Goal: Information Seeking & Learning: Learn about a topic

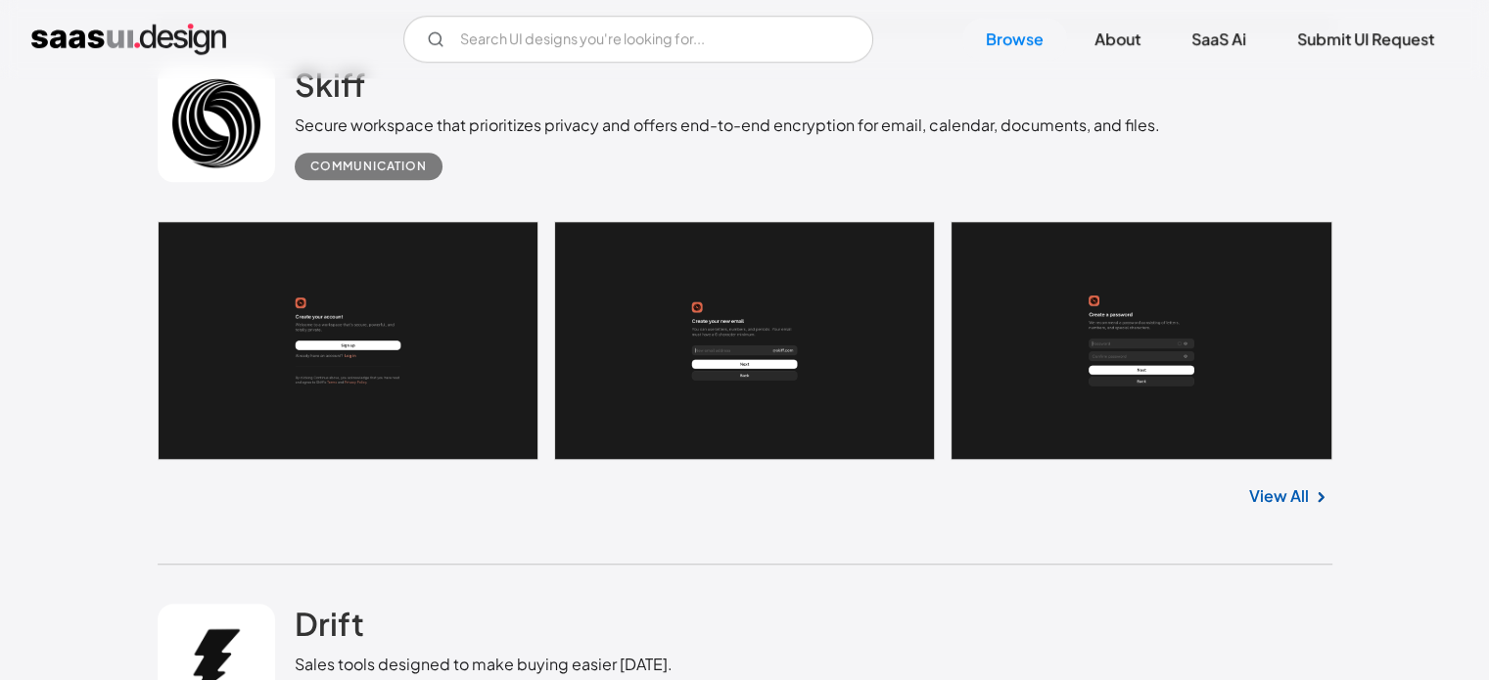
scroll to position [1566, 0]
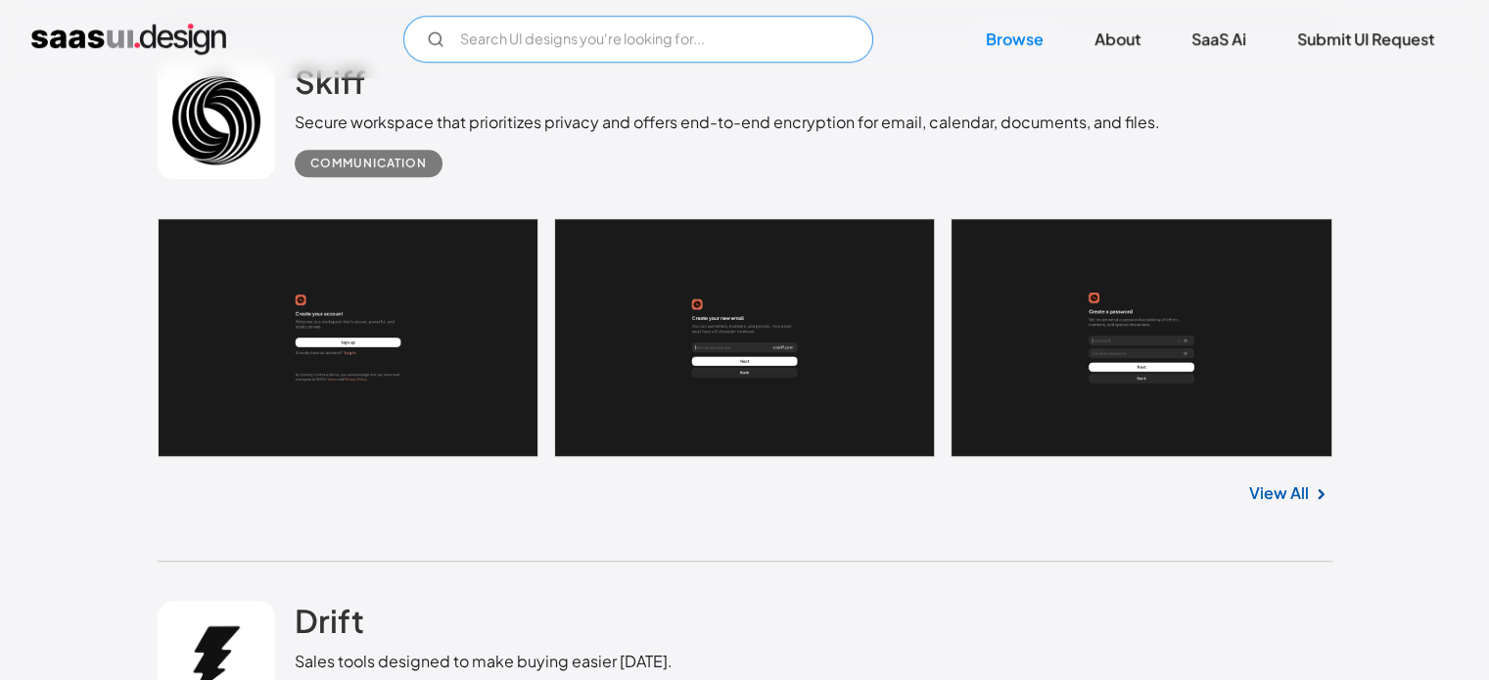
click at [584, 31] on input "Email Form" at bounding box center [638, 39] width 470 height 47
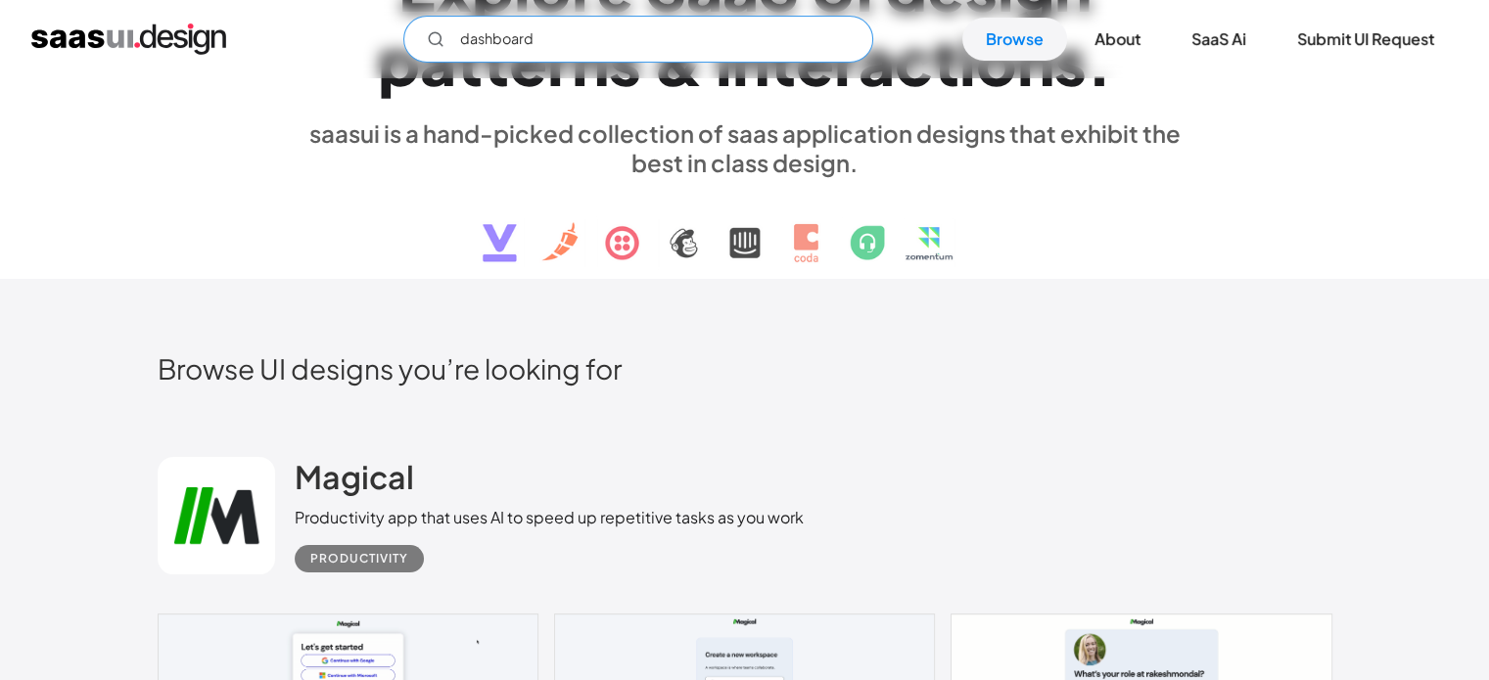
scroll to position [0, 0]
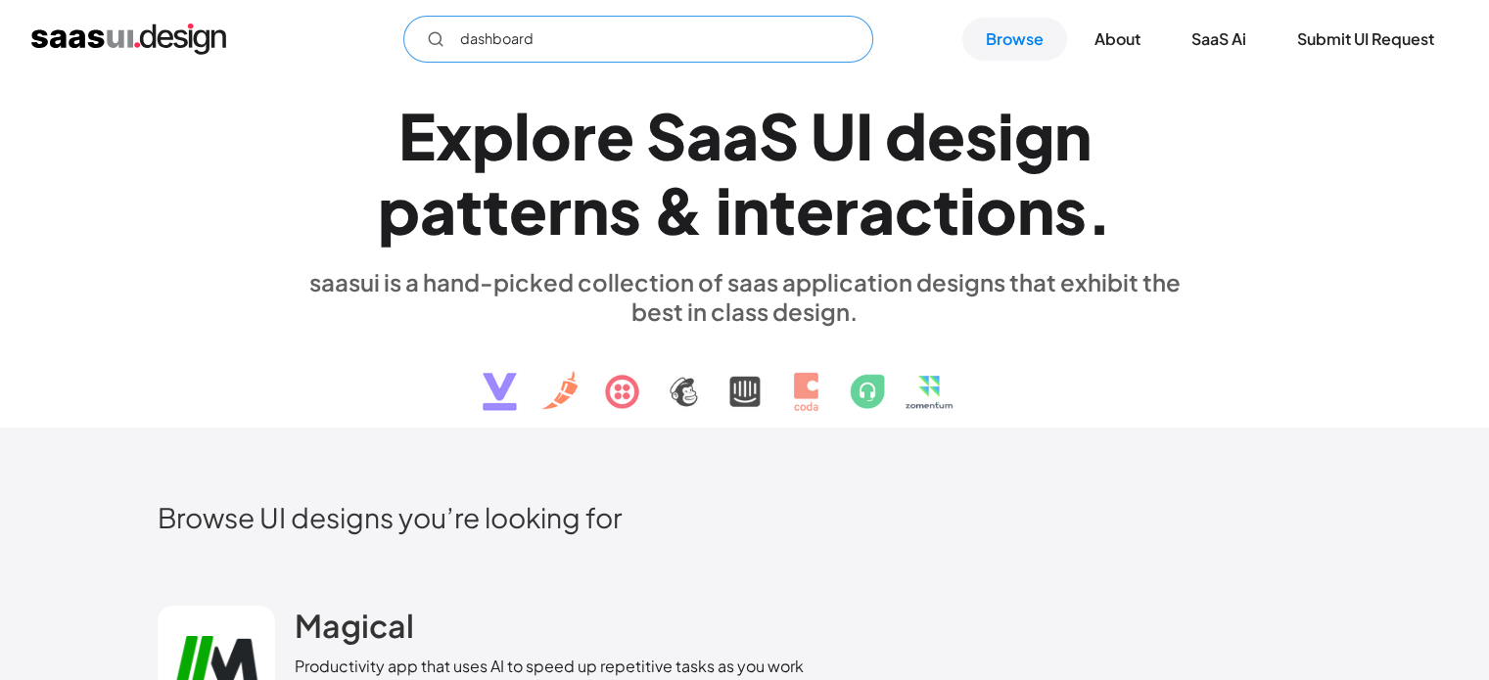
click at [579, 51] on input "dashboard" at bounding box center [638, 39] width 470 height 47
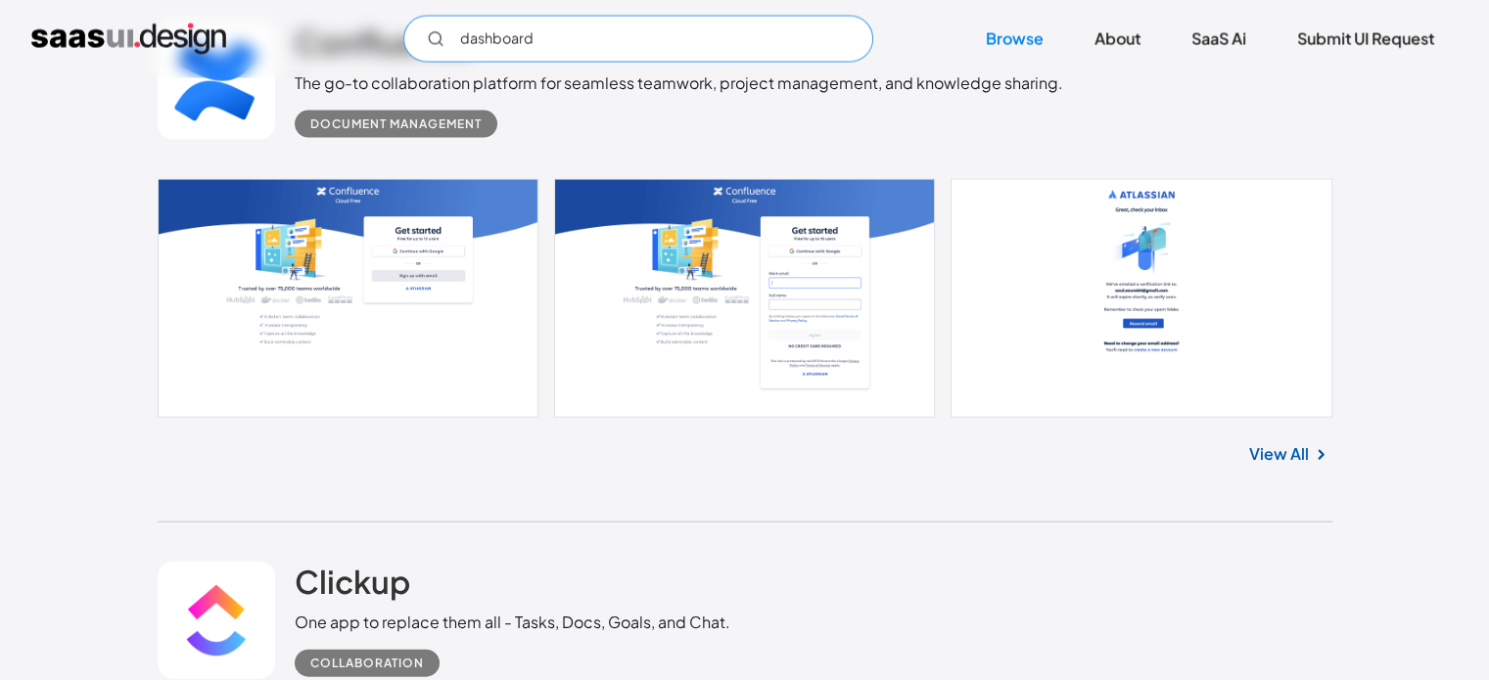
scroll to position [4112, 0]
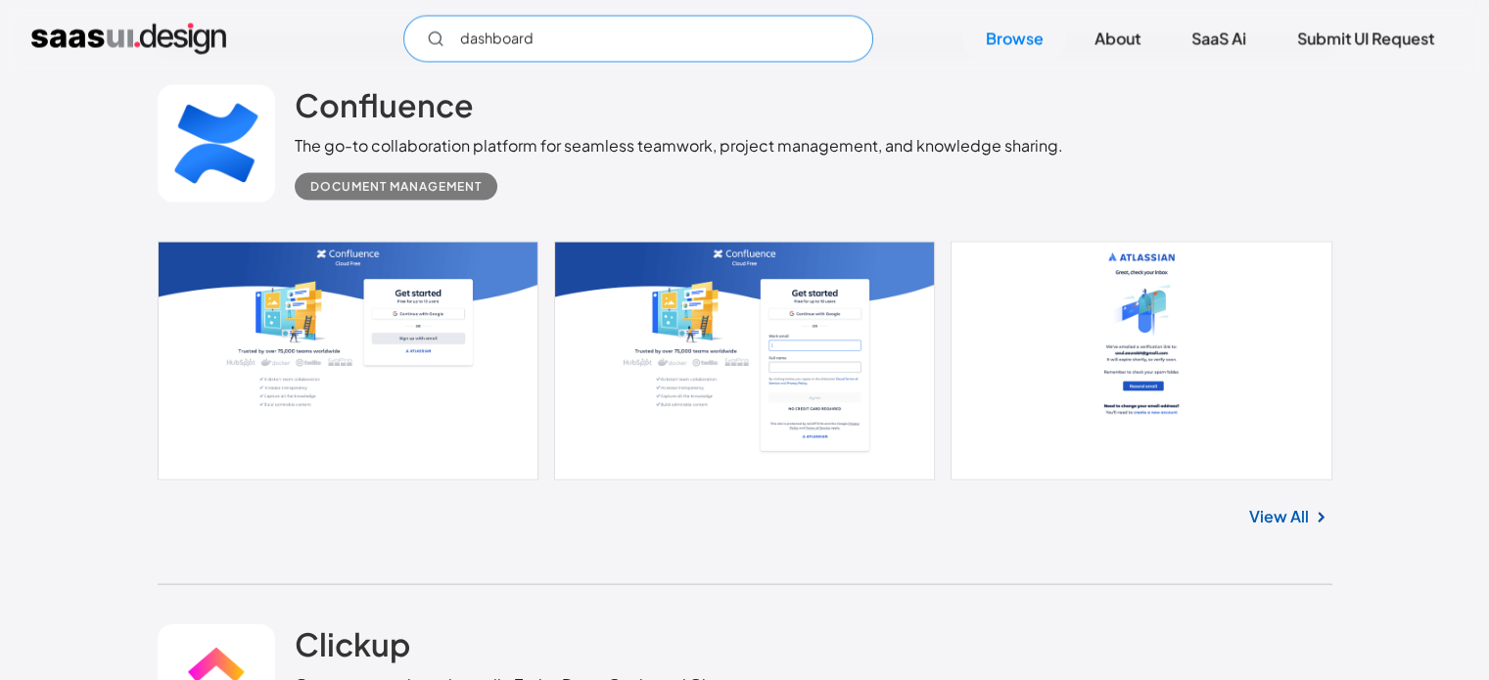
type input "dashboard"
click at [1301, 514] on link "View All" at bounding box center [1279, 516] width 60 height 23
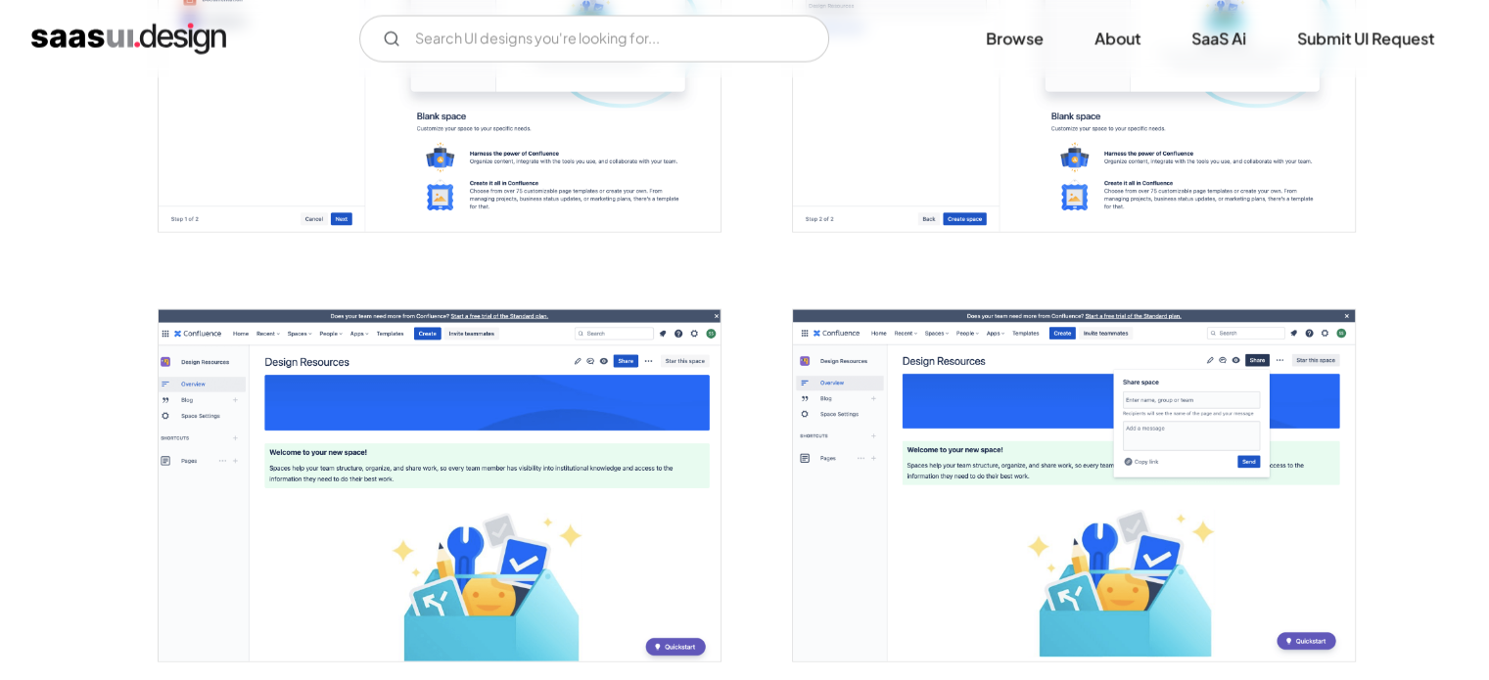
scroll to position [4406, 0]
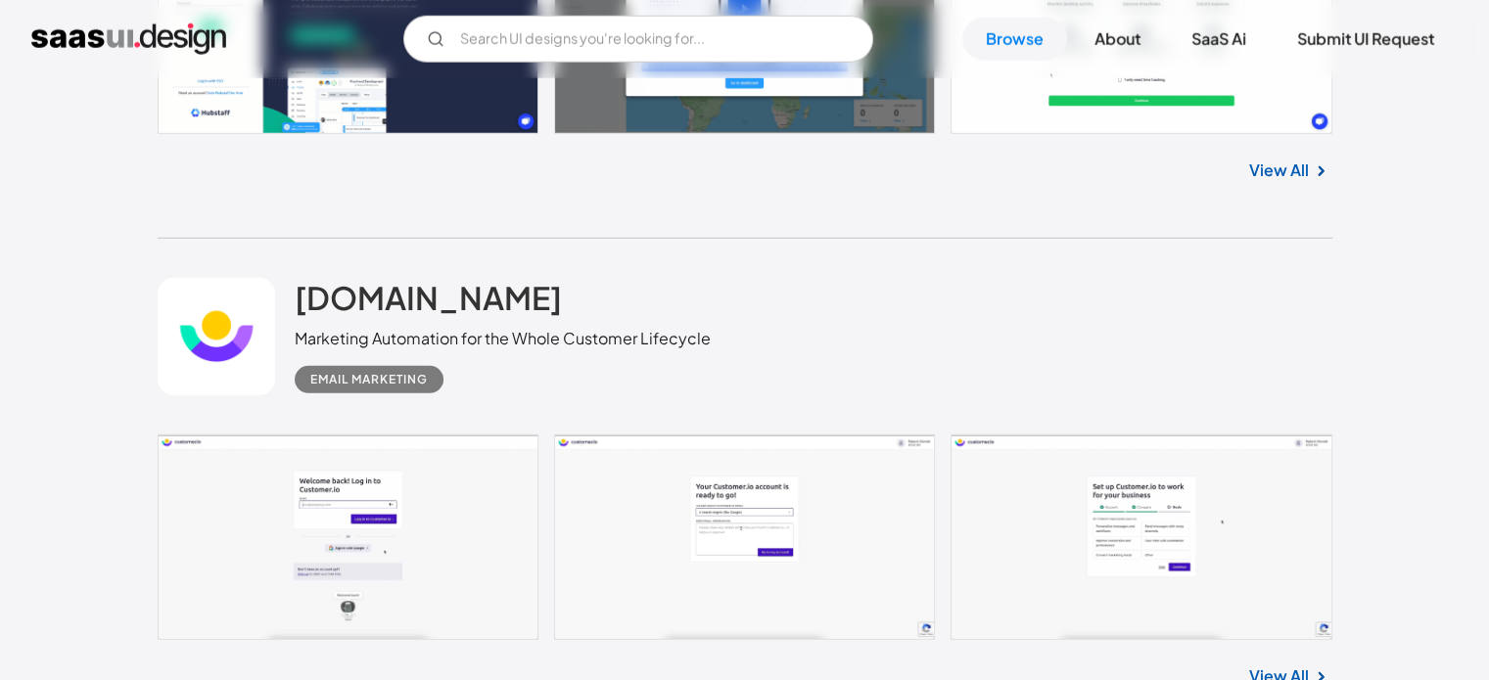
scroll to position [5581, 0]
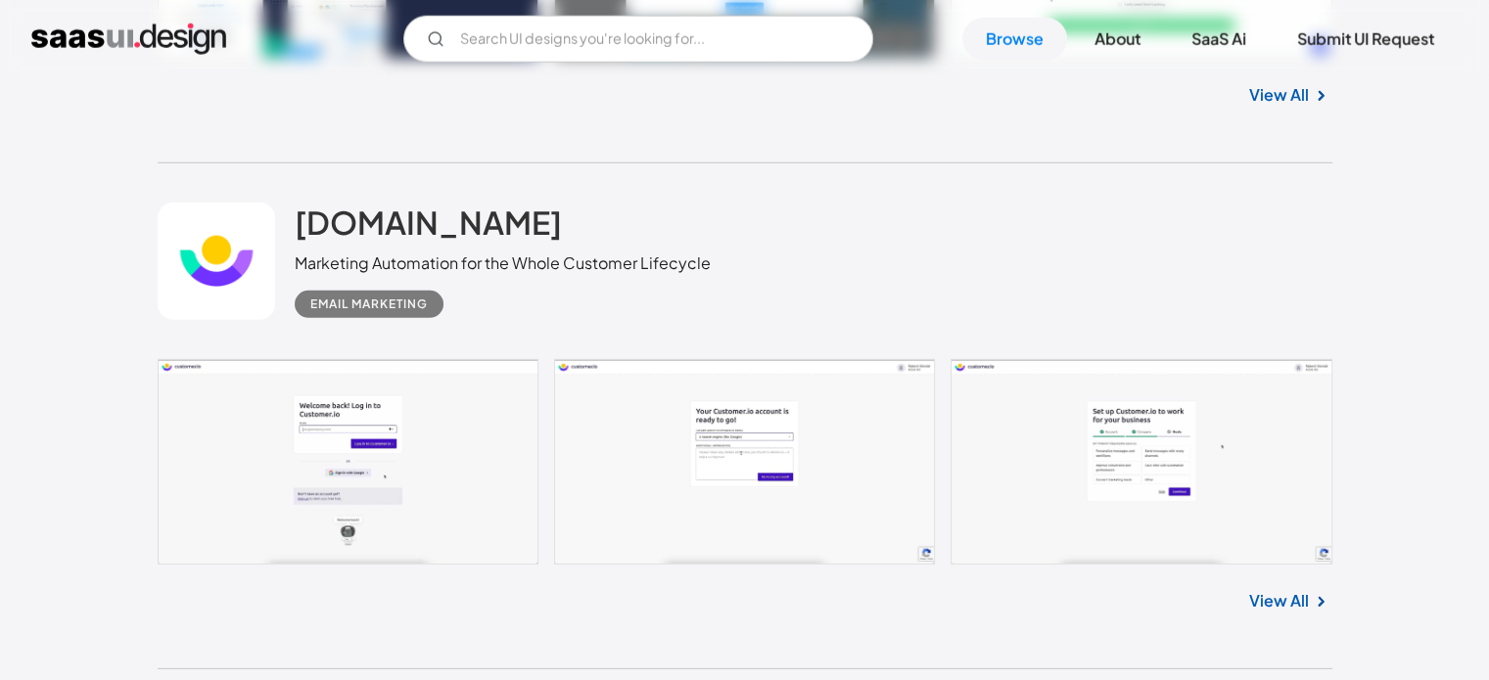
click at [1287, 598] on link "View All" at bounding box center [1279, 600] width 60 height 23
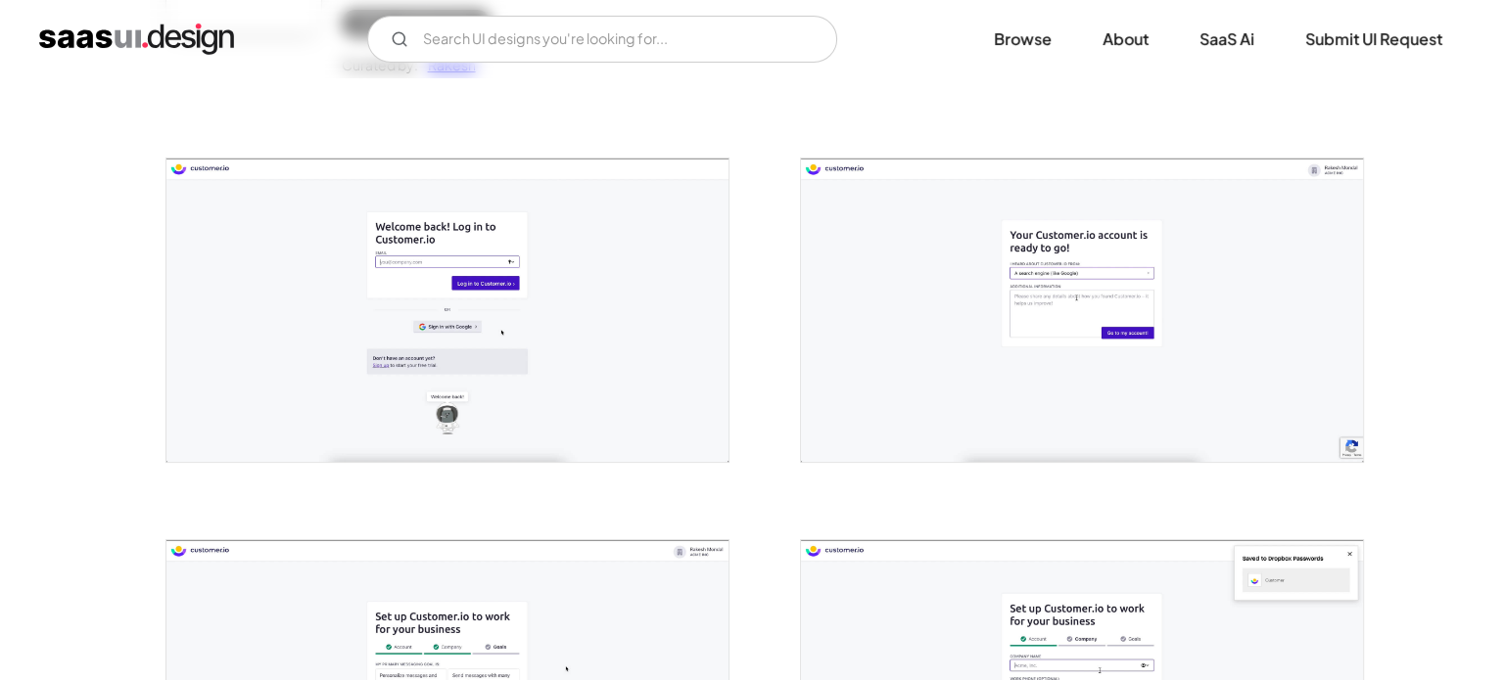
scroll to position [294, 0]
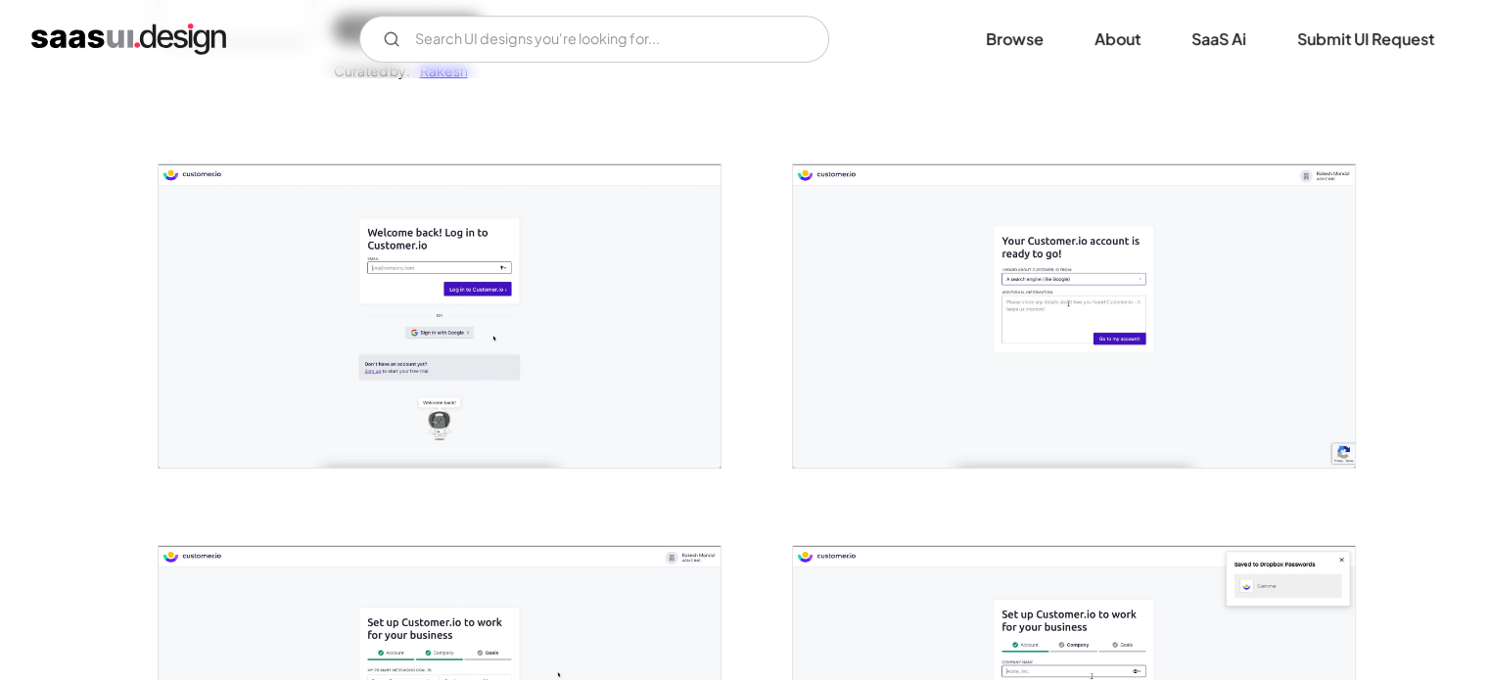
click at [566, 277] on img "open lightbox" at bounding box center [440, 315] width 562 height 303
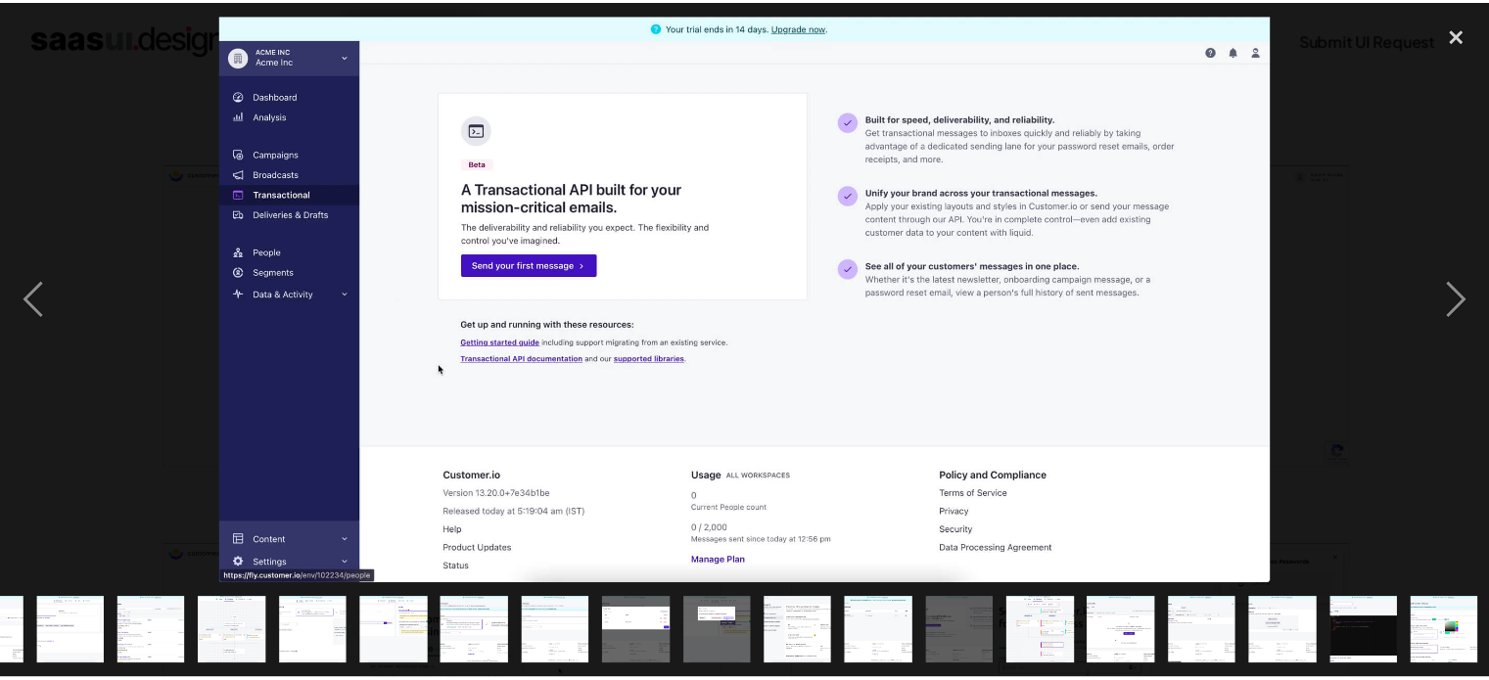
scroll to position [0, 551]
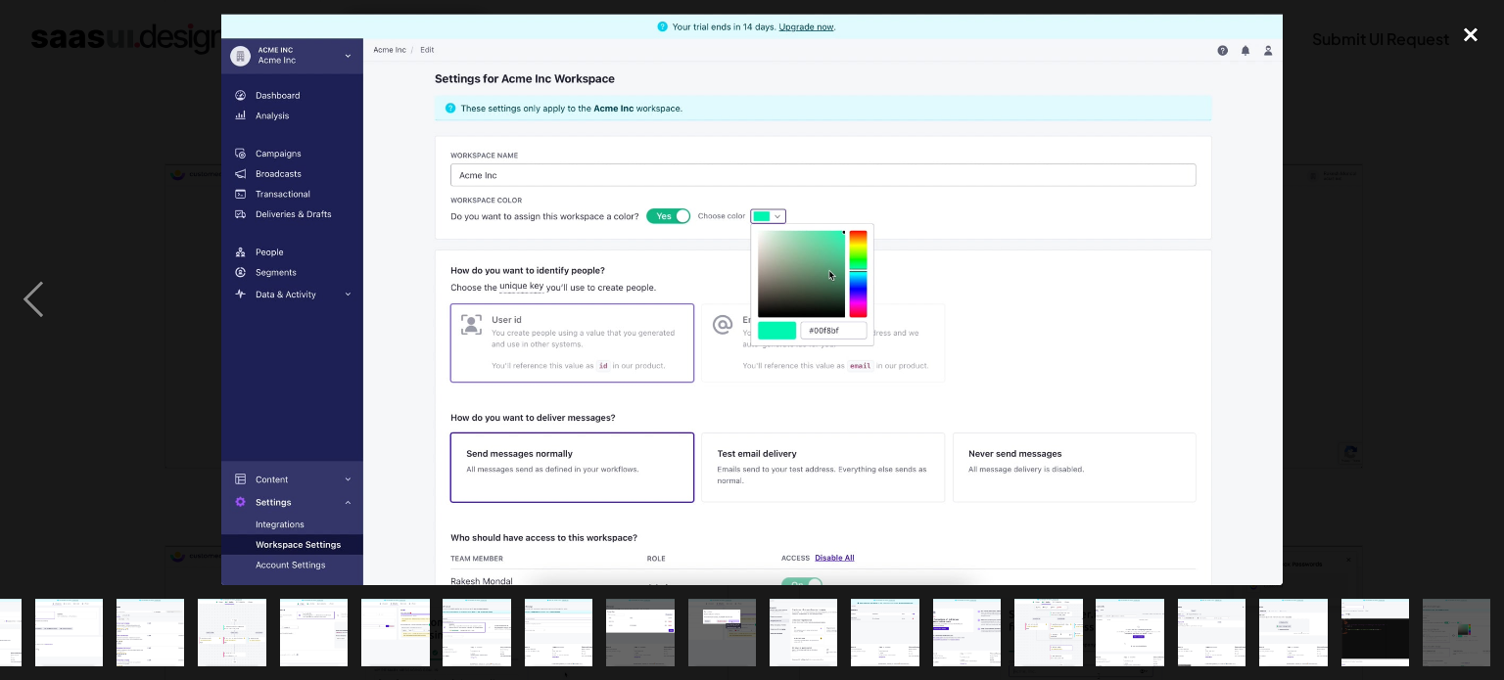
click at [1488, 38] on div "close lightbox" at bounding box center [1470, 35] width 67 height 43
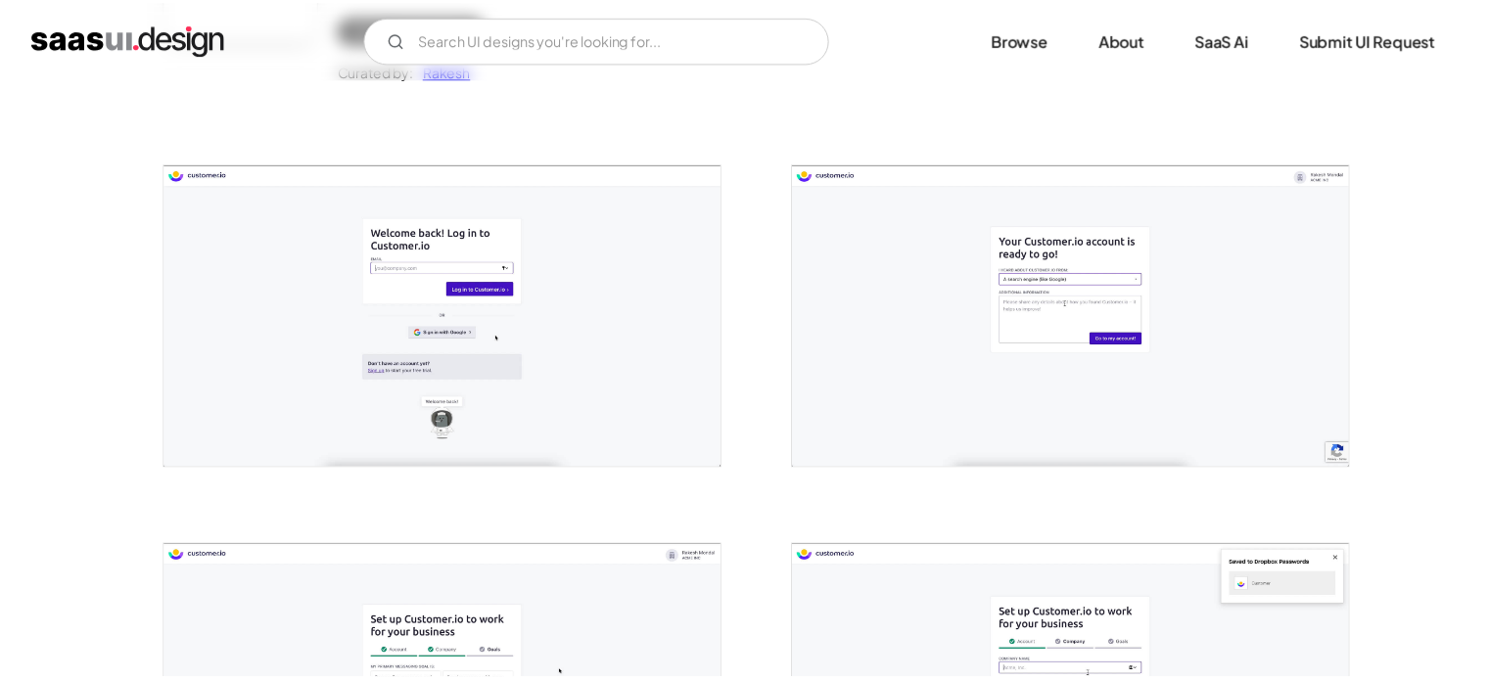
scroll to position [0, 0]
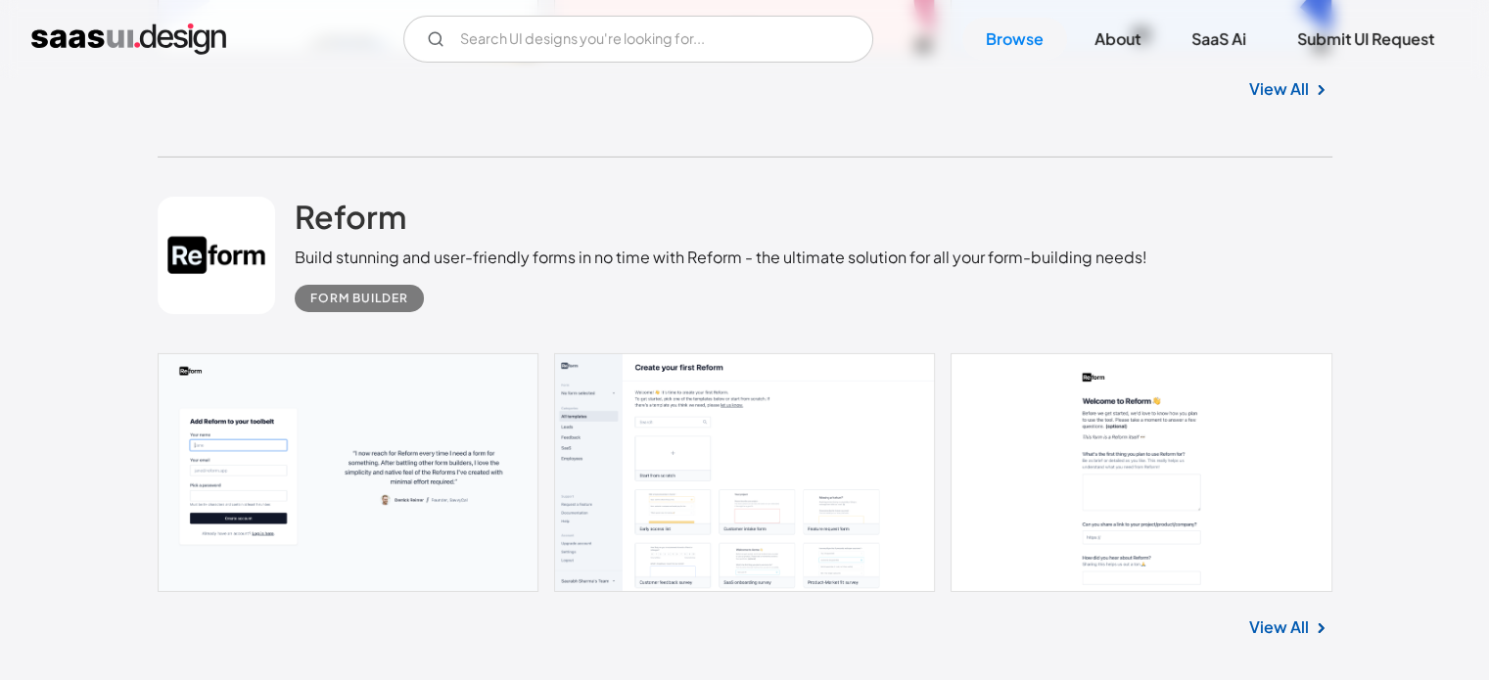
scroll to position [6611, 0]
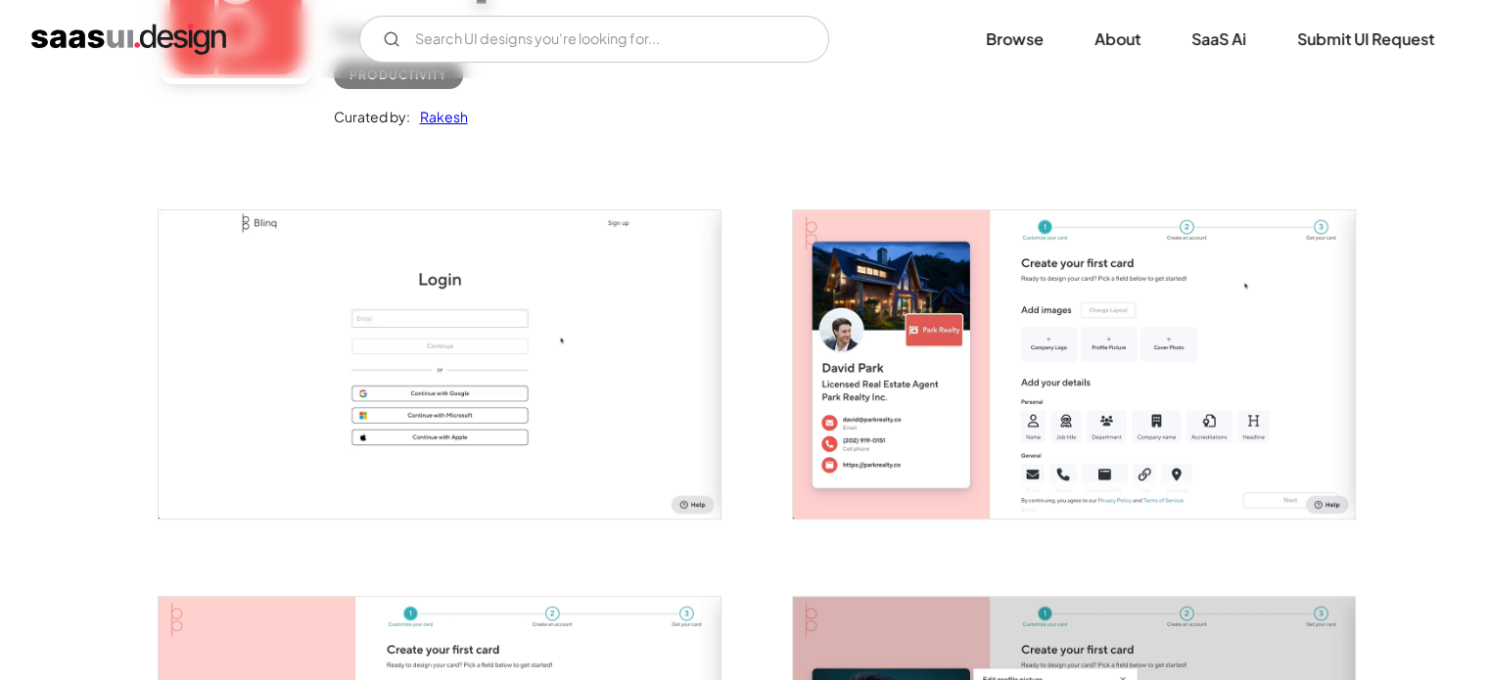
scroll to position [392, 0]
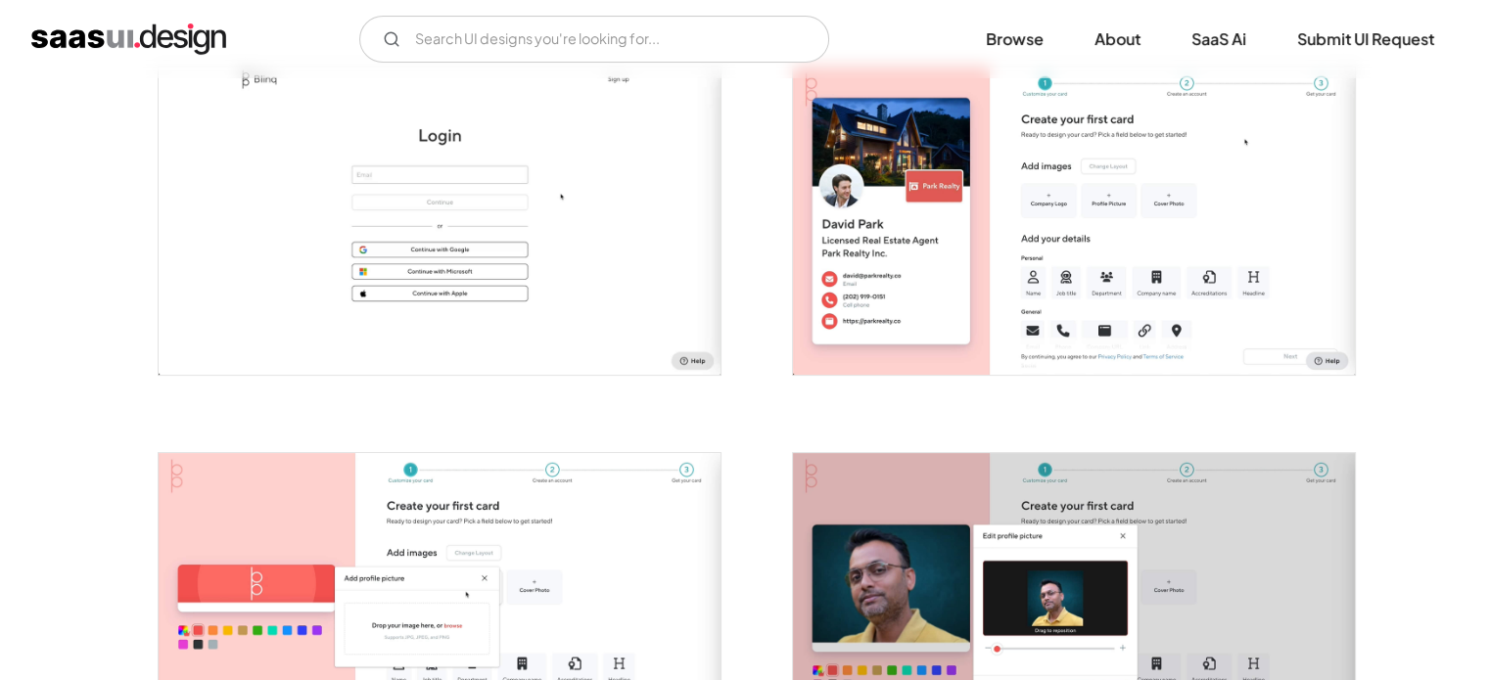
click at [465, 273] on img "open lightbox" at bounding box center [440, 221] width 562 height 308
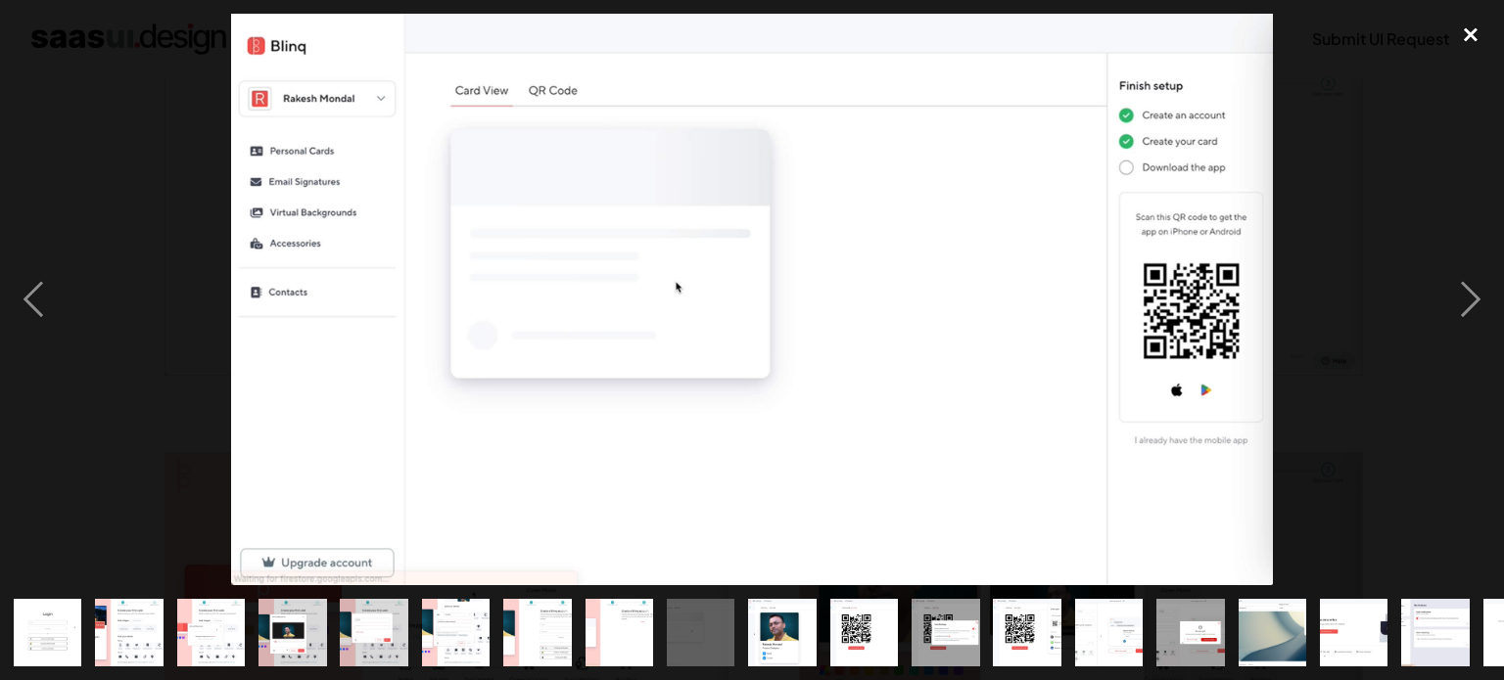
click at [1469, 33] on div "close lightbox" at bounding box center [1470, 35] width 67 height 43
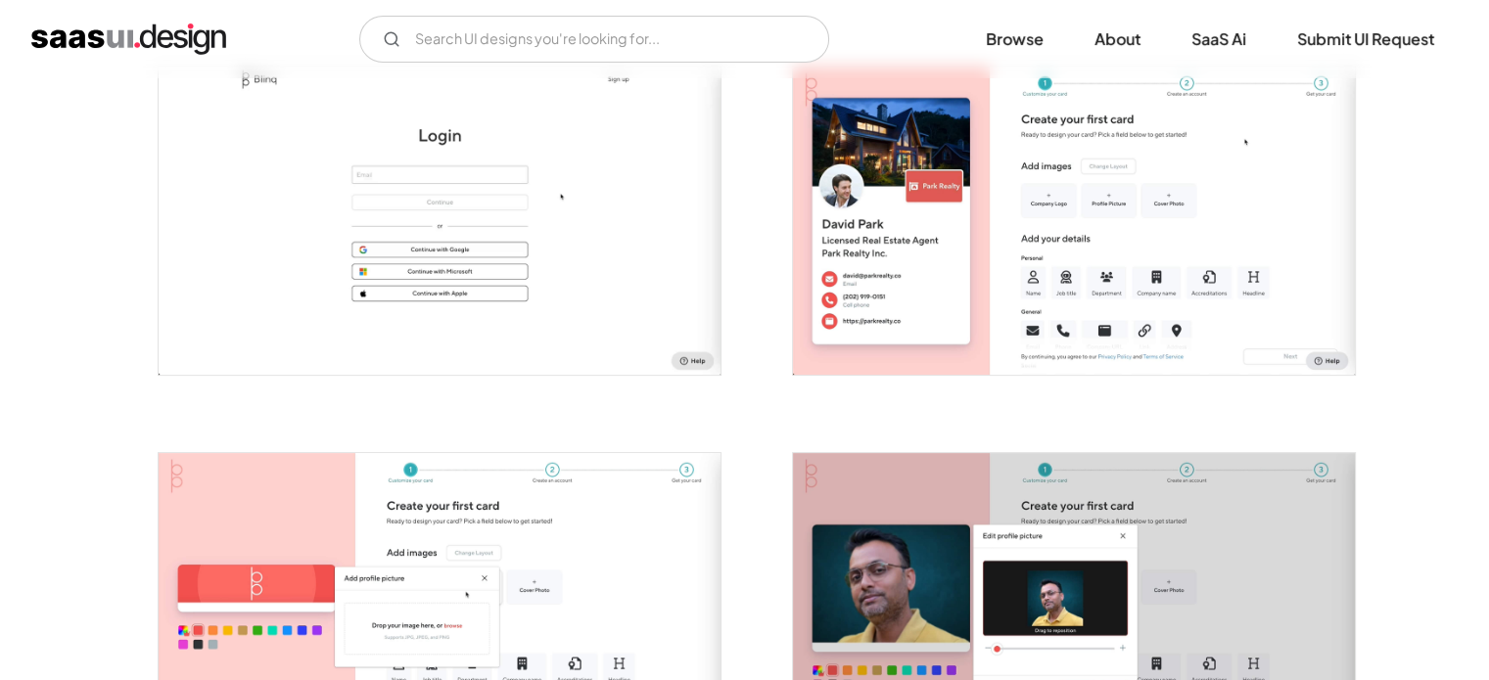
scroll to position [0, 0]
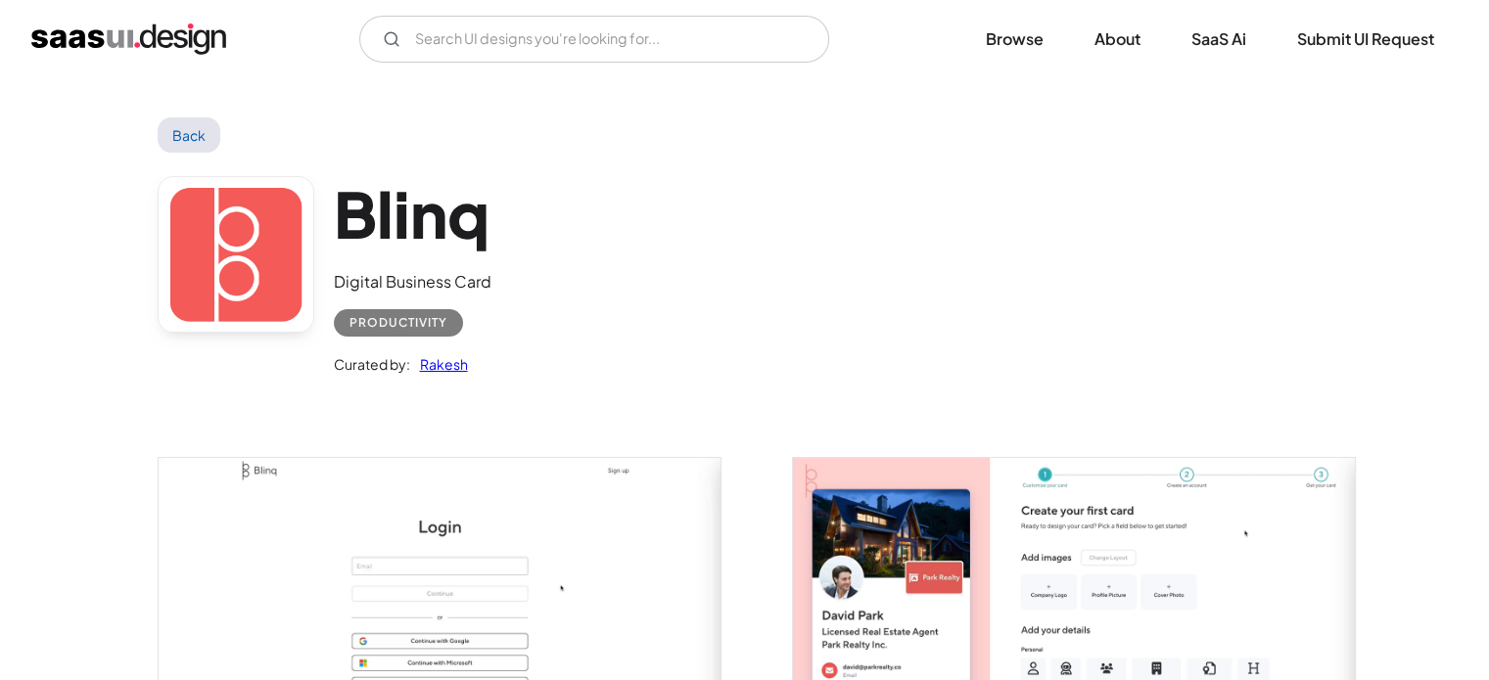
click at [172, 135] on link "Back" at bounding box center [190, 134] width 64 height 35
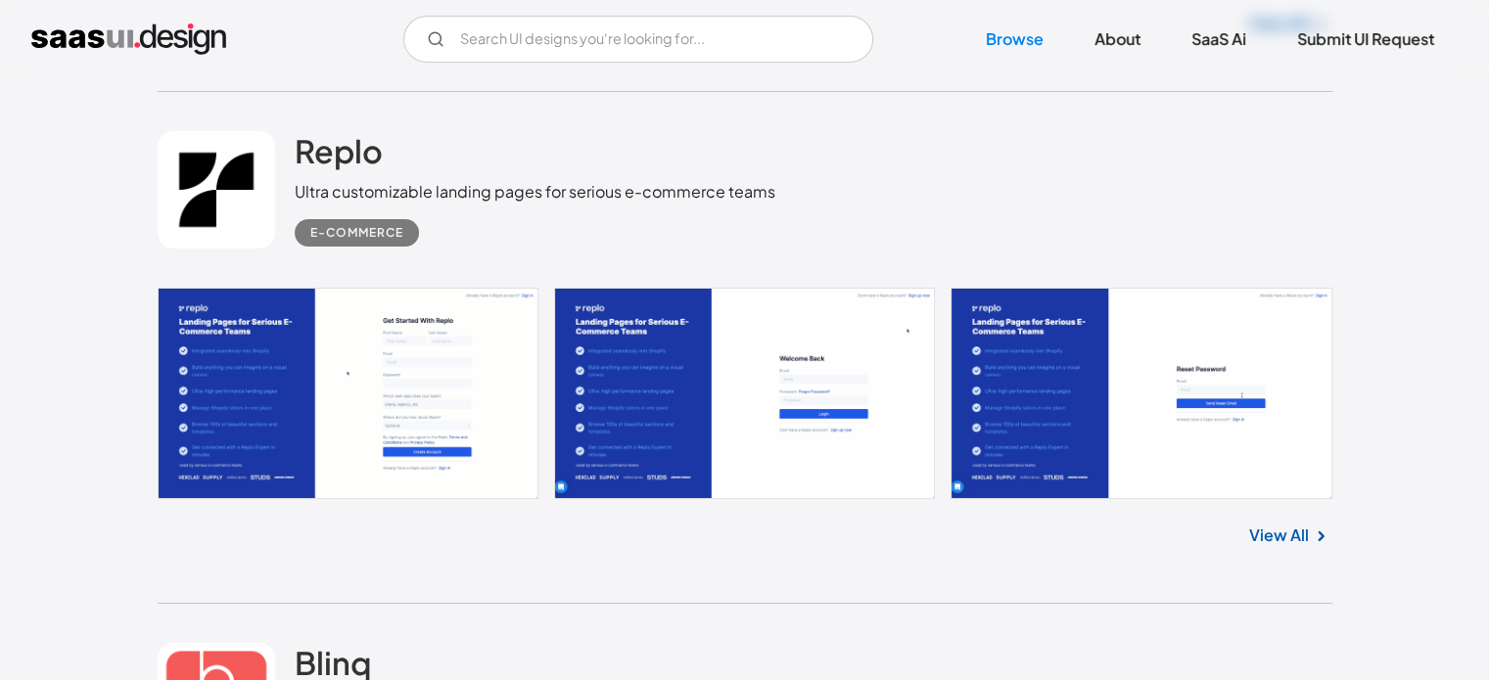
scroll to position [7196, 0]
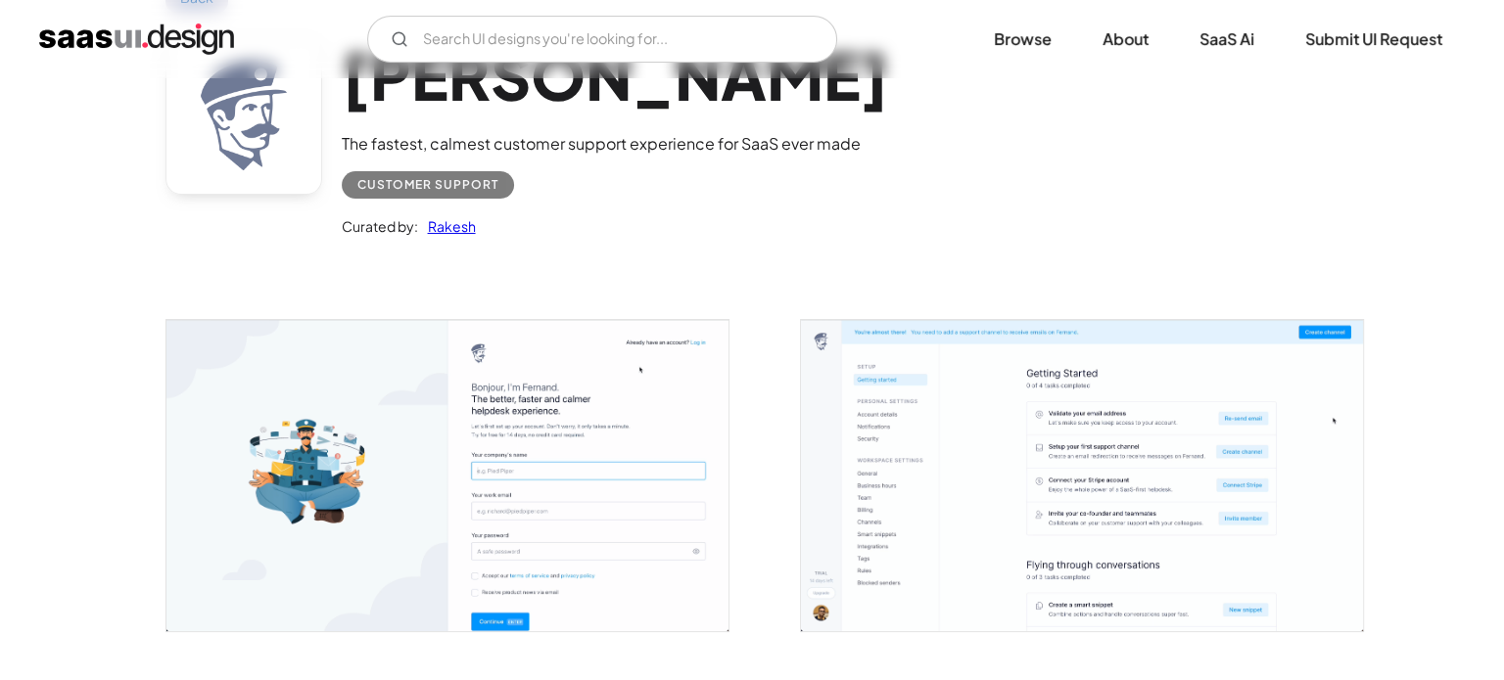
scroll to position [196, 0]
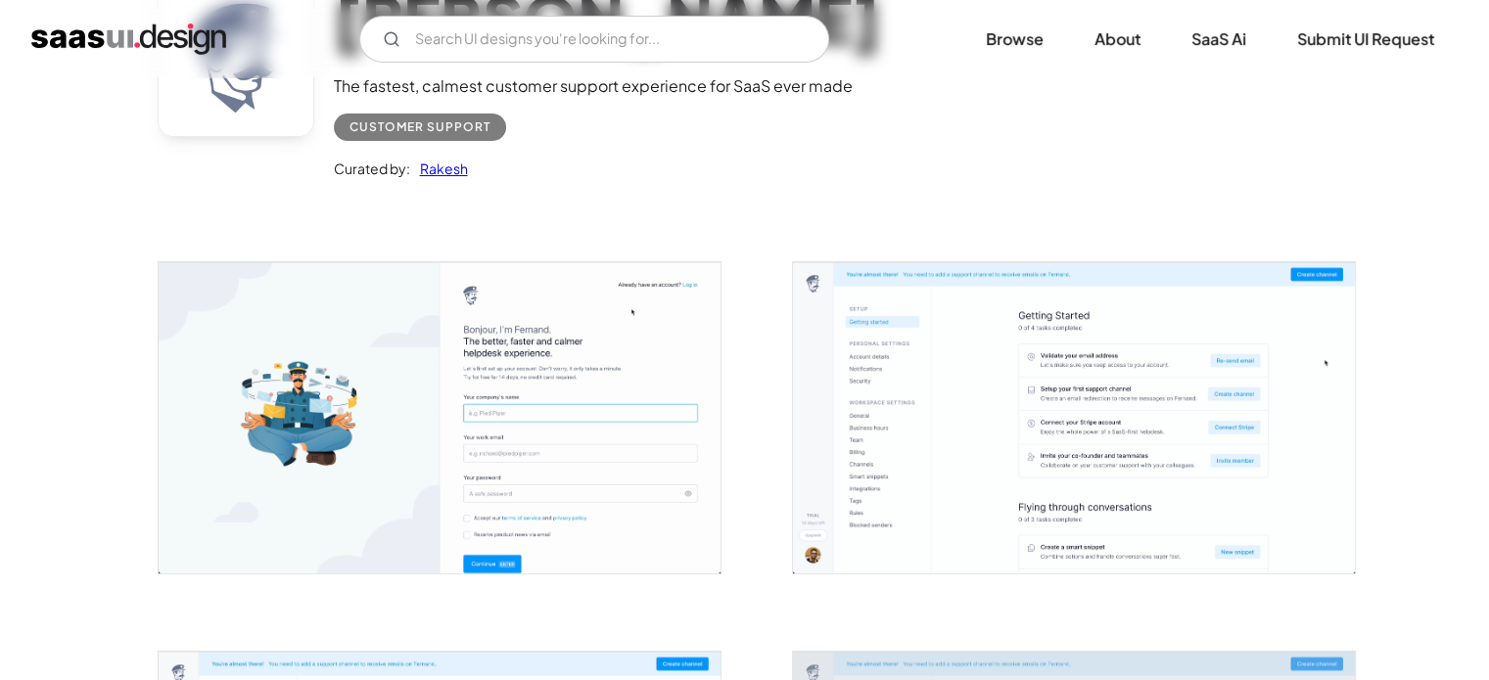
click at [564, 364] on img "open lightbox" at bounding box center [440, 417] width 562 height 311
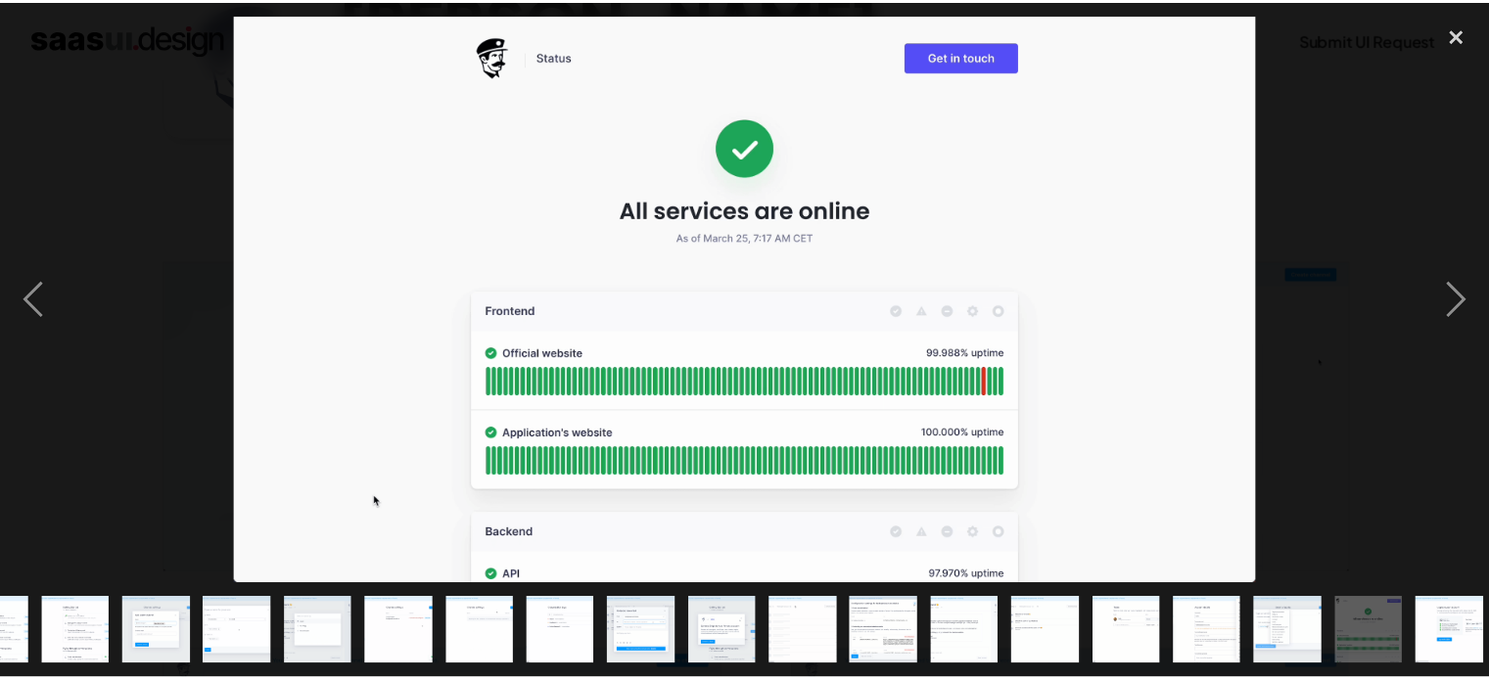
scroll to position [0, 143]
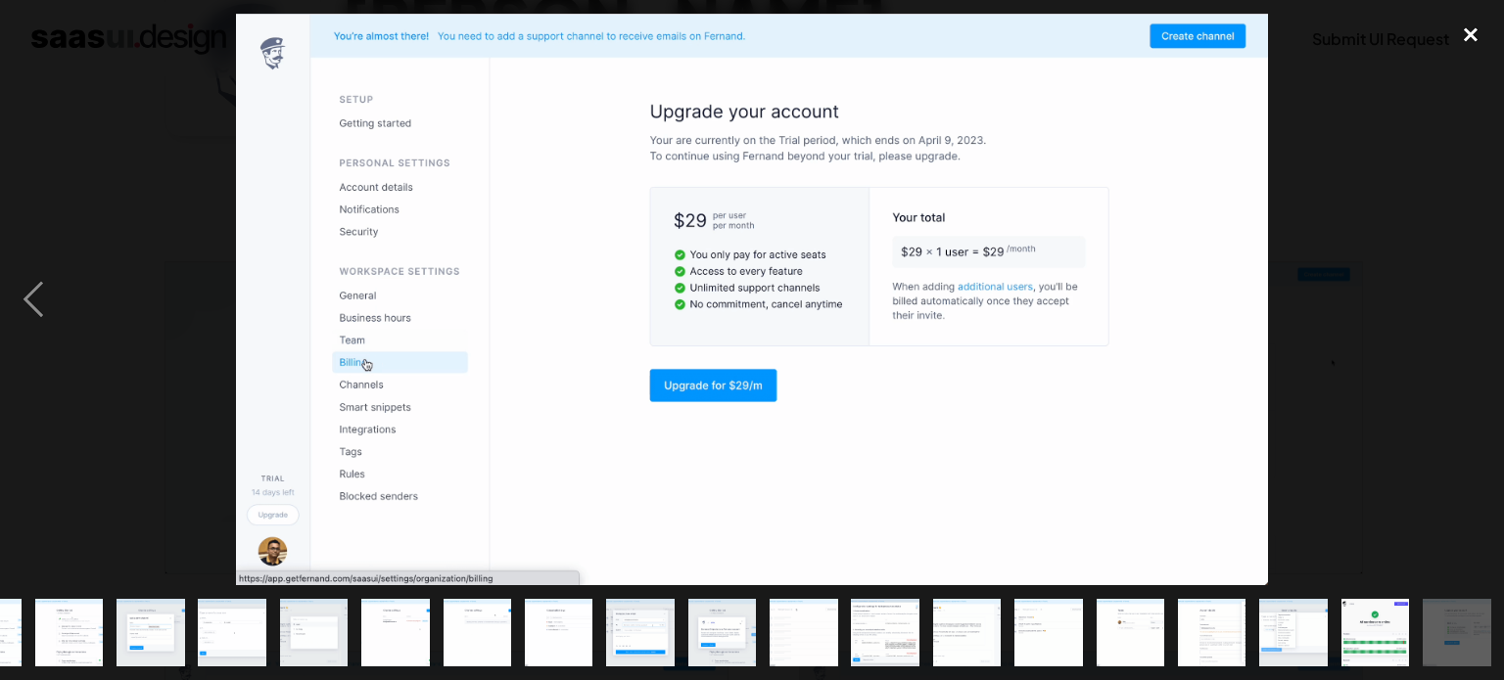
click at [1470, 28] on div "close lightbox" at bounding box center [1470, 35] width 67 height 43
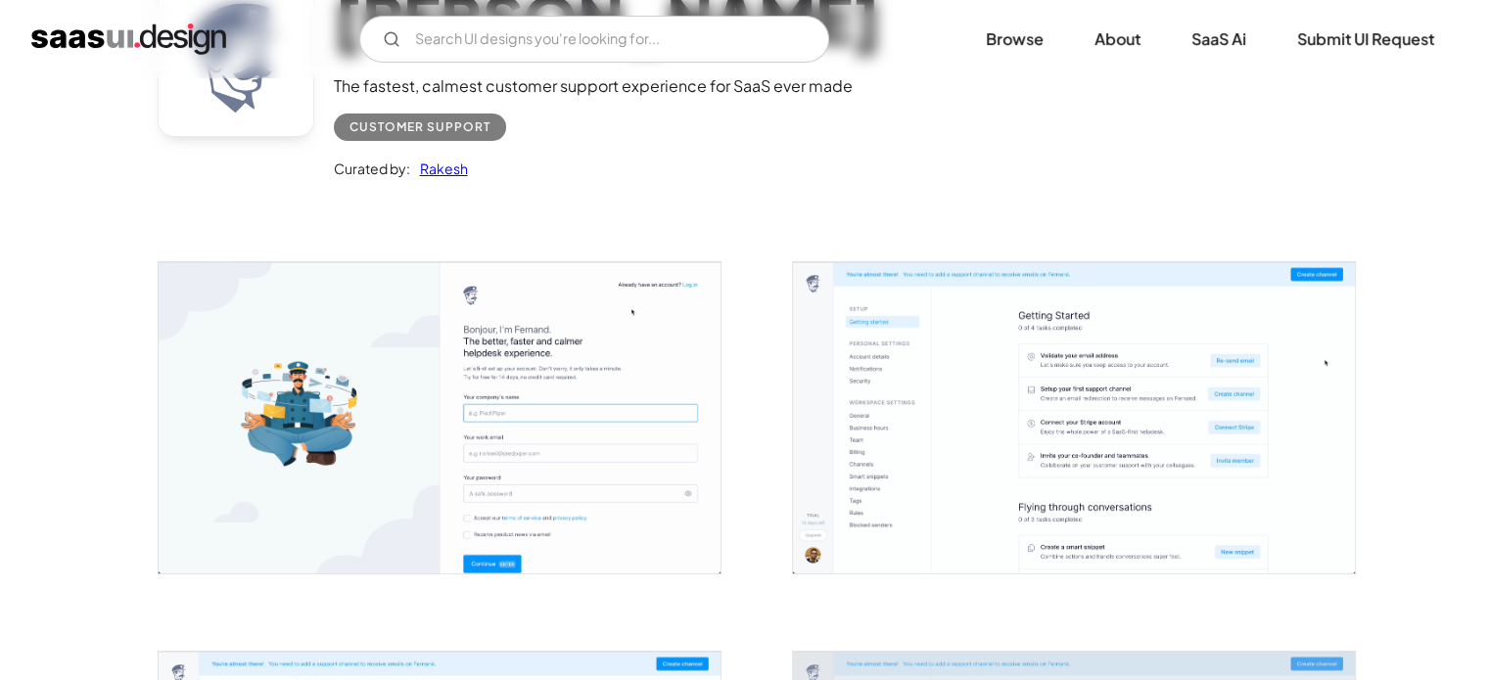
scroll to position [0, 0]
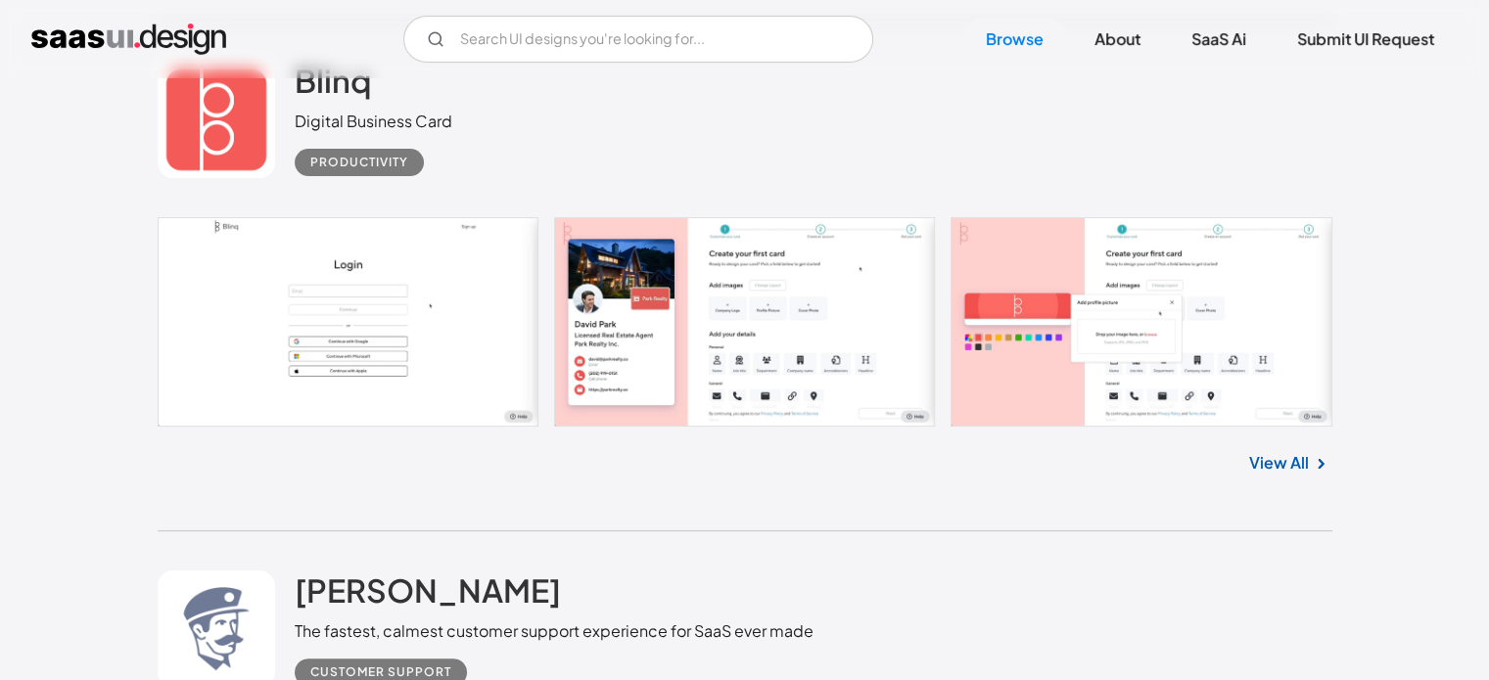
scroll to position [8033, 0]
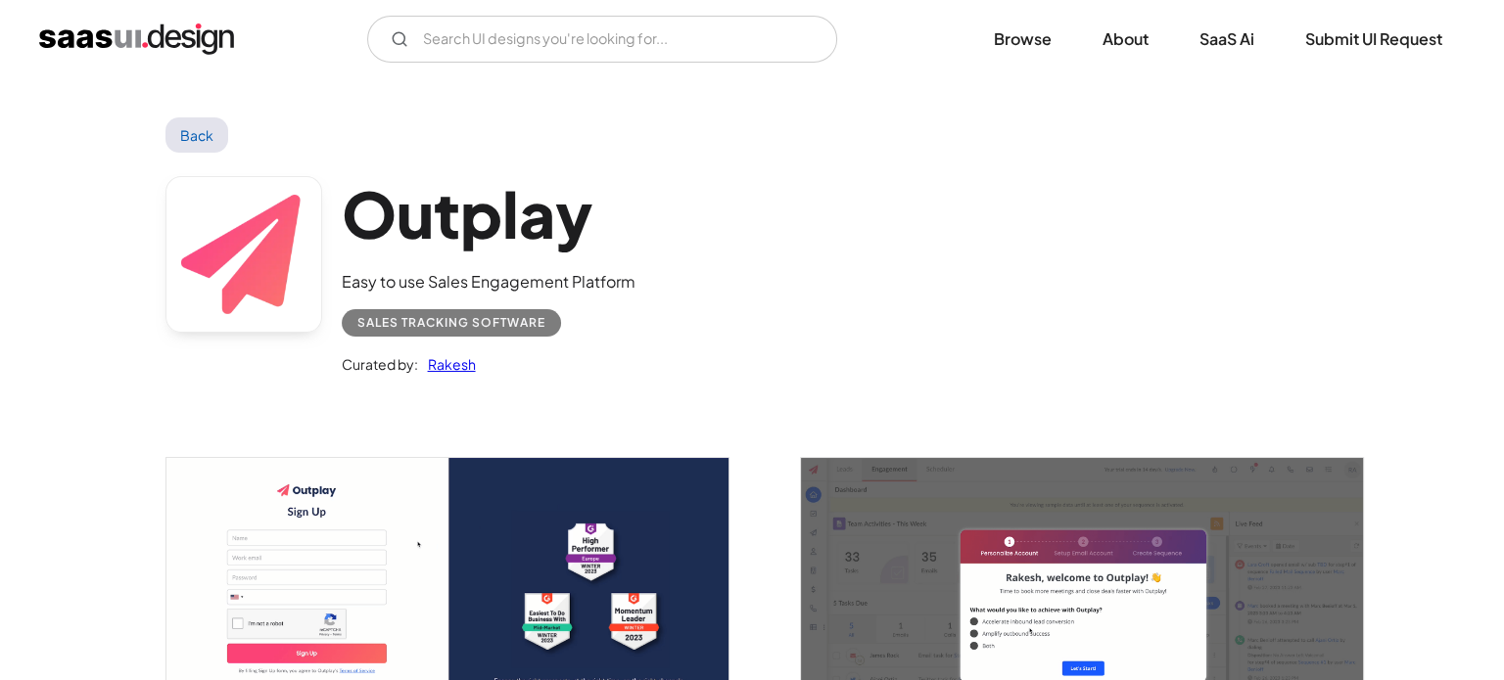
scroll to position [392, 0]
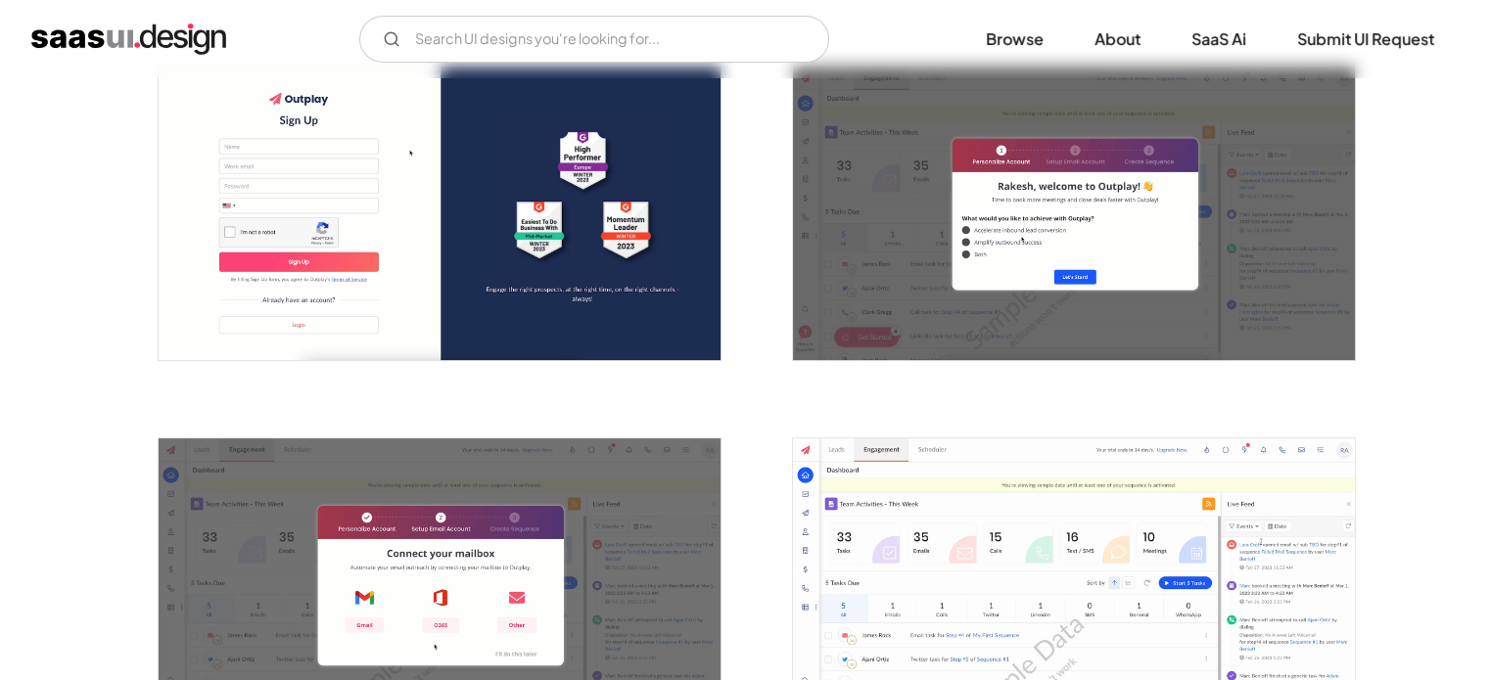
click at [497, 254] on img "open lightbox" at bounding box center [440, 213] width 562 height 293
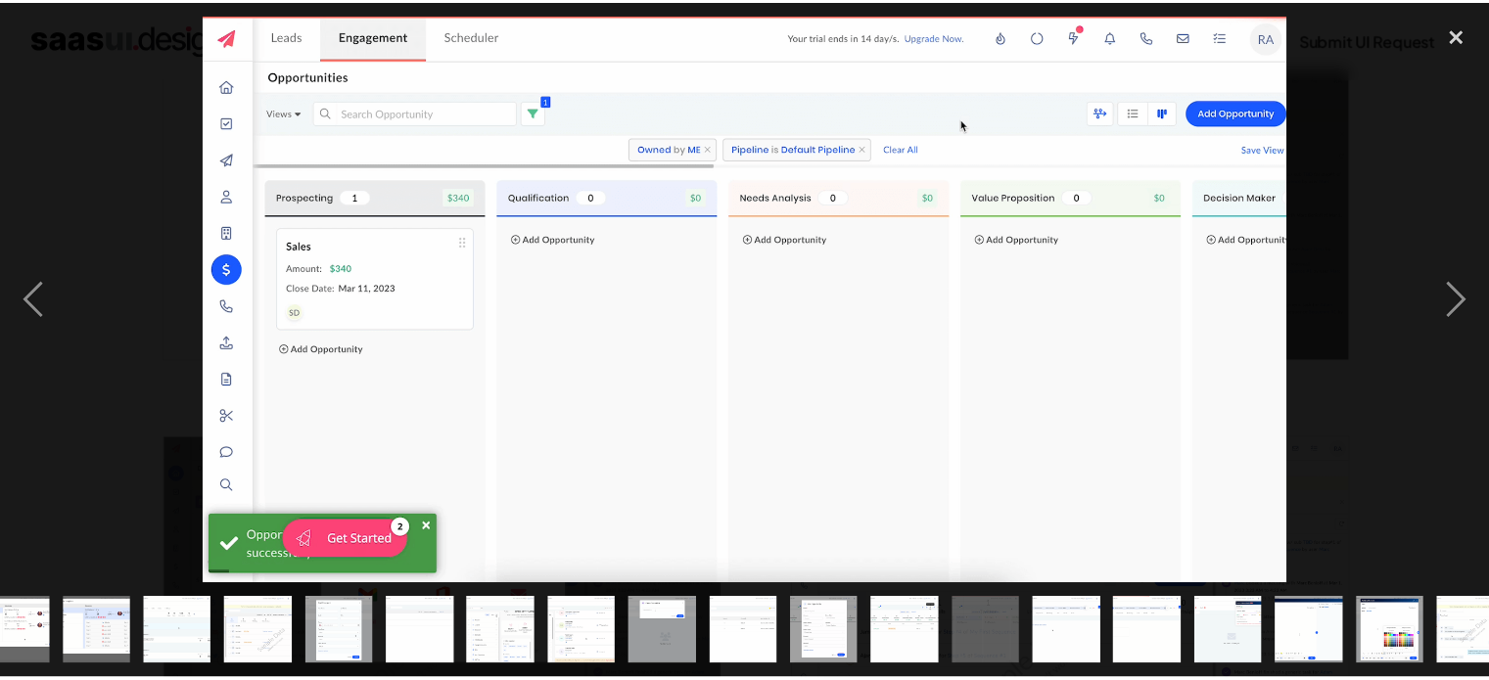
scroll to position [0, 551]
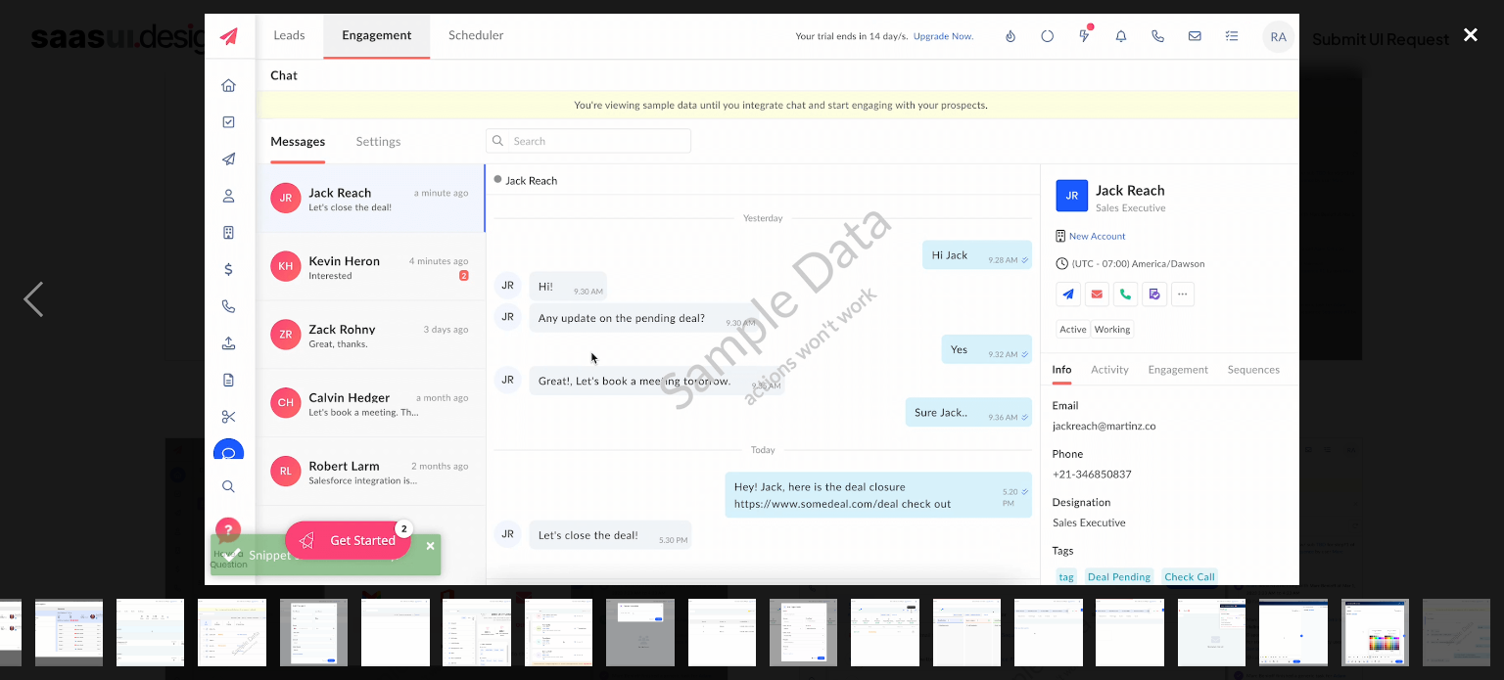
click at [1488, 27] on div "close lightbox" at bounding box center [1470, 35] width 67 height 43
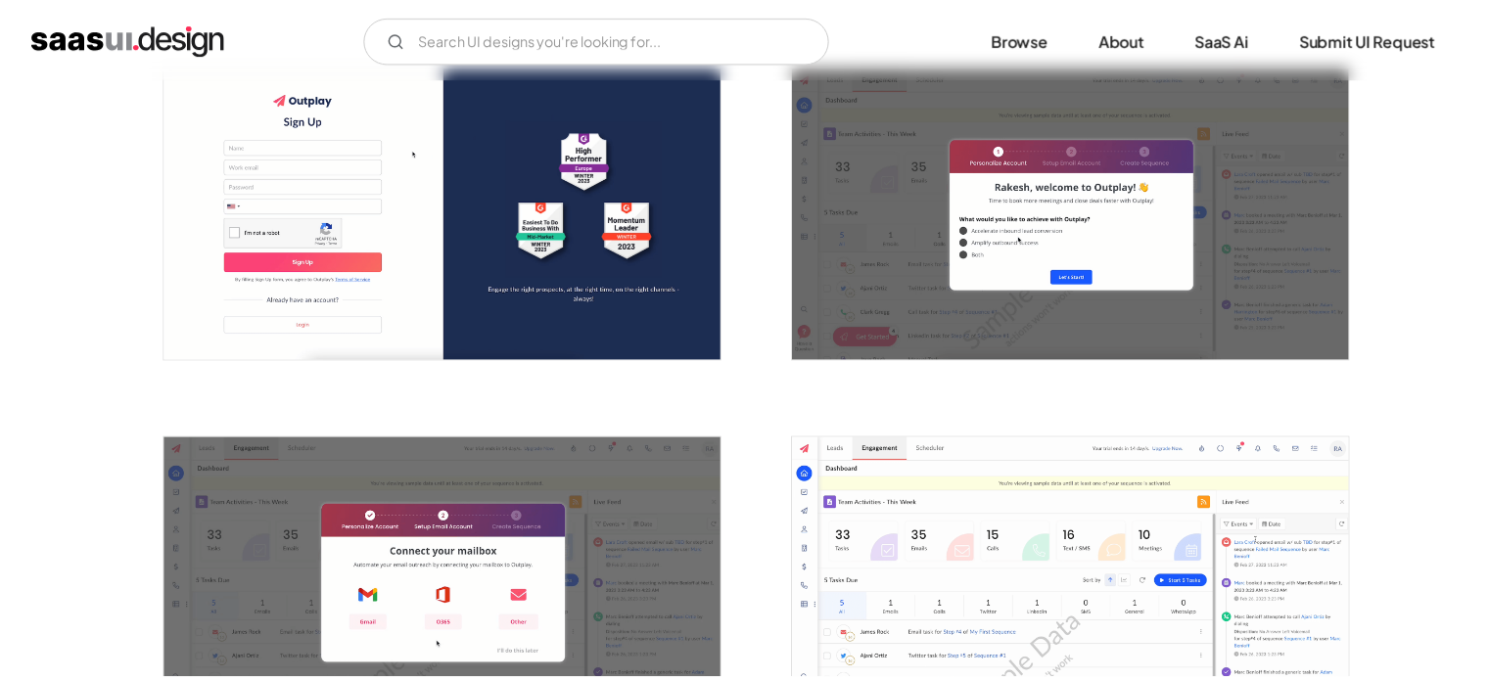
scroll to position [0, 0]
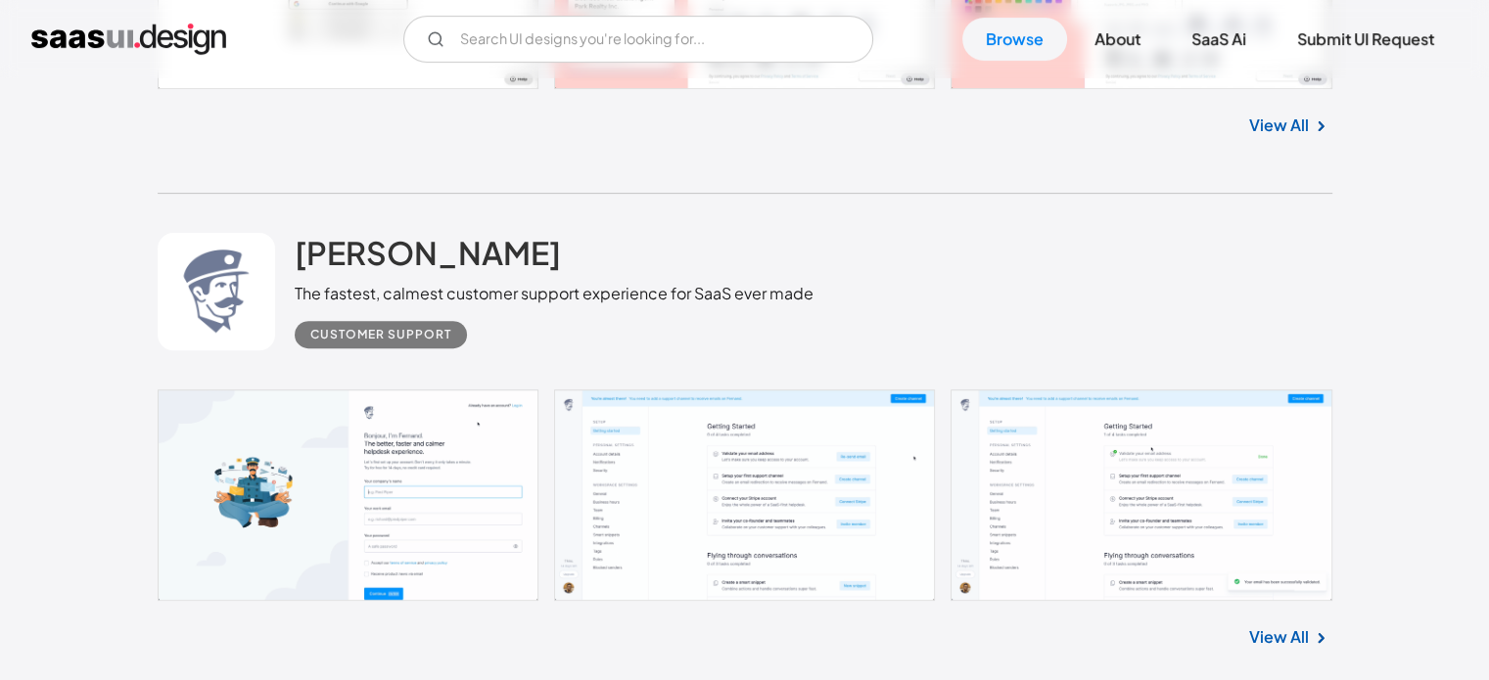
scroll to position [8142, 0]
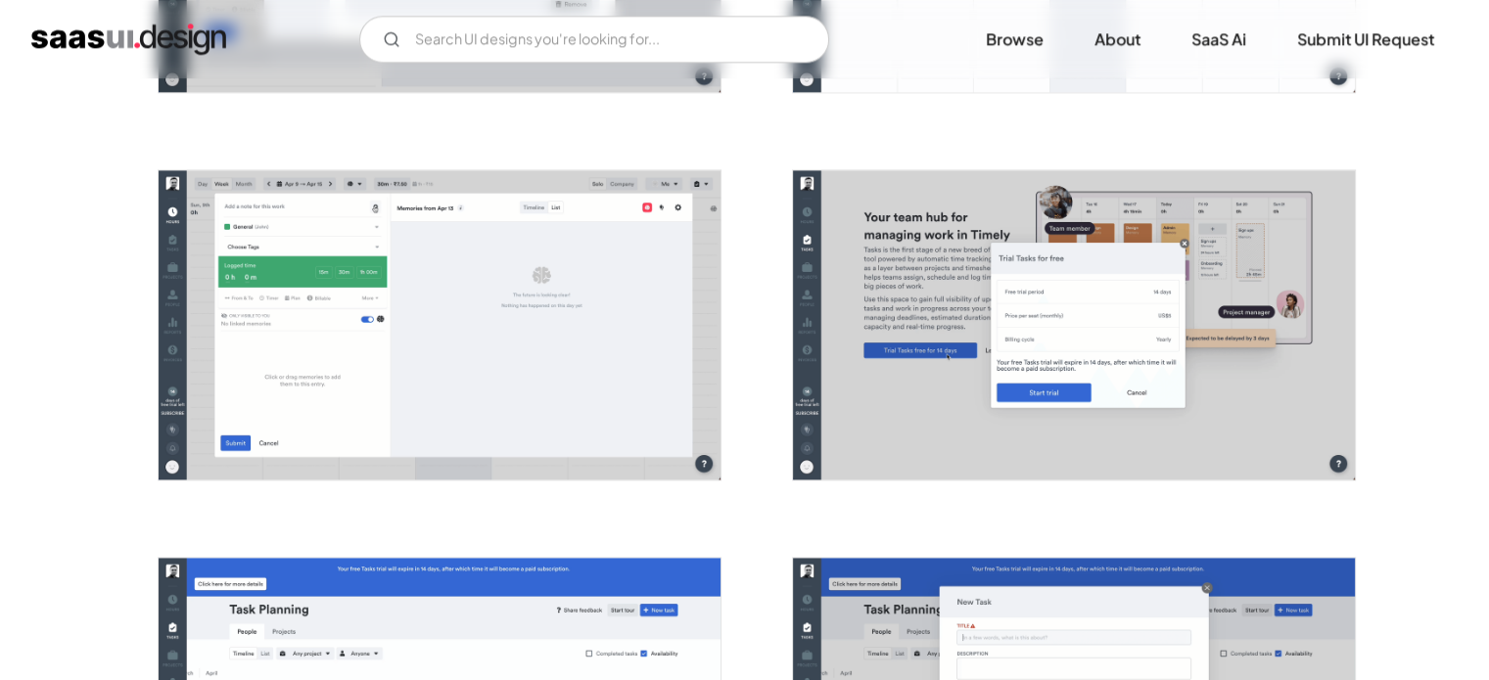
scroll to position [2643, 0]
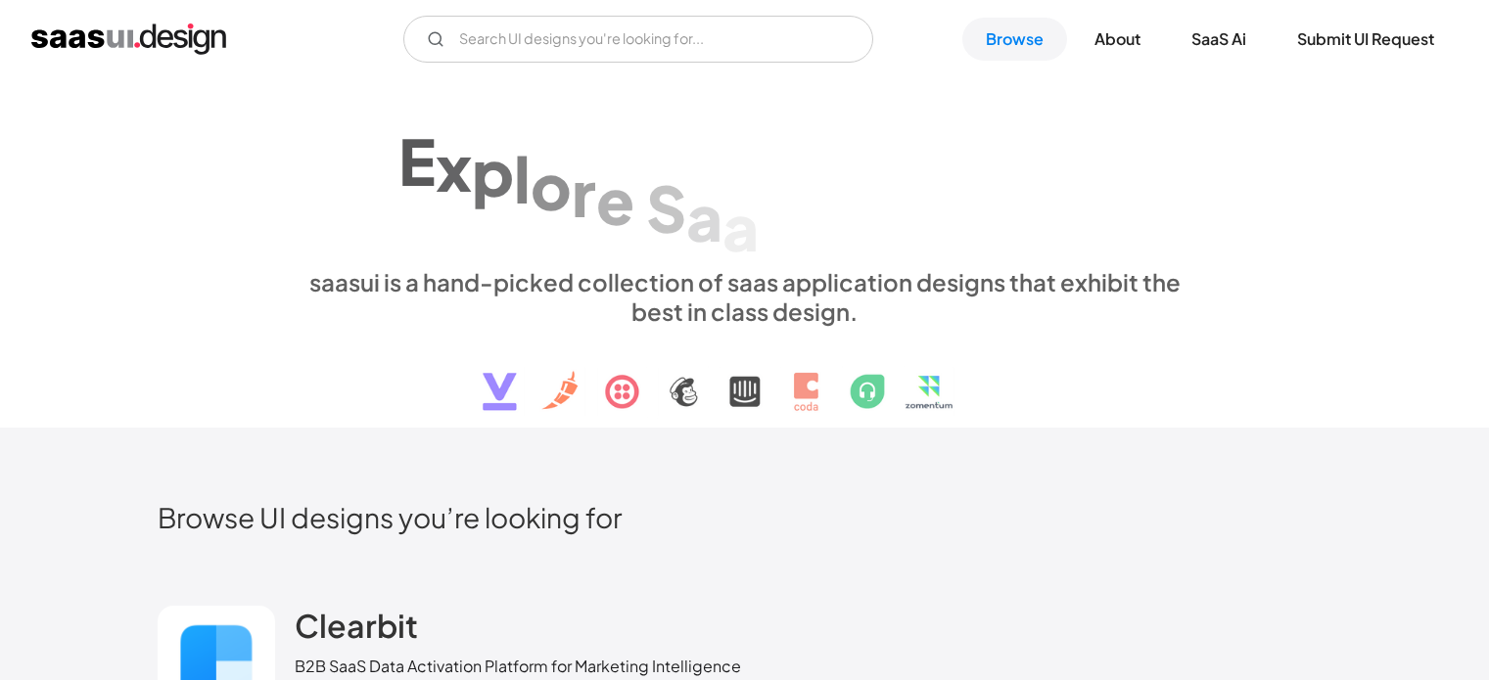
scroll to position [9201, 0]
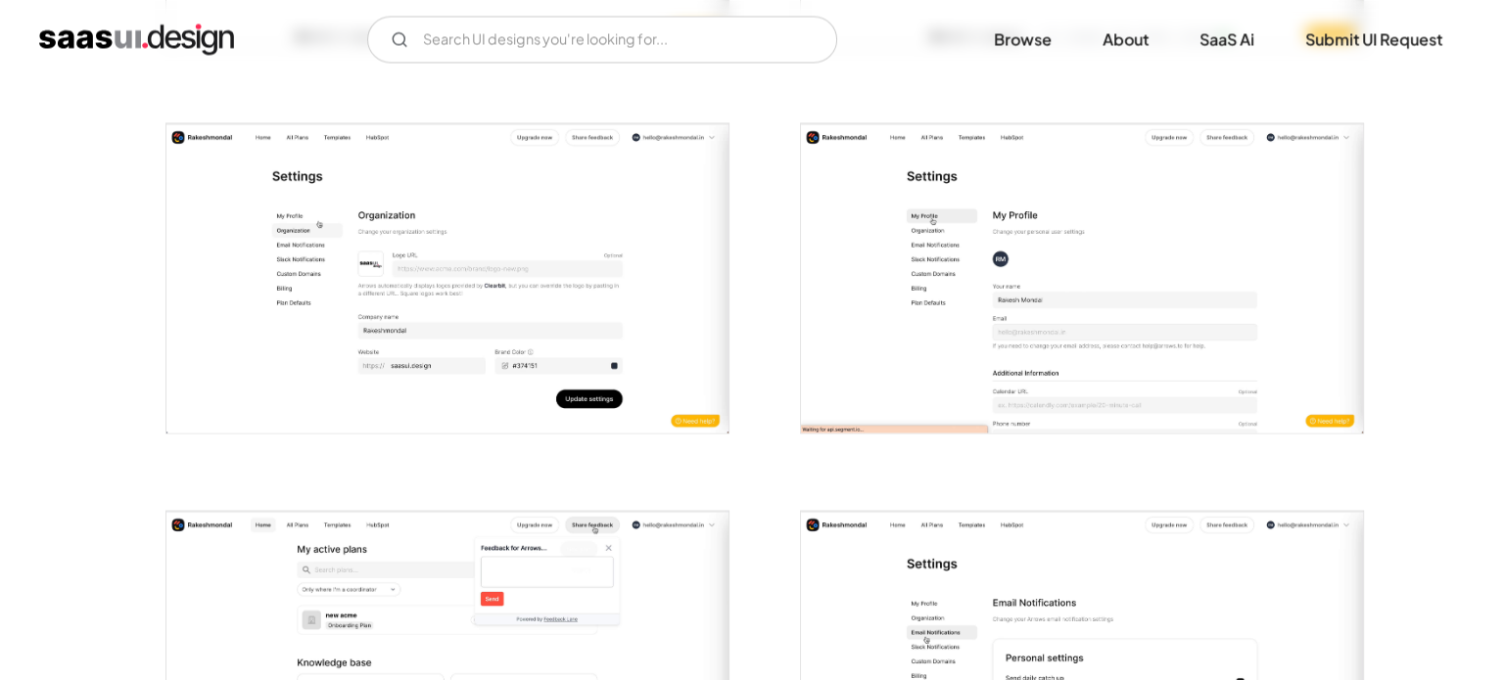
scroll to position [3427, 0]
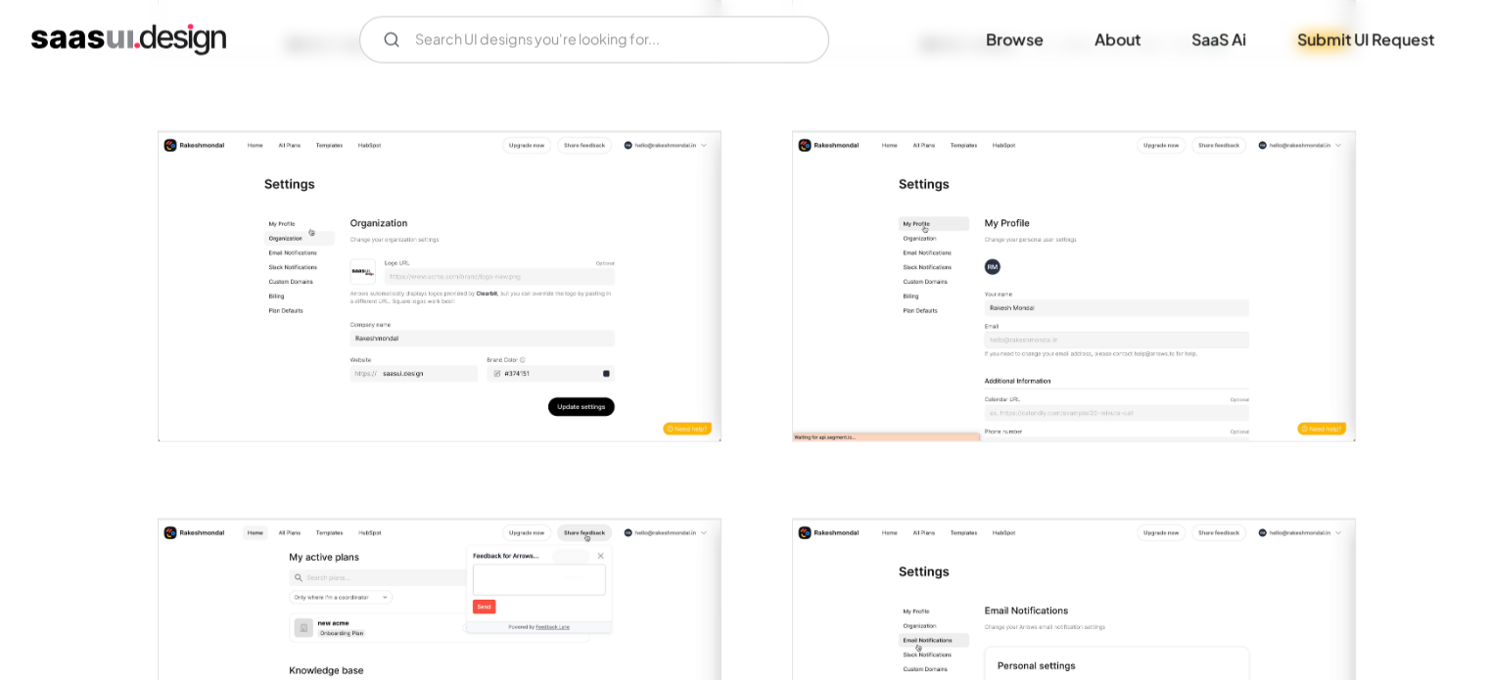
click at [596, 340] on img "open lightbox" at bounding box center [440, 285] width 562 height 309
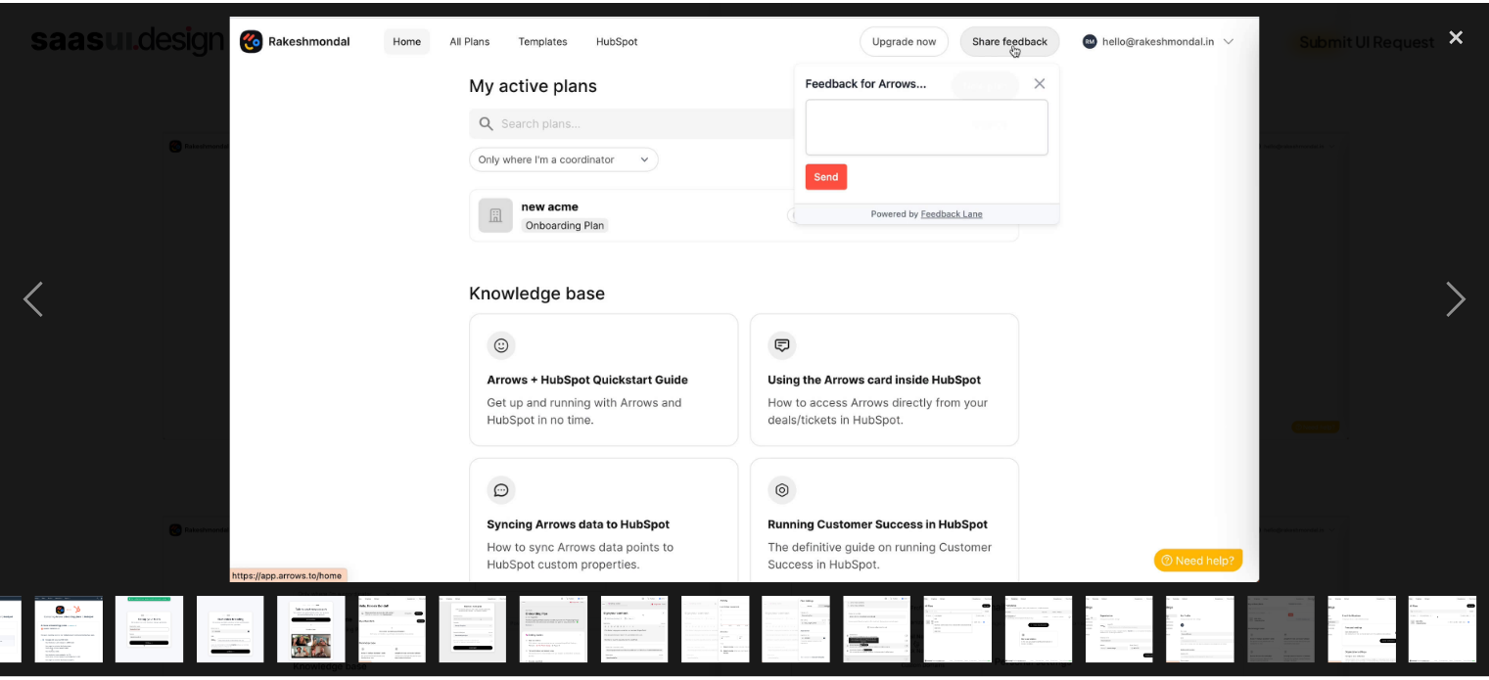
scroll to position [0, 224]
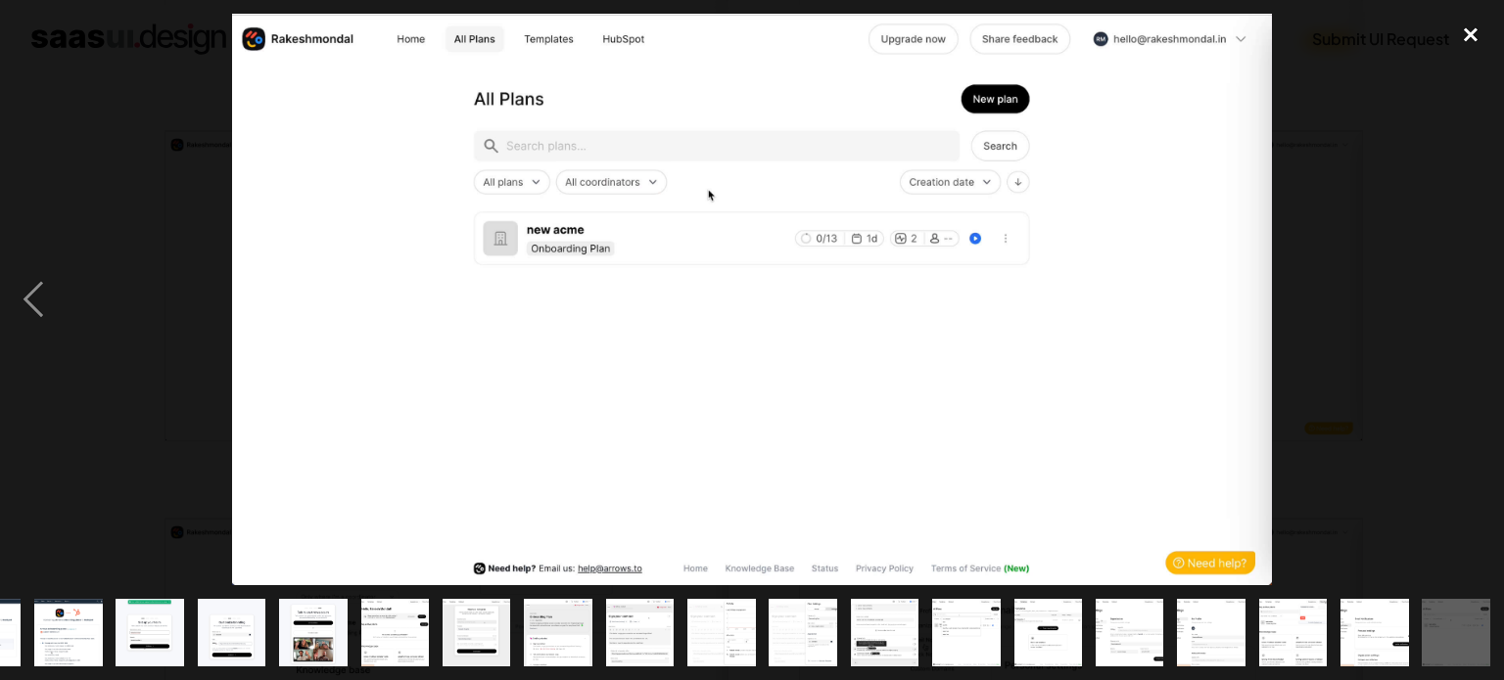
click at [1482, 26] on div "close lightbox" at bounding box center [1470, 35] width 67 height 43
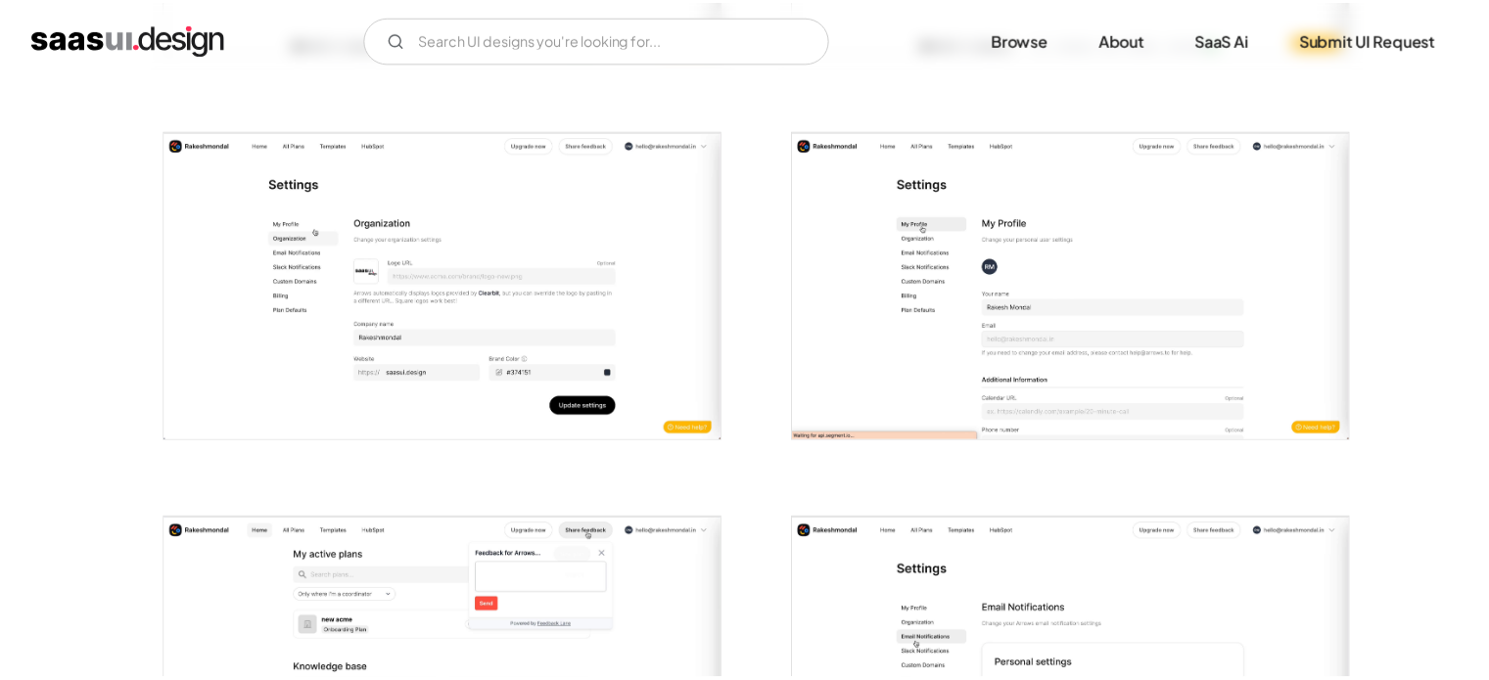
scroll to position [0, 0]
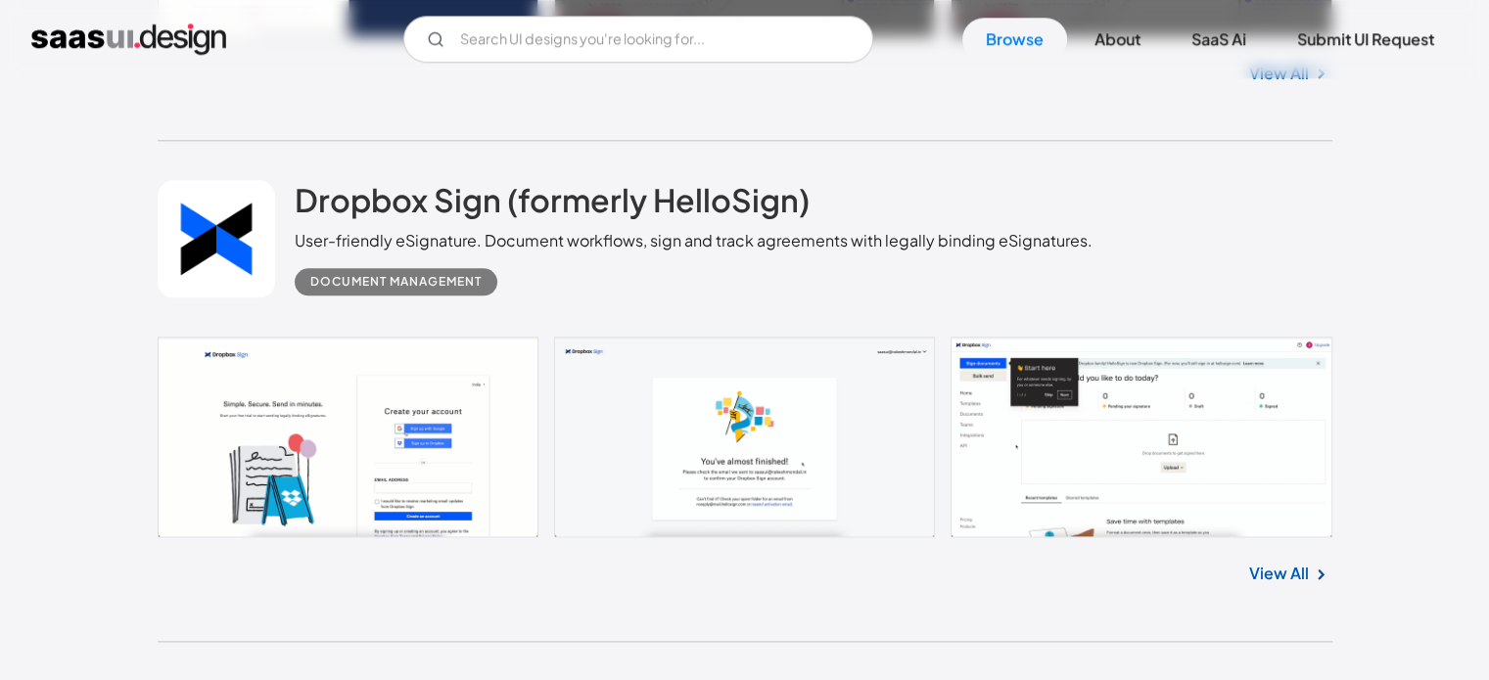
scroll to position [9726, 0]
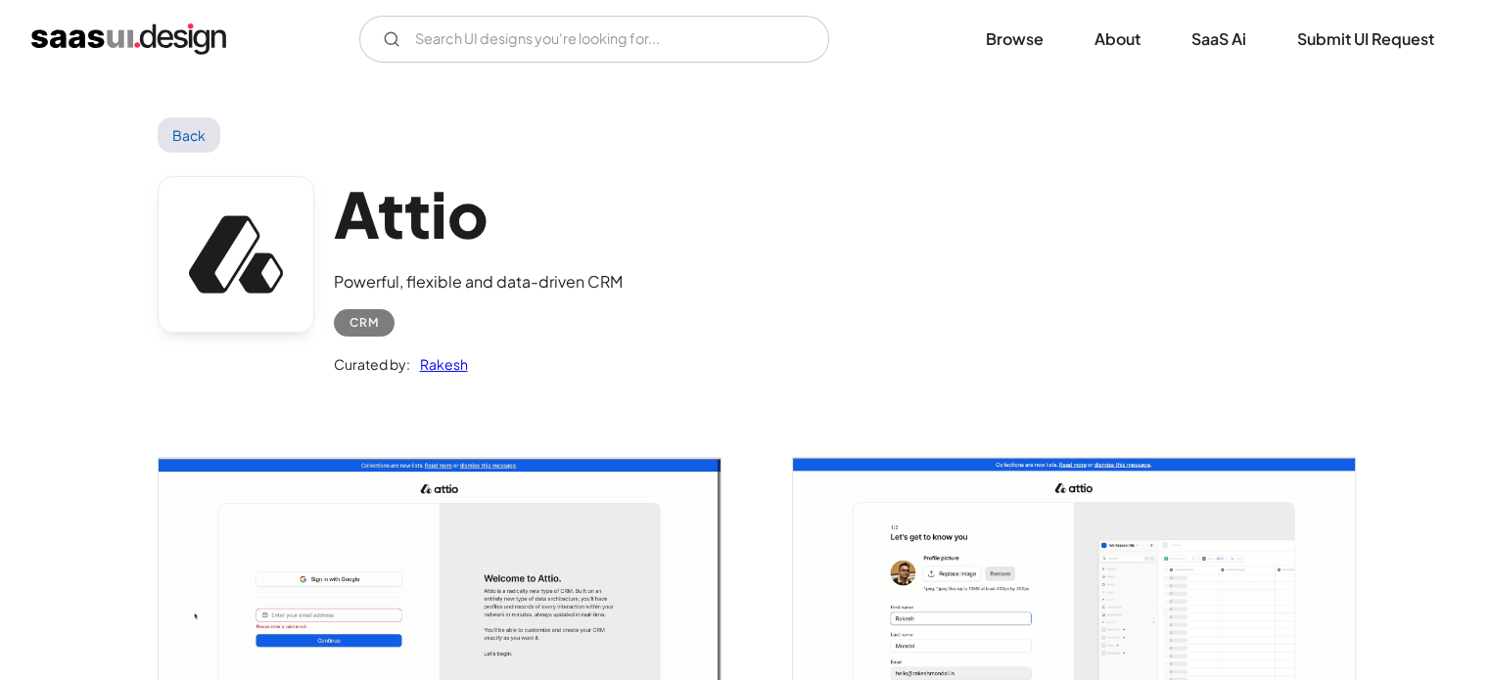
click at [604, 548] on img "open lightbox" at bounding box center [440, 611] width 562 height 307
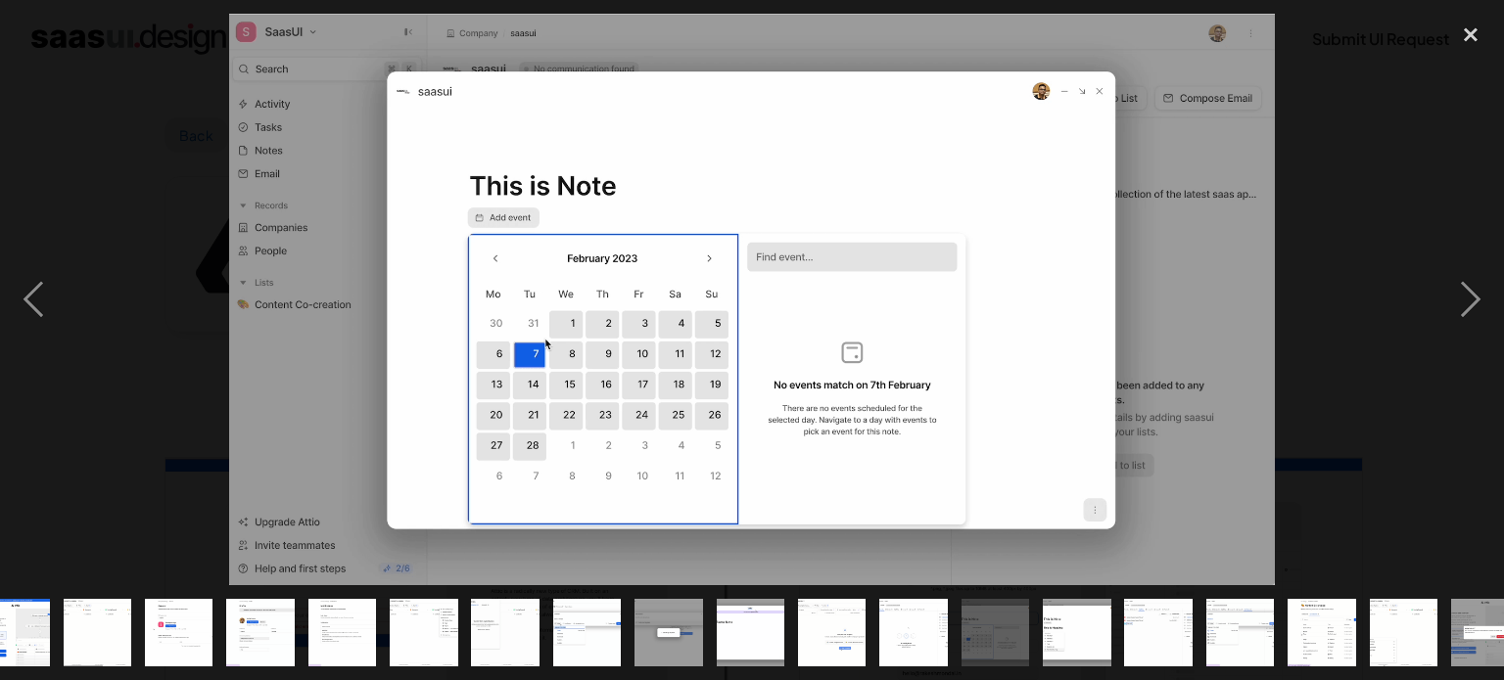
scroll to position [0, 551]
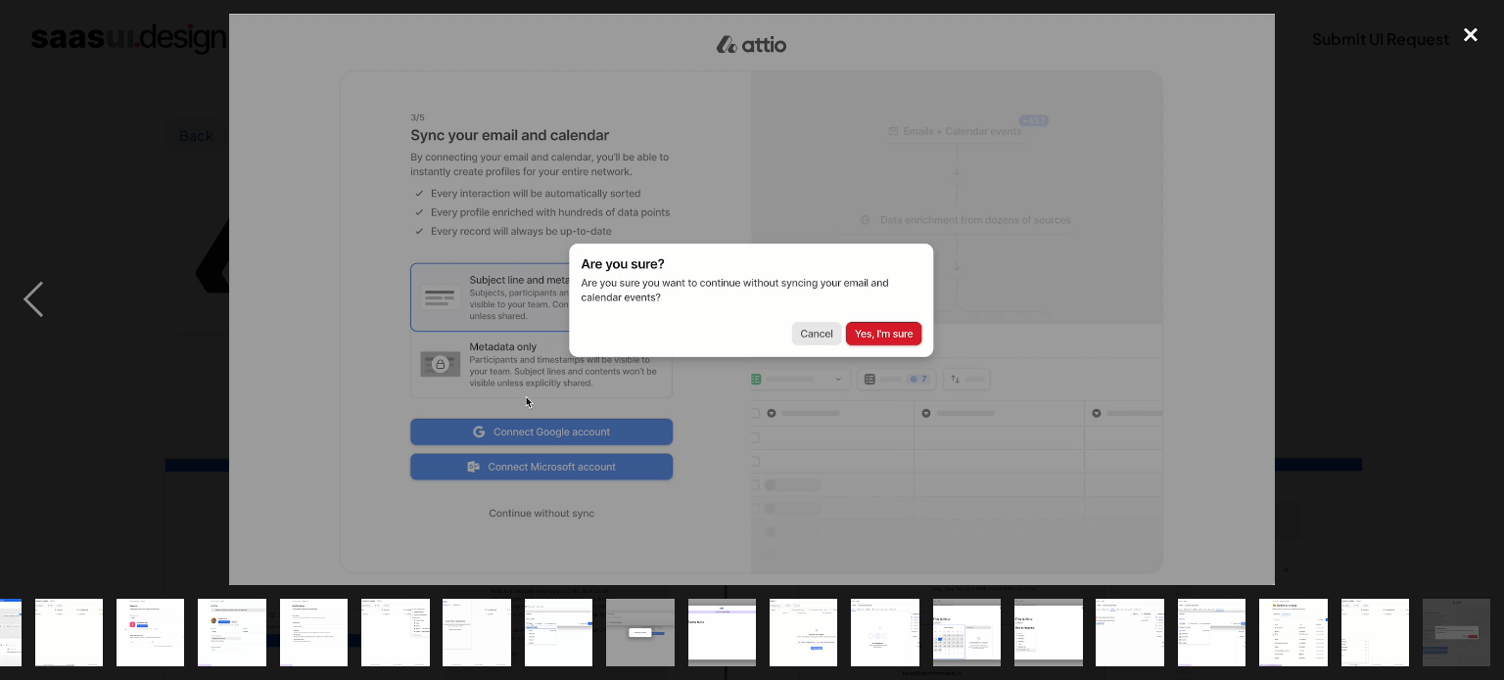
click at [1457, 36] on div "close lightbox" at bounding box center [1470, 35] width 67 height 43
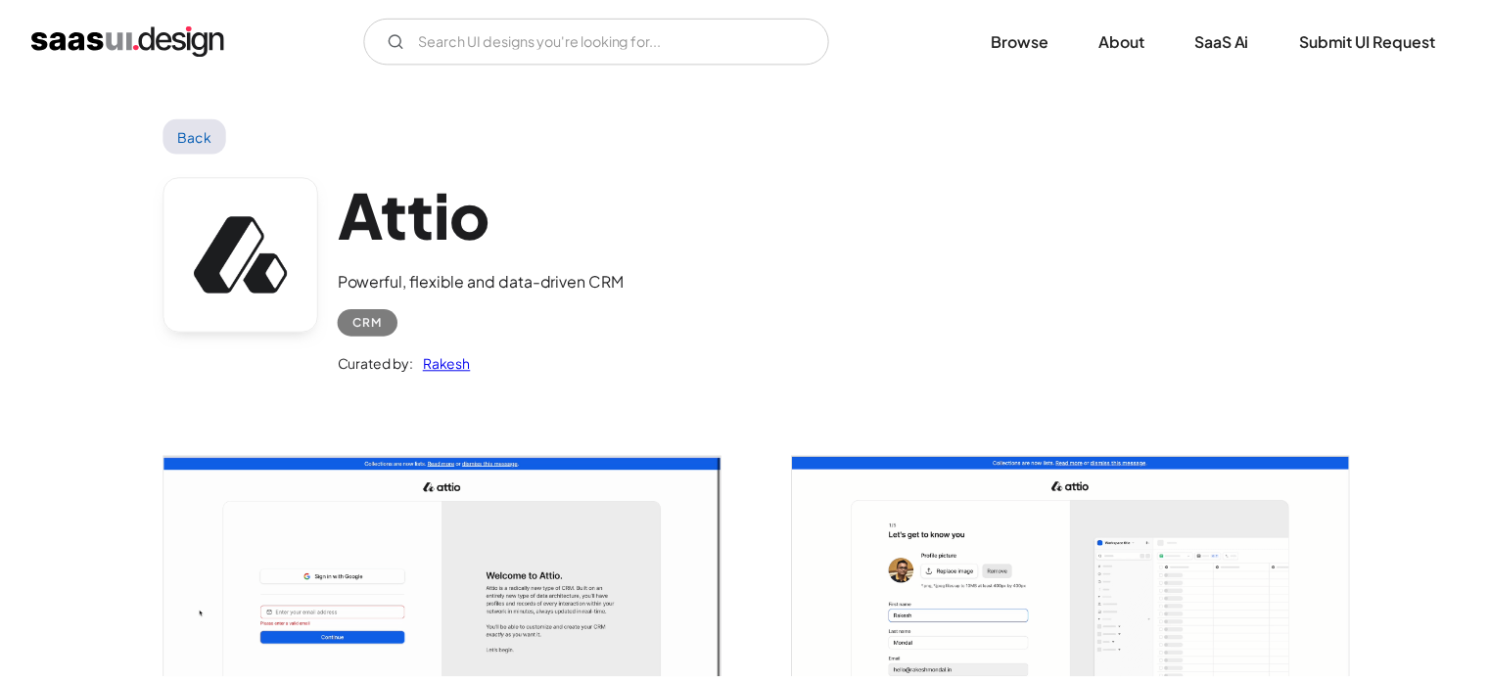
scroll to position [0, 0]
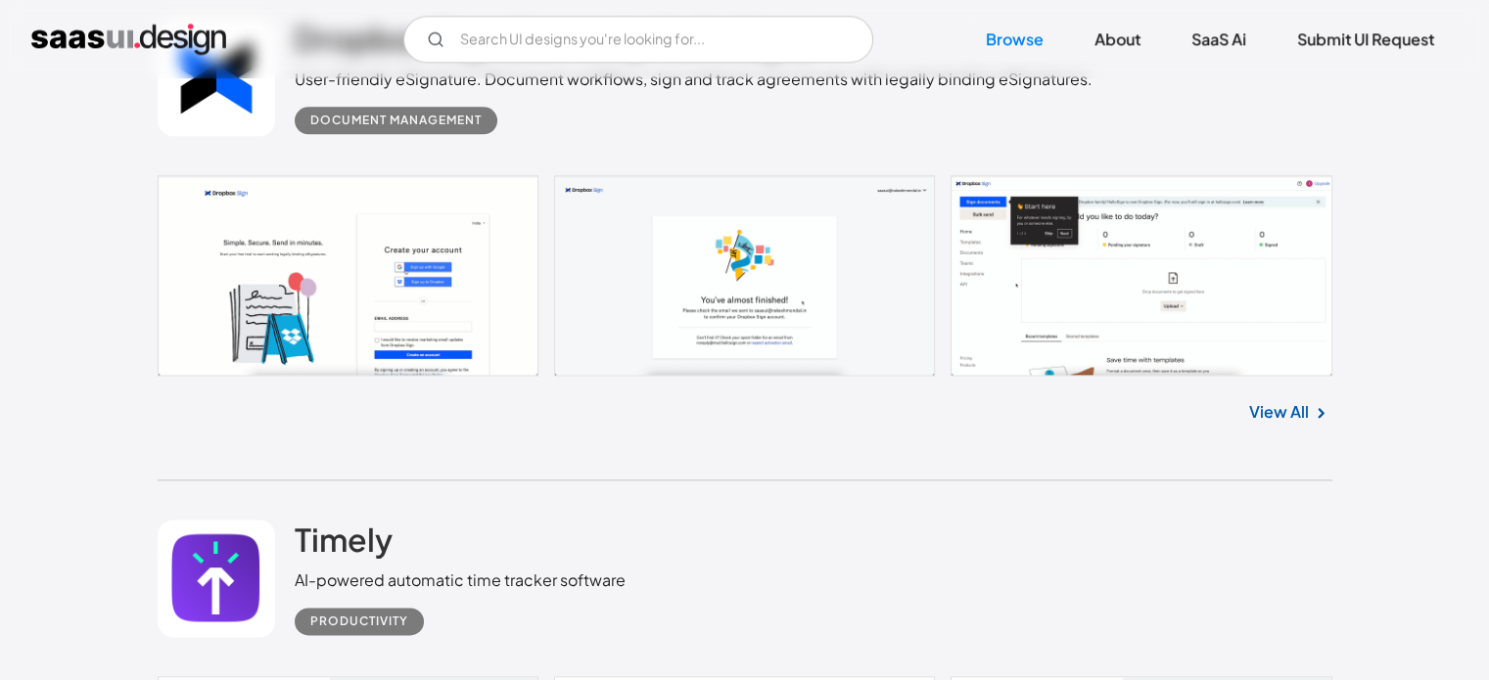
scroll to position [9866, 0]
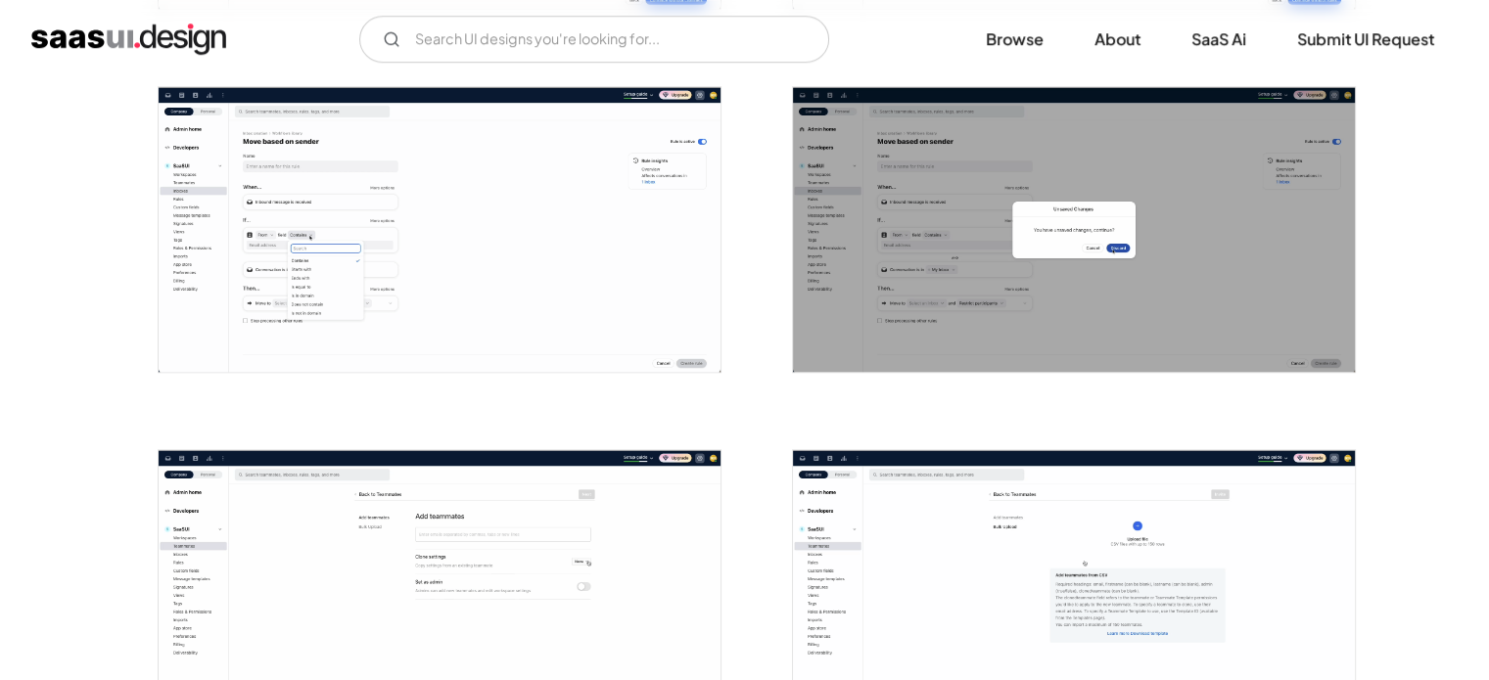
scroll to position [1860, 0]
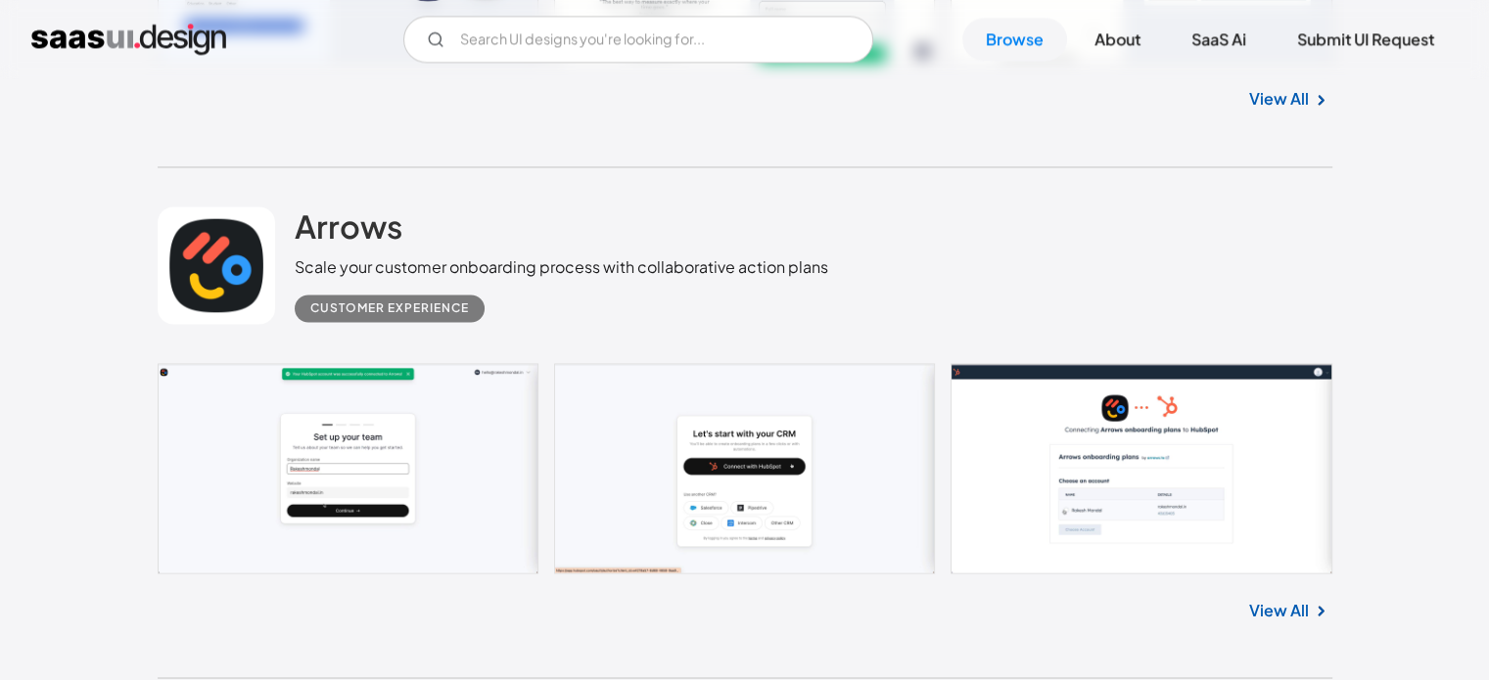
scroll to position [10762, 0]
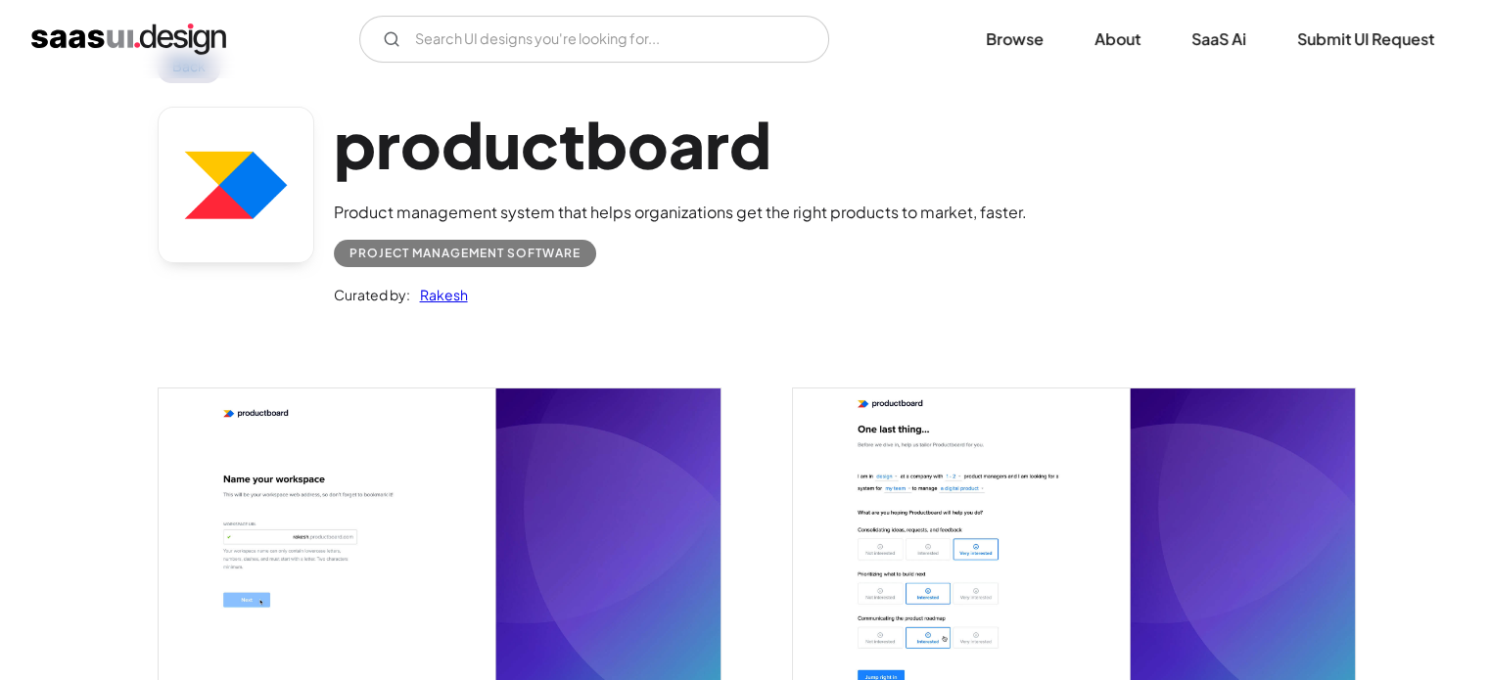
scroll to position [392, 0]
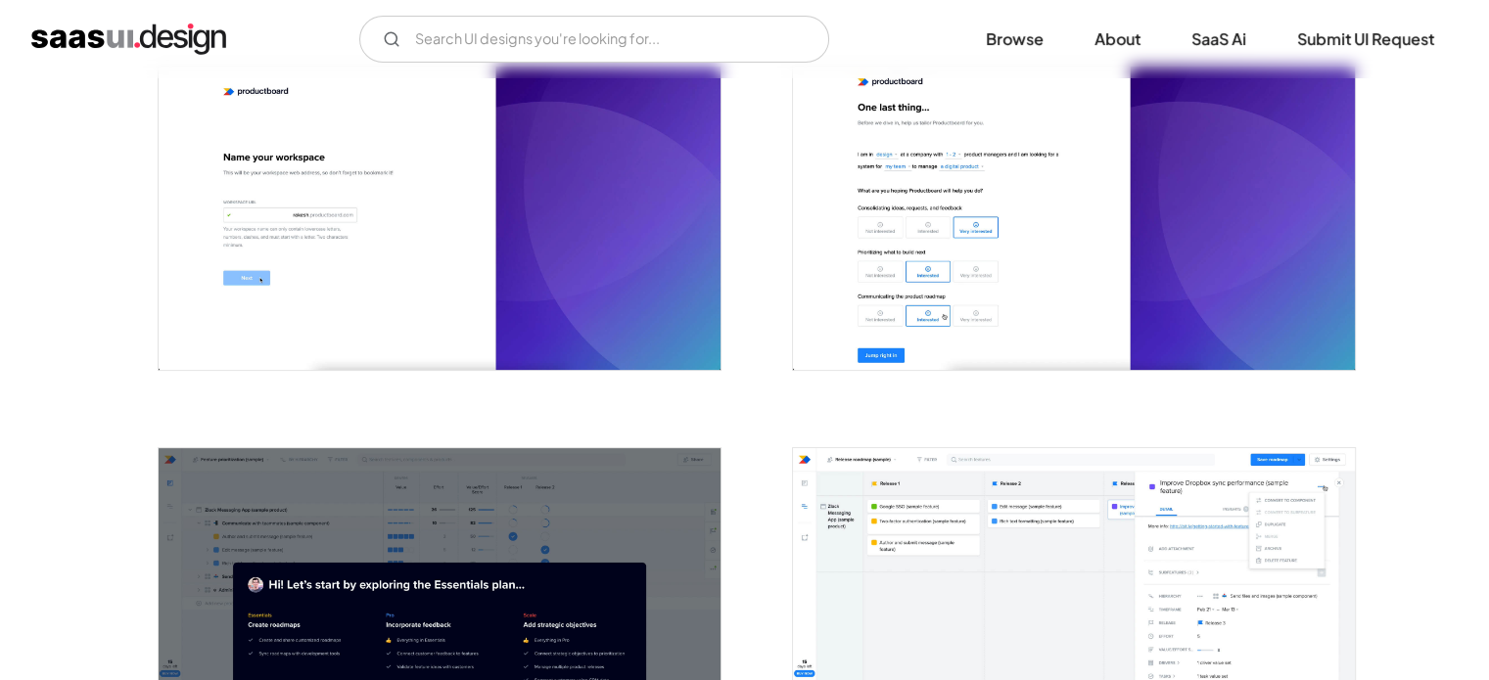
click at [584, 344] on img "open lightbox" at bounding box center [440, 218] width 562 height 303
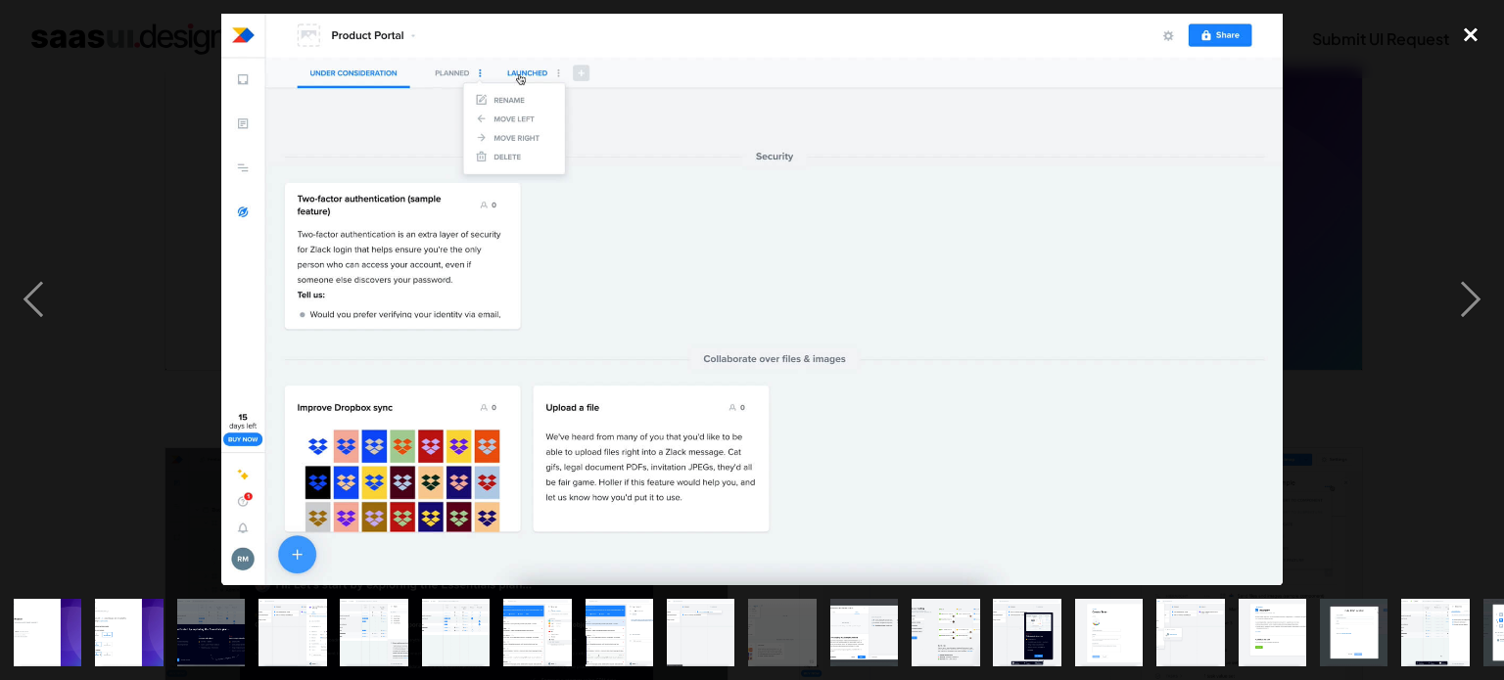
click at [1465, 20] on div "close lightbox" at bounding box center [1470, 35] width 67 height 43
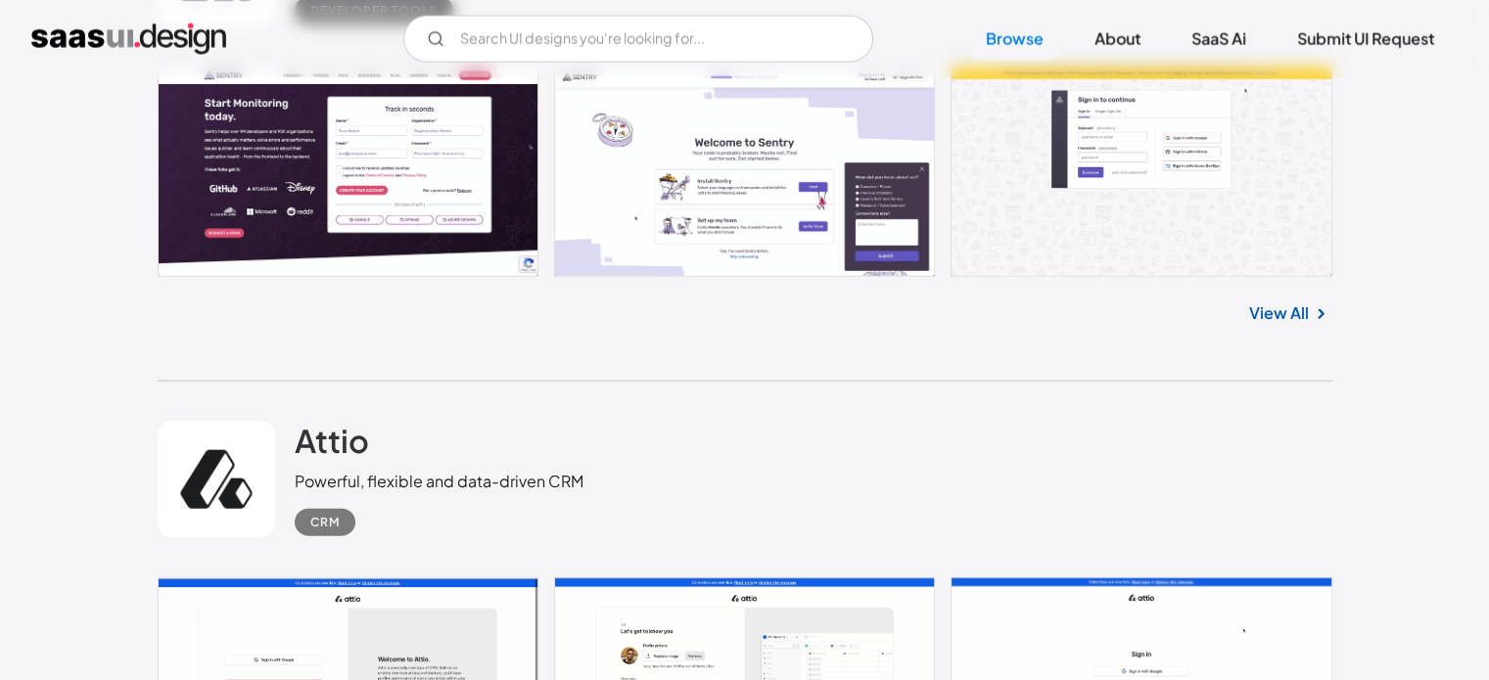
scroll to position [12007, 0]
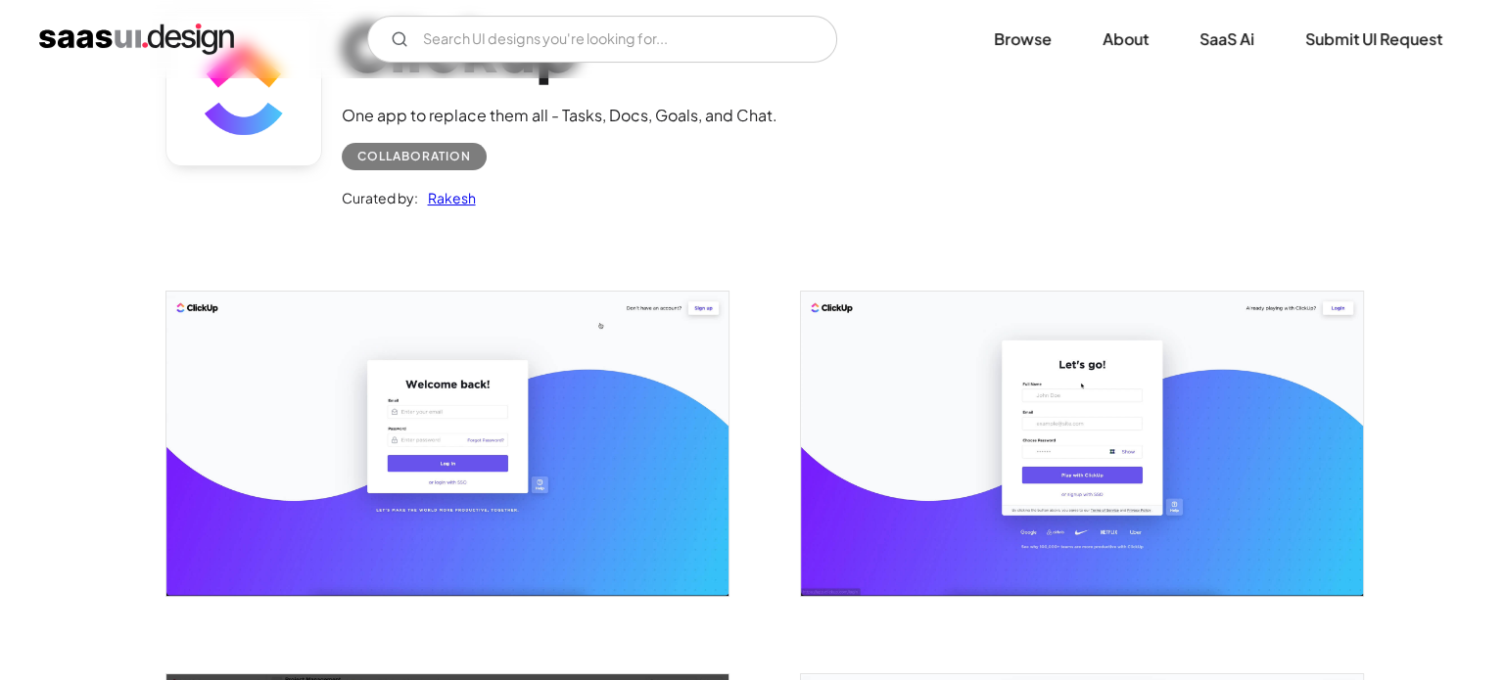
scroll to position [196, 0]
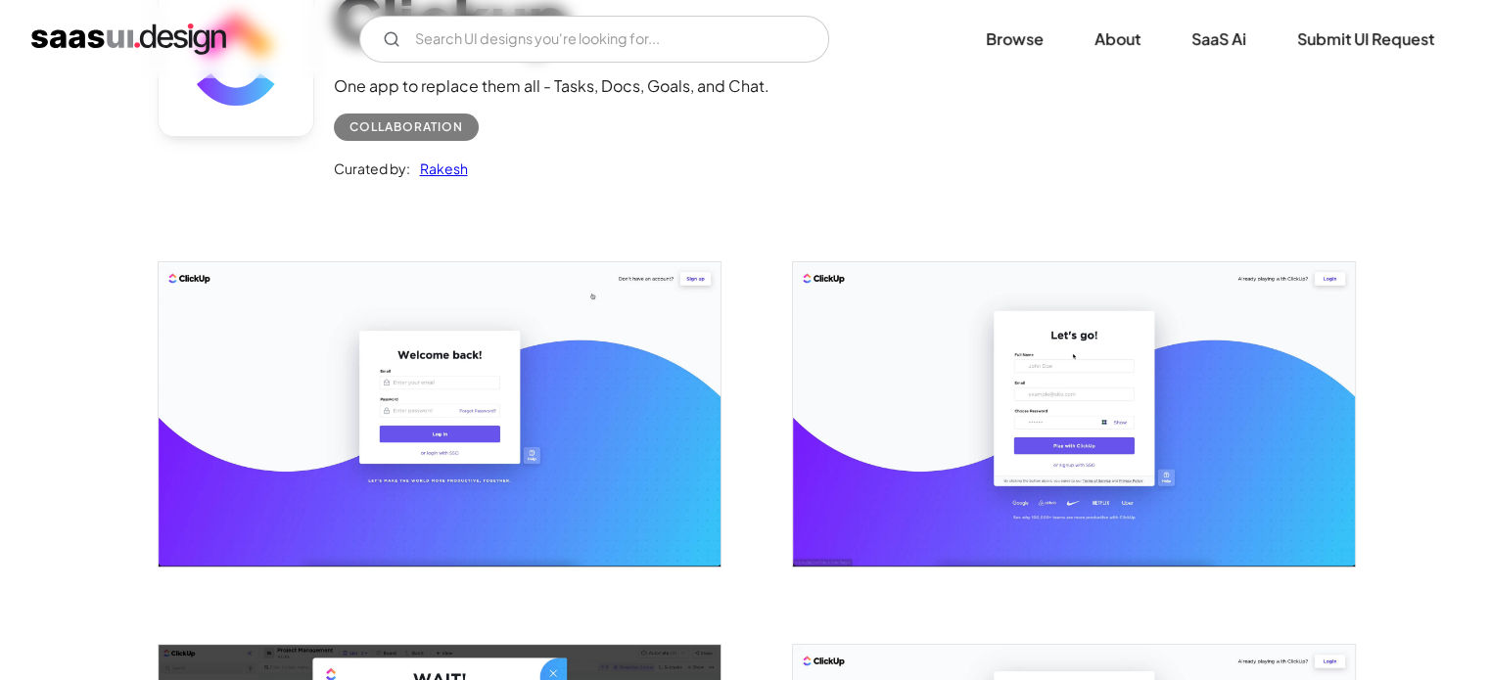
click at [577, 414] on img "open lightbox" at bounding box center [440, 414] width 562 height 304
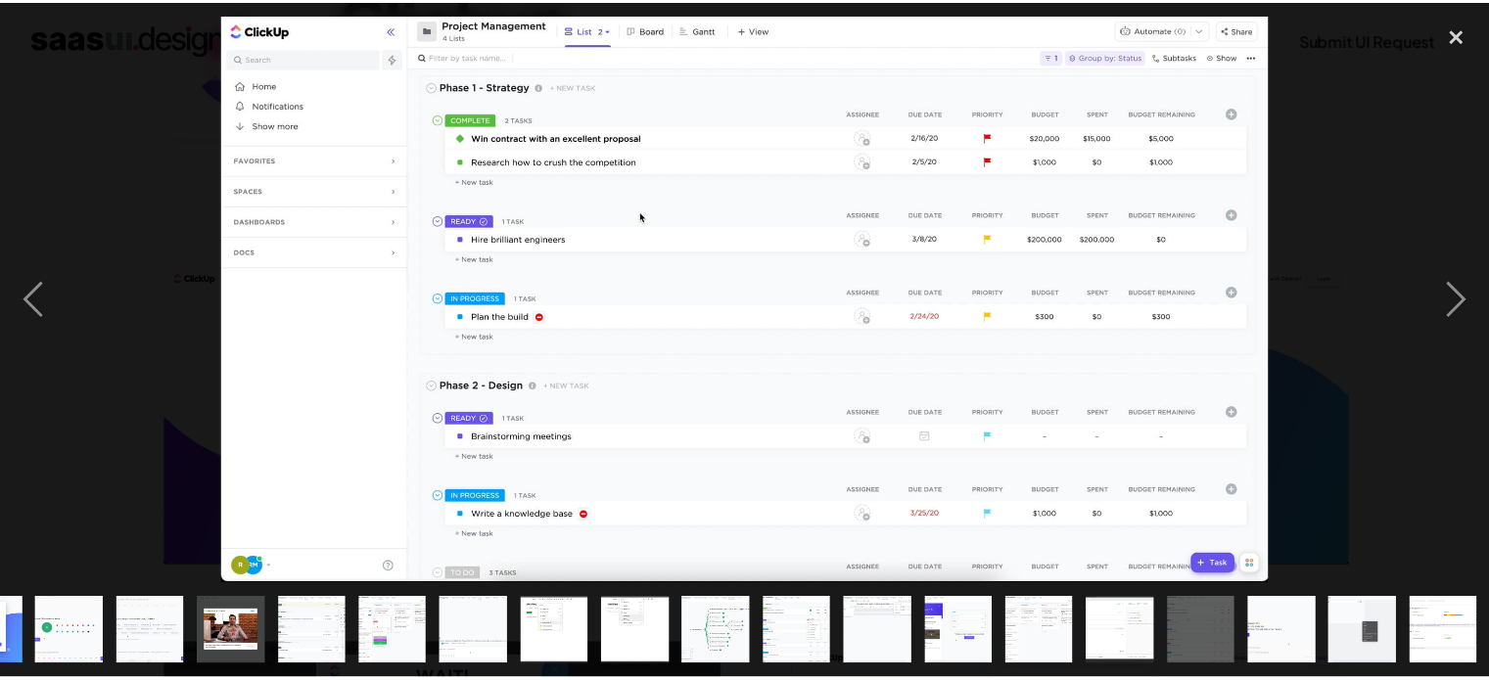
scroll to position [0, 305]
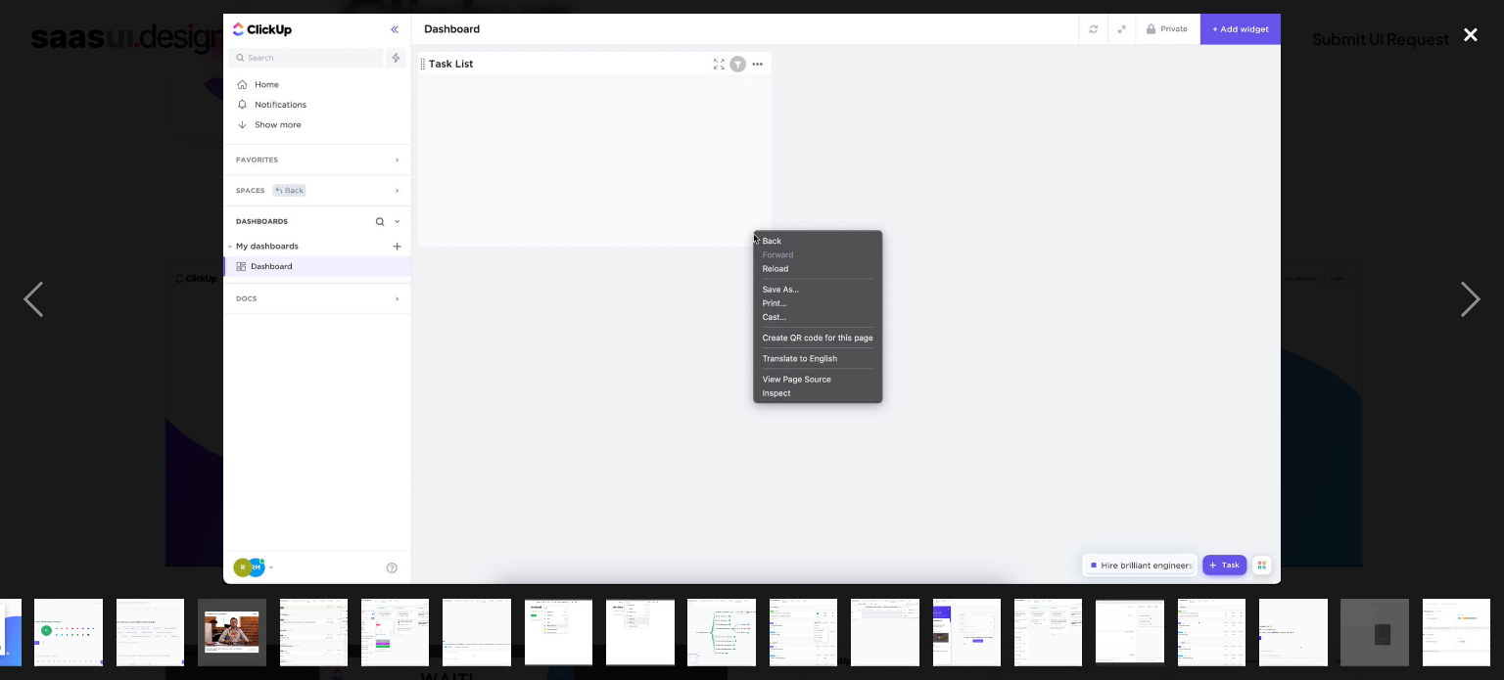
click at [1468, 28] on div "close lightbox" at bounding box center [1470, 35] width 67 height 43
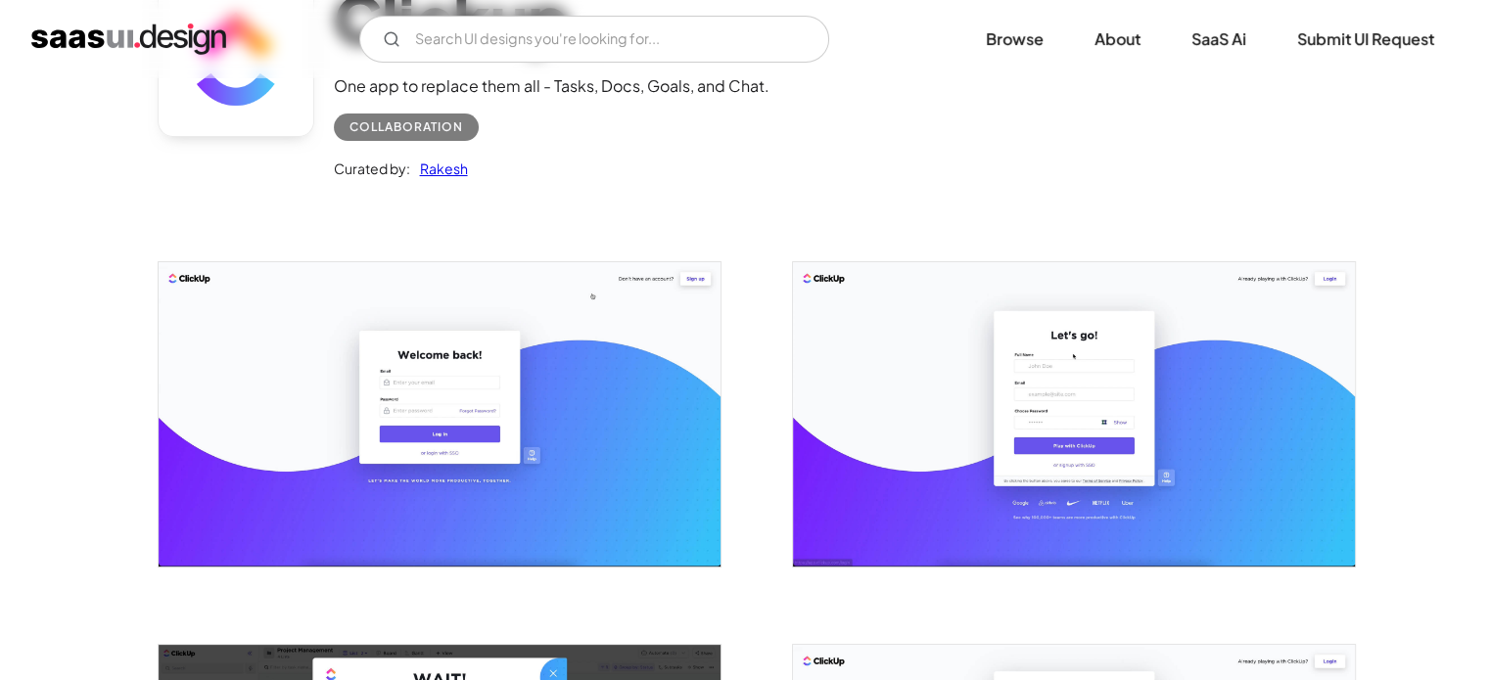
scroll to position [0, 0]
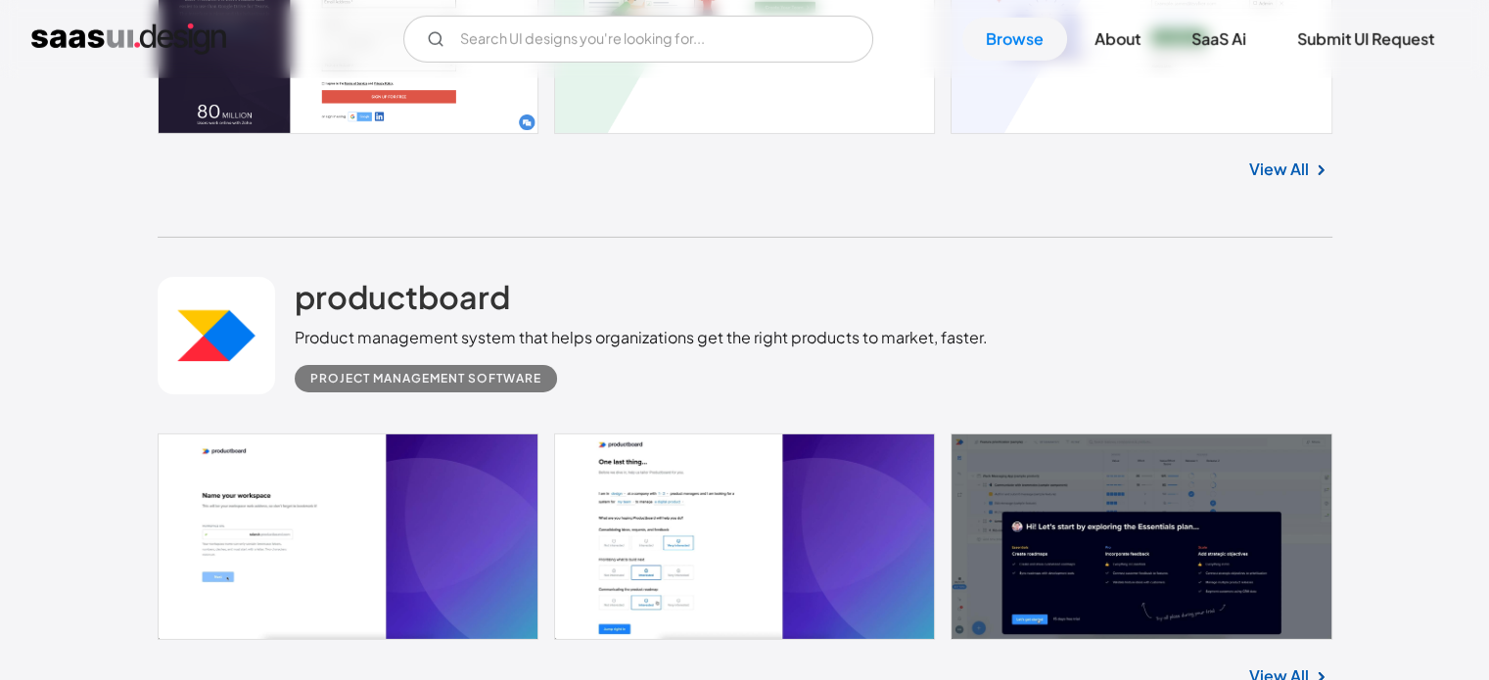
scroll to position [13695, 0]
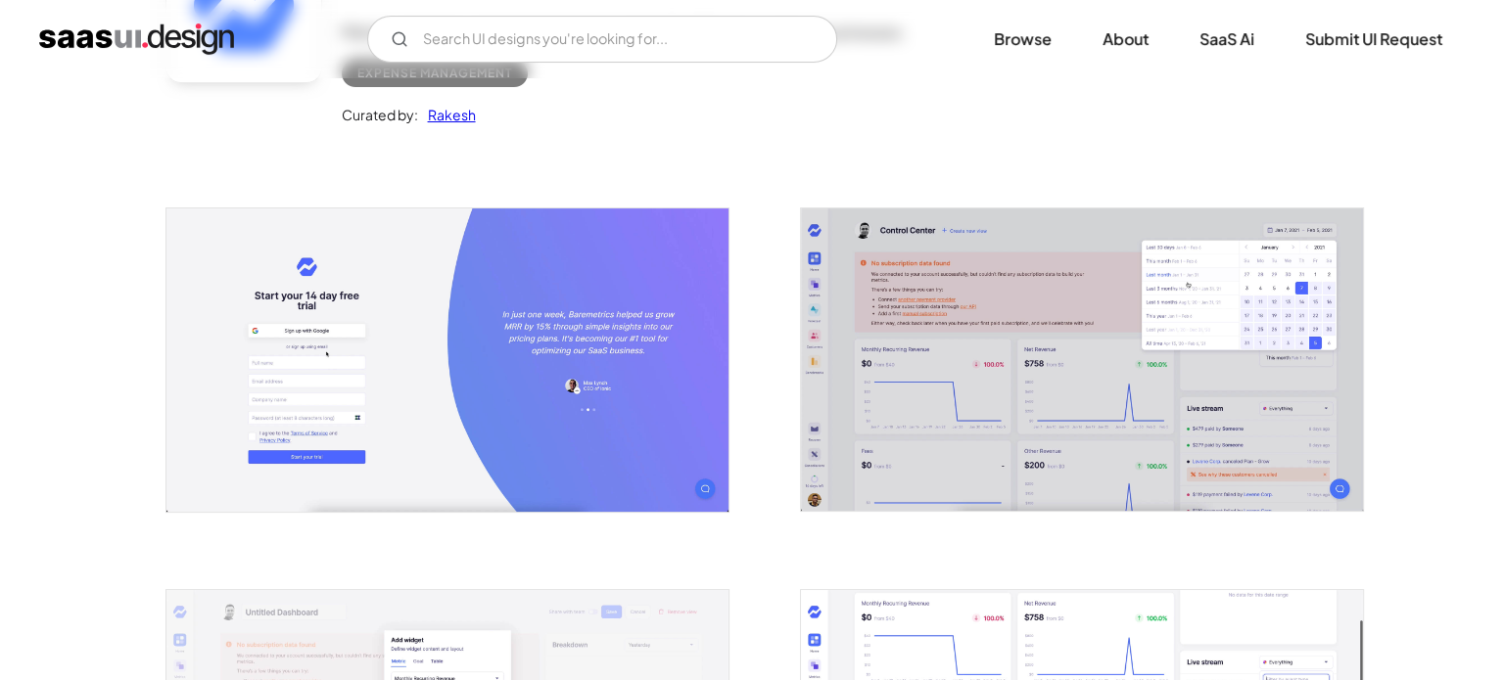
scroll to position [294, 0]
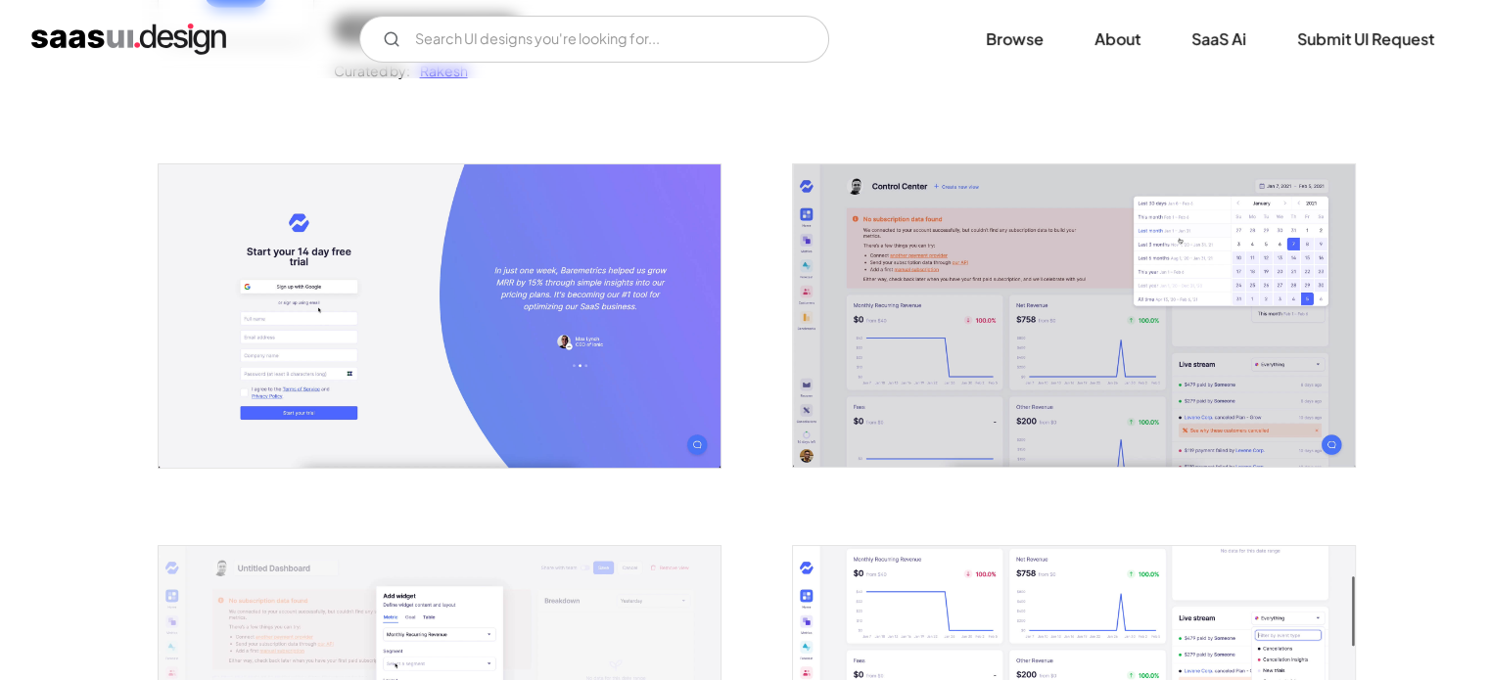
click at [550, 312] on img "open lightbox" at bounding box center [440, 315] width 562 height 303
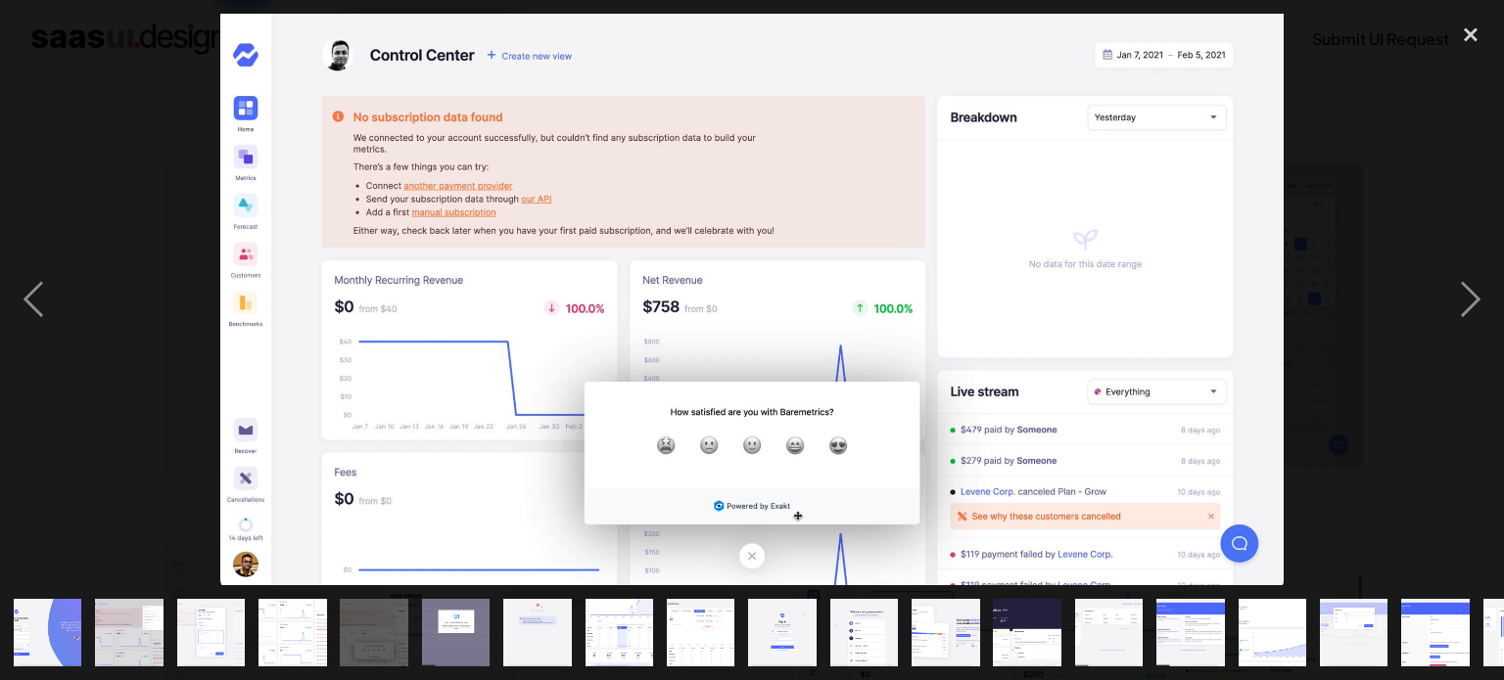
click at [933, 314] on img at bounding box center [751, 300] width 1062 height 572
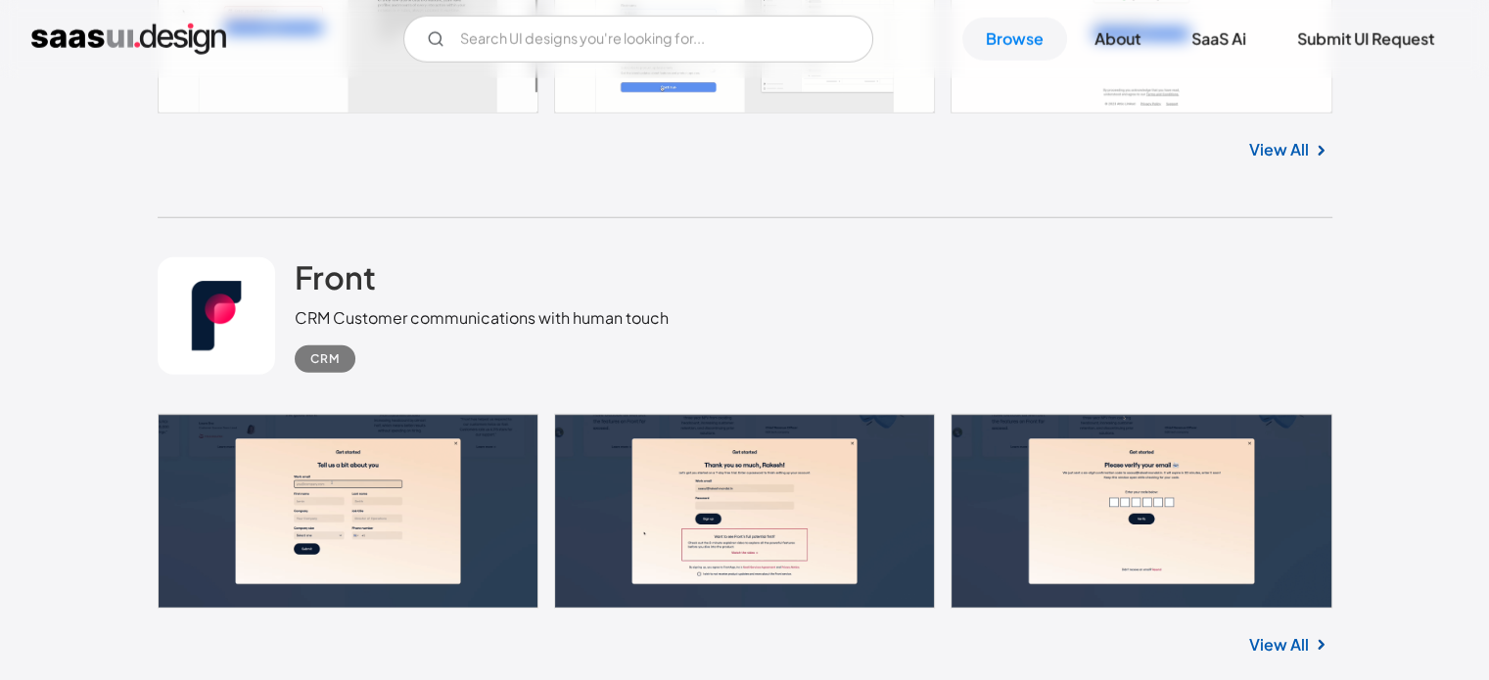
scroll to position [12678, 0]
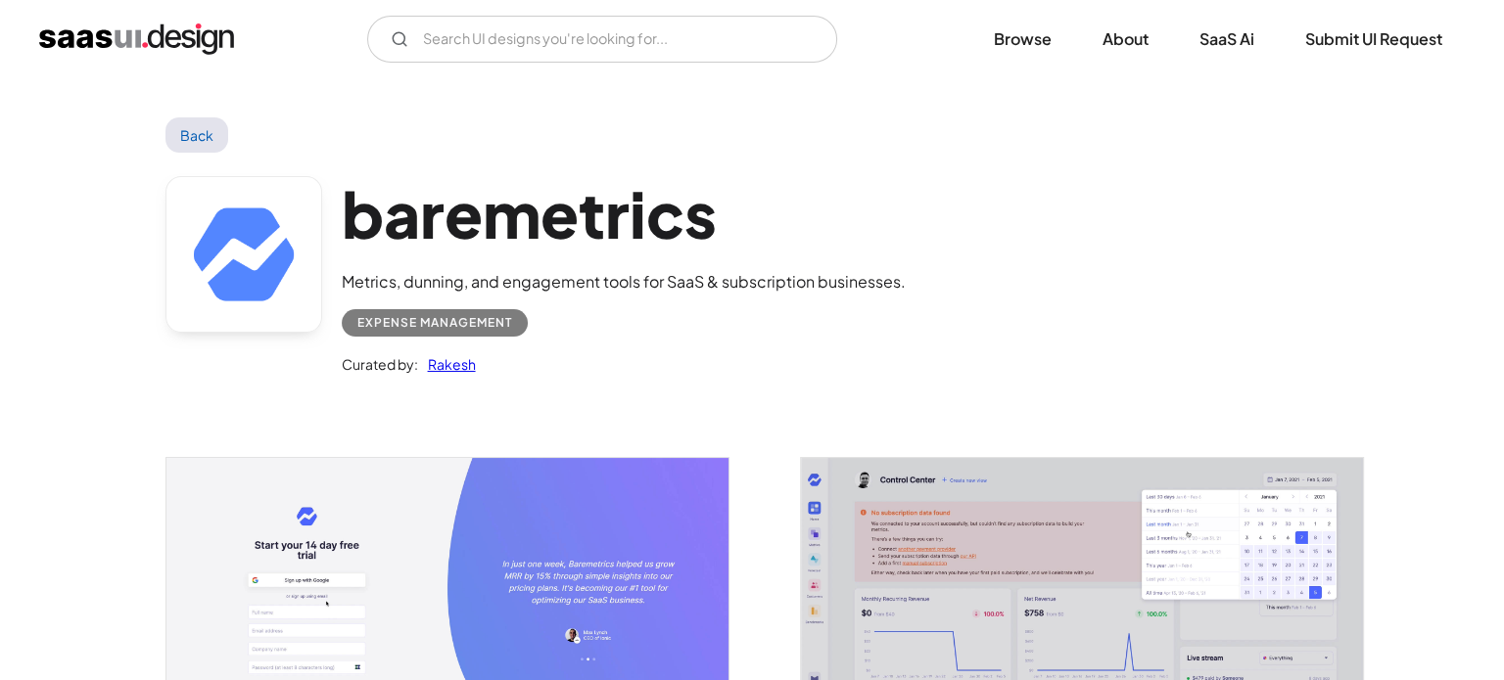
scroll to position [307, 0]
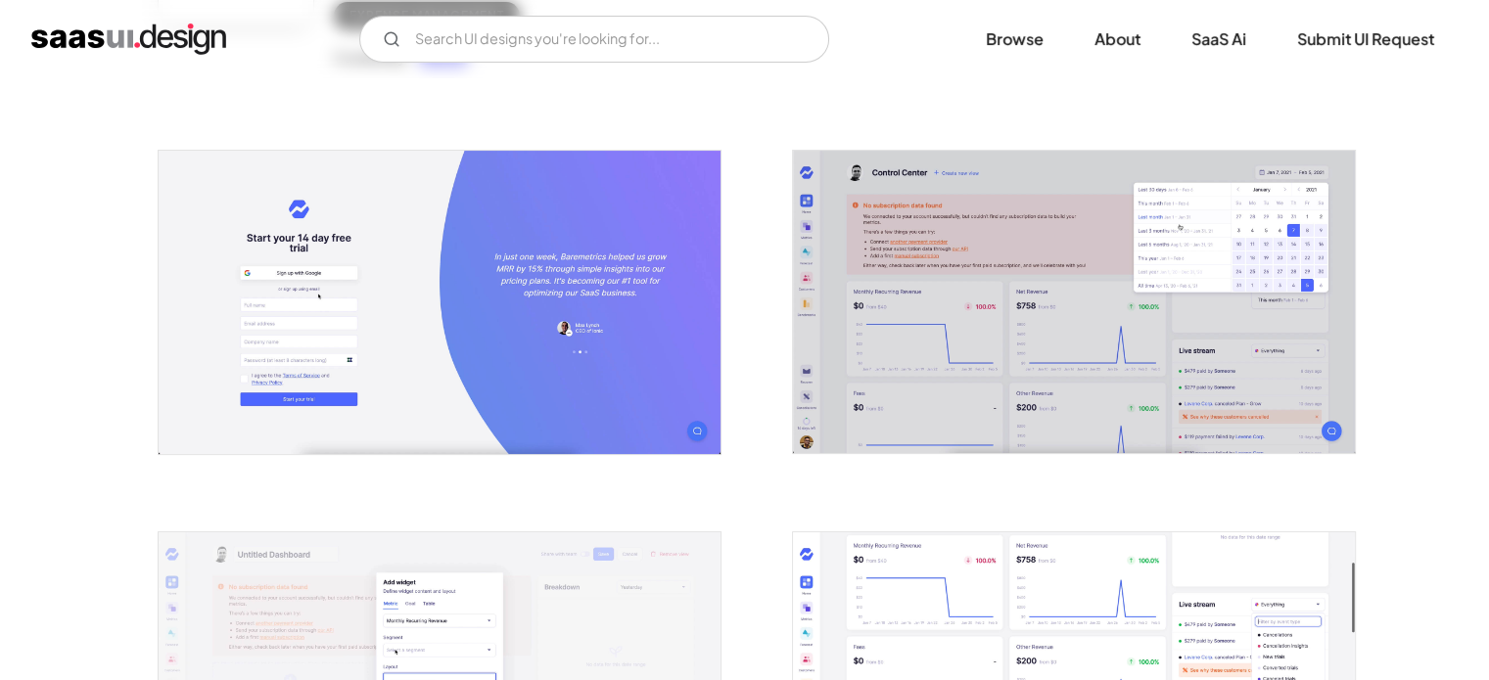
click at [630, 289] on img "open lightbox" at bounding box center [440, 302] width 562 height 303
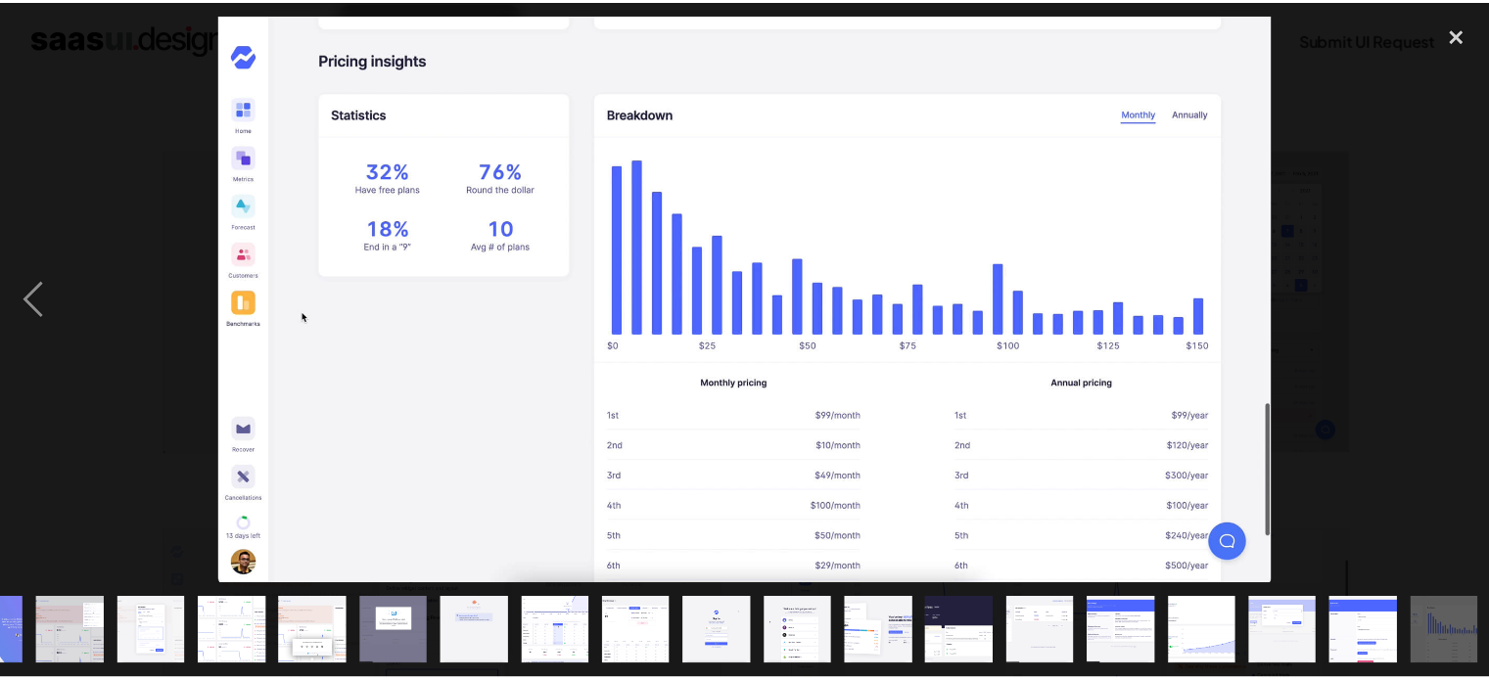
scroll to position [0, 61]
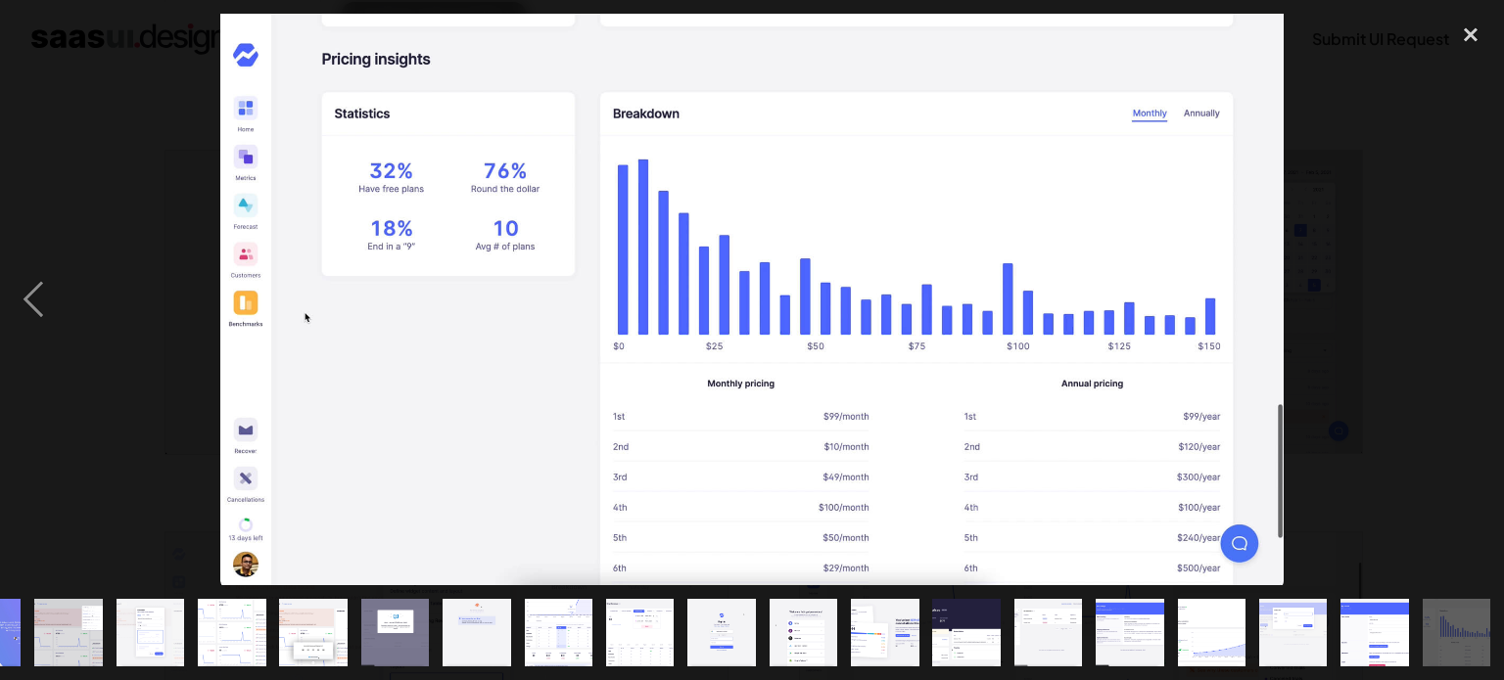
click at [1395, 258] on div at bounding box center [752, 300] width 1504 height 572
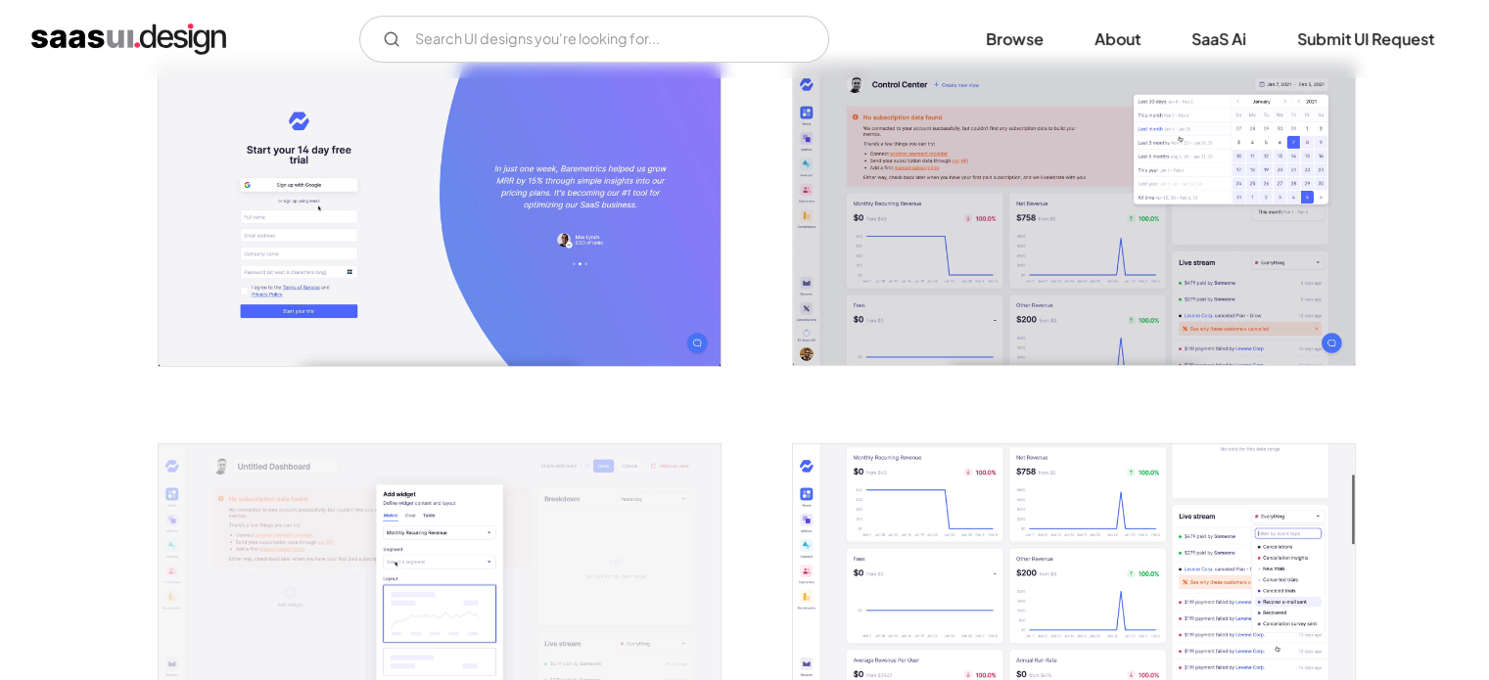
scroll to position [601, 0]
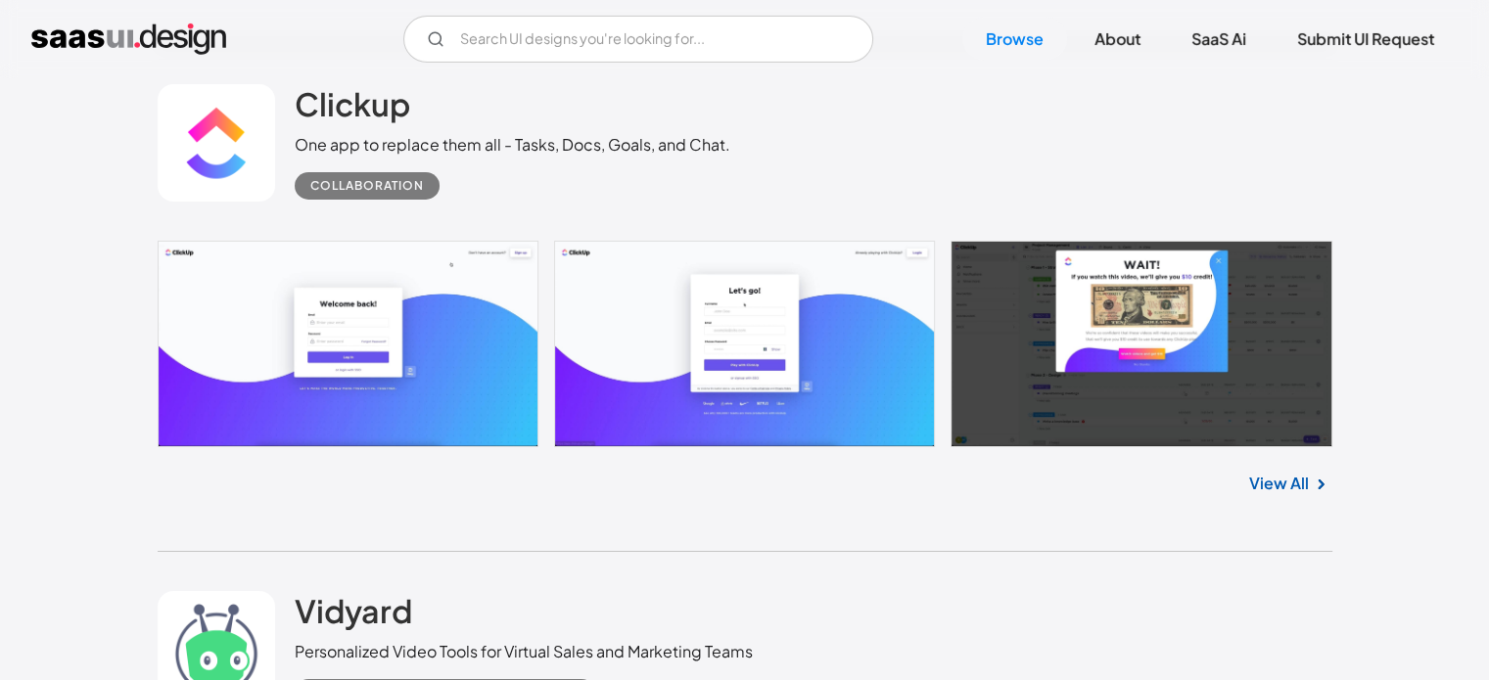
scroll to position [14414, 0]
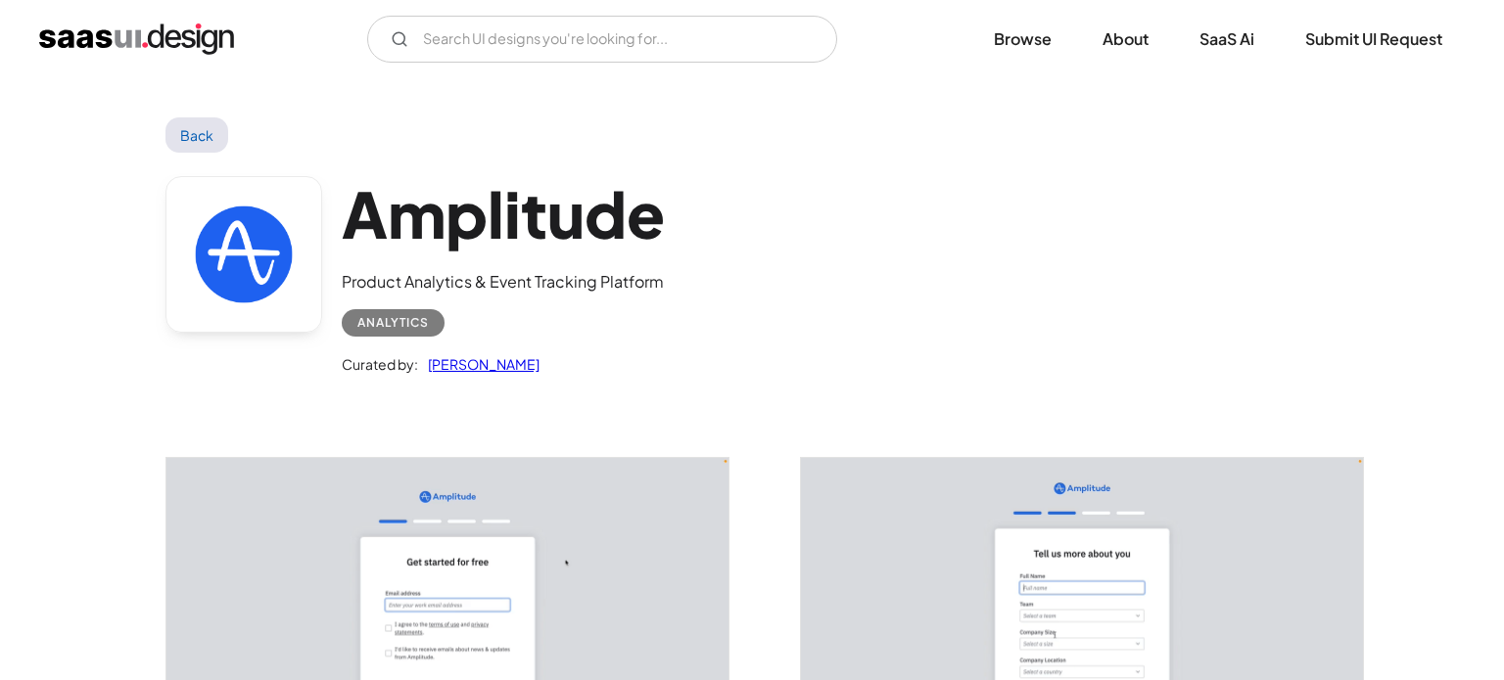
scroll to position [392, 0]
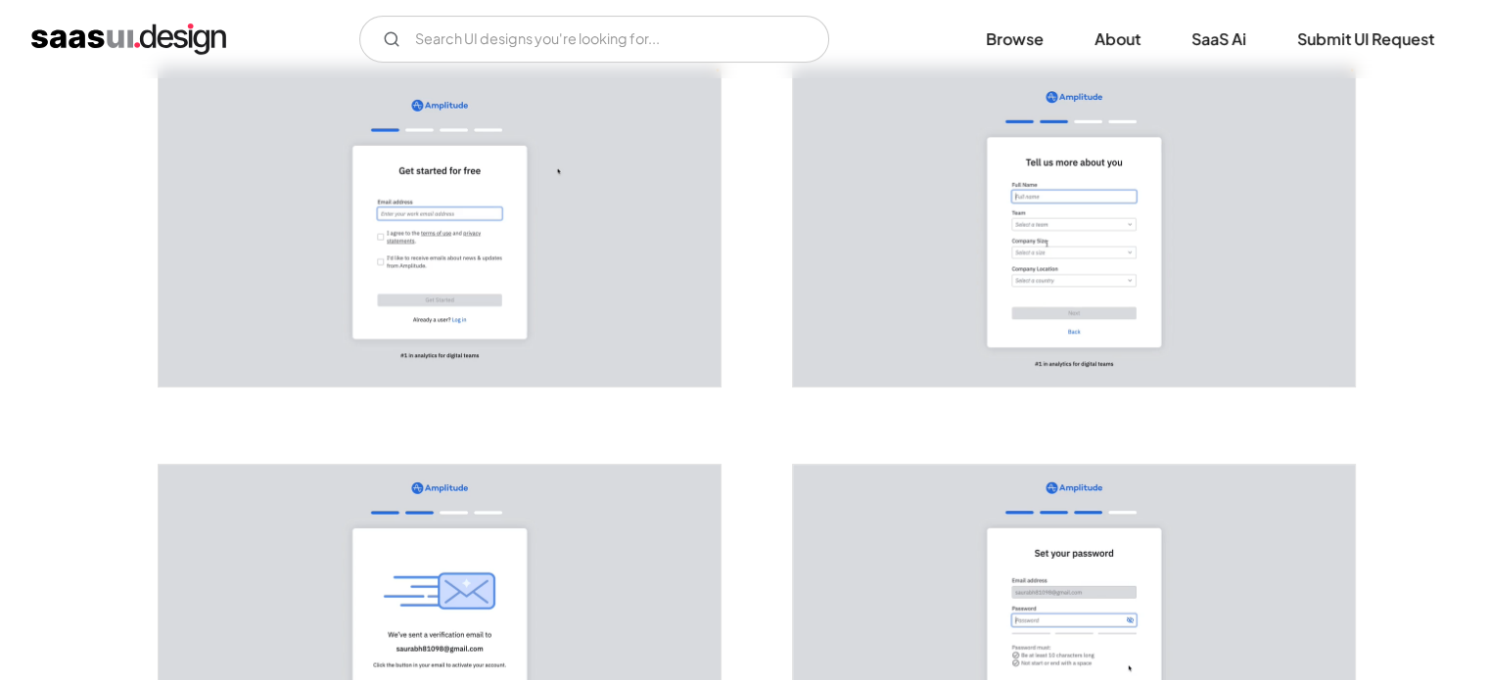
click at [577, 250] on img "open lightbox" at bounding box center [440, 227] width 562 height 320
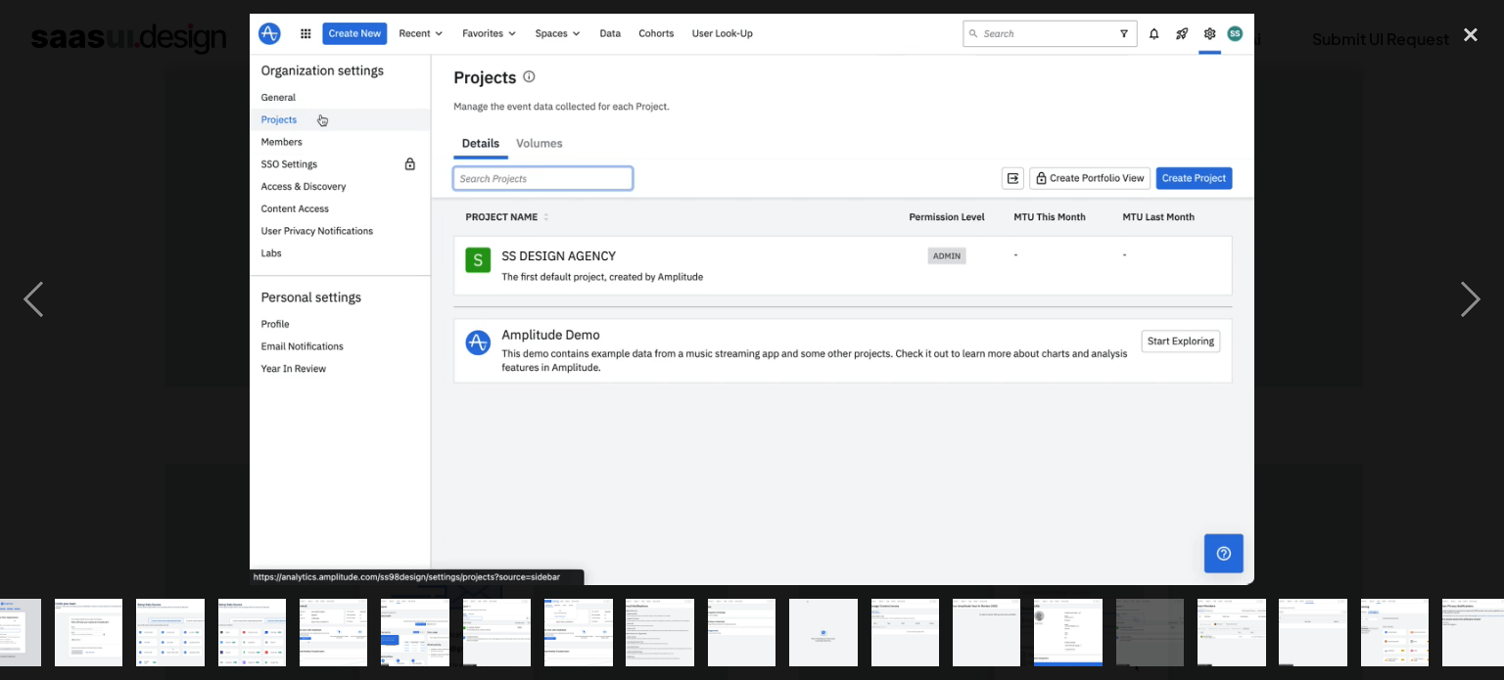
scroll to position [0, 388]
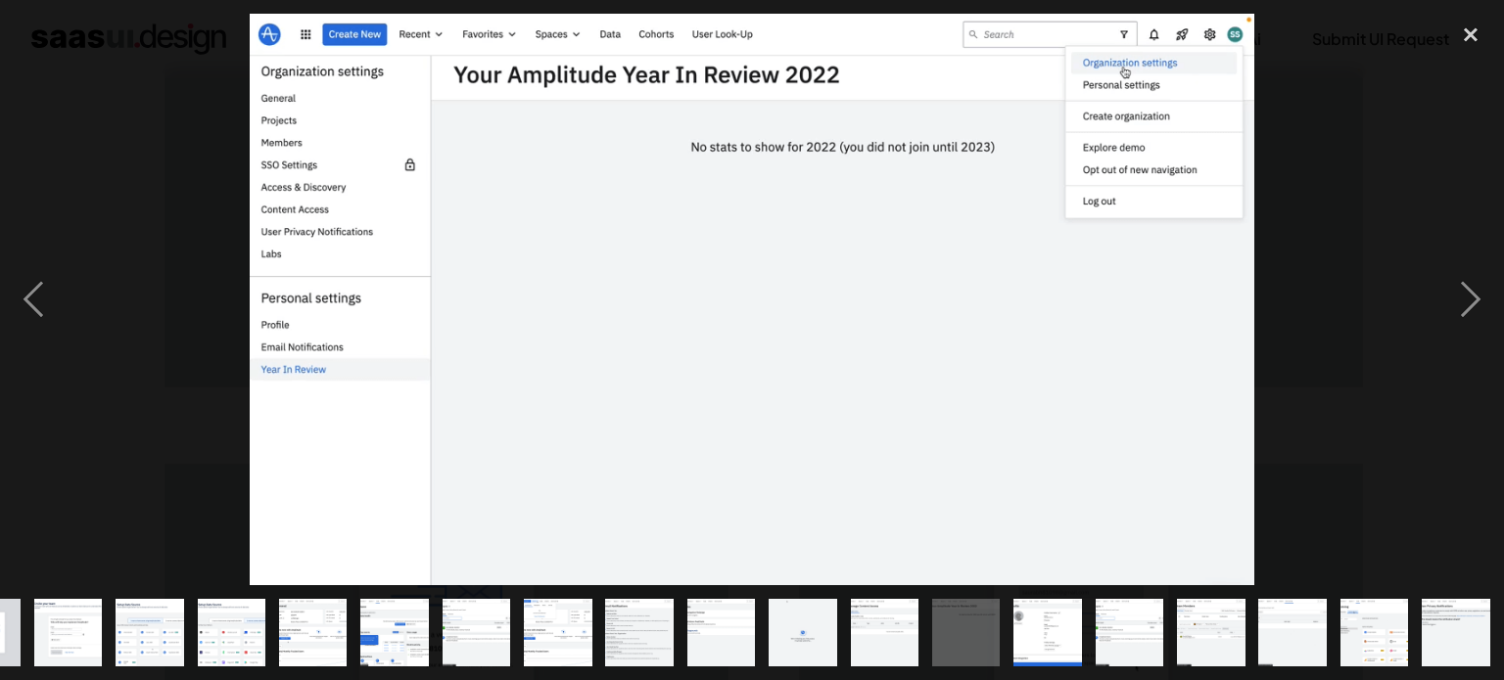
click at [760, 204] on img at bounding box center [752, 300] width 1004 height 572
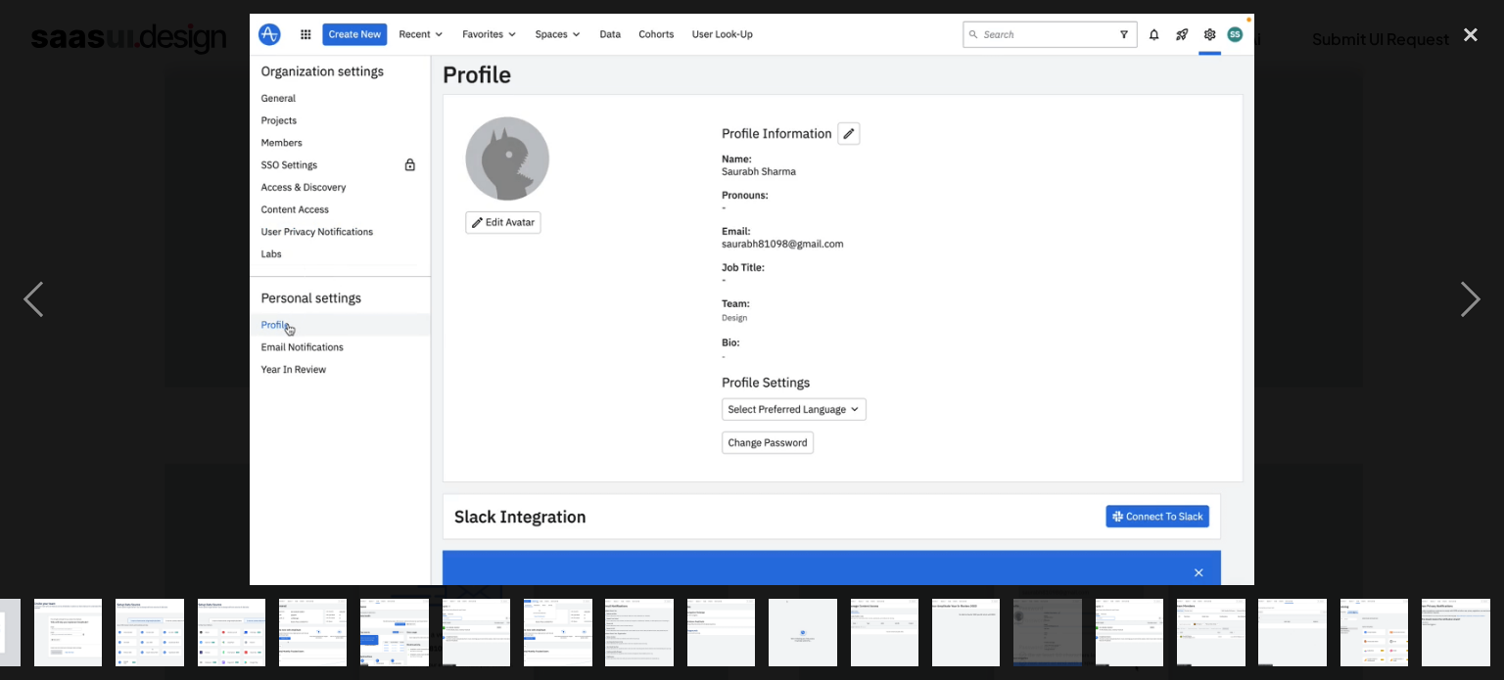
click at [1052, 210] on img at bounding box center [752, 300] width 1004 height 572
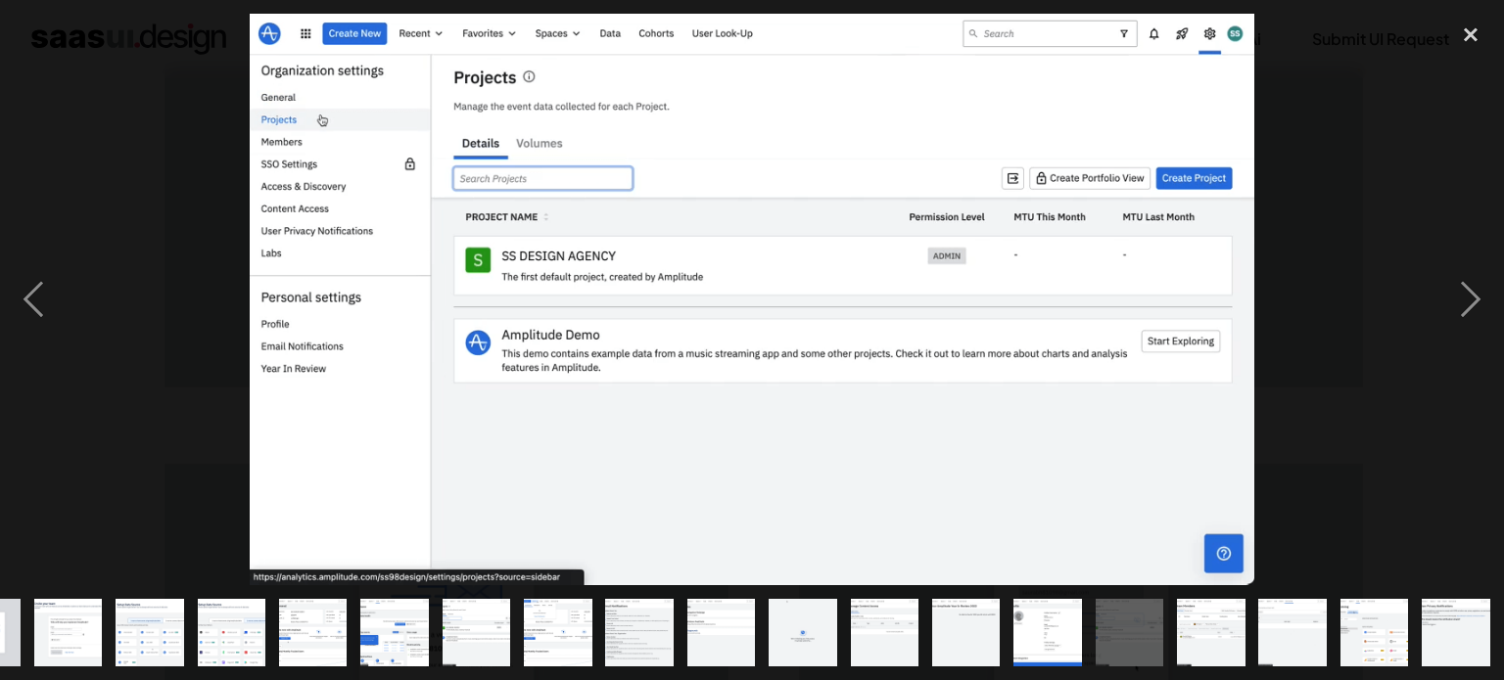
click at [1052, 210] on img at bounding box center [752, 300] width 1004 height 572
